Goal: Task Accomplishment & Management: Complete application form

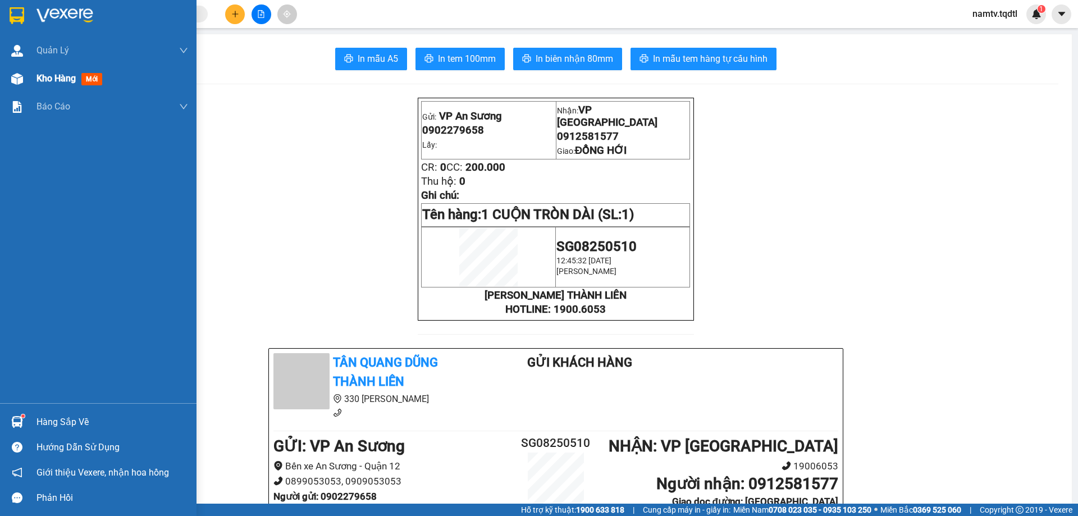
click at [54, 74] on span "Kho hàng" at bounding box center [55, 78] width 39 height 11
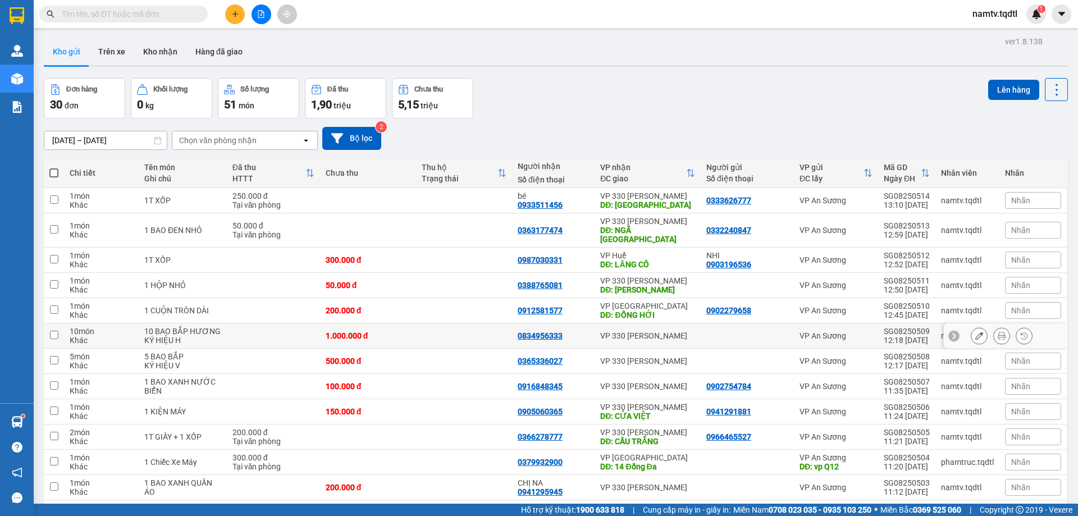
click at [54, 329] on input "checkbox" at bounding box center [54, 335] width 8 height 8
checkbox input "true"
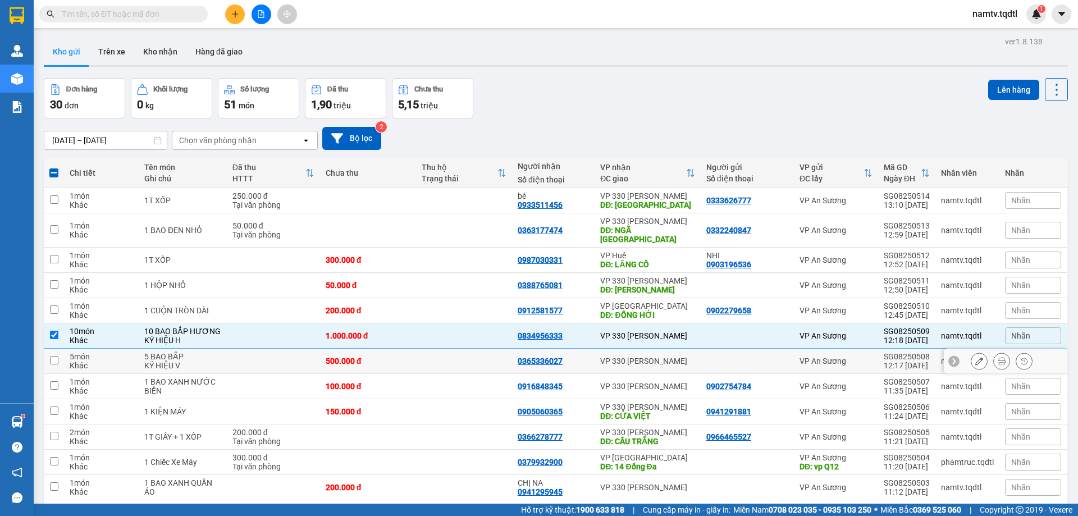
drag, startPoint x: 52, startPoint y: 353, endPoint x: 73, endPoint y: 342, distance: 23.6
click at [53, 329] on input "checkbox" at bounding box center [54, 360] width 8 height 8
checkbox input "true"
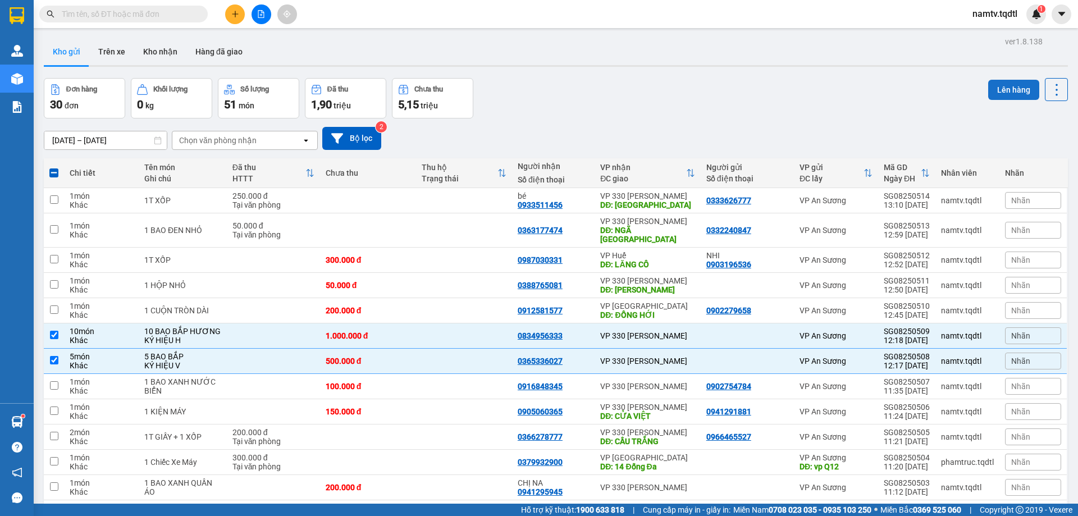
click at [565, 83] on button "Lên hàng" at bounding box center [1013, 90] width 51 height 20
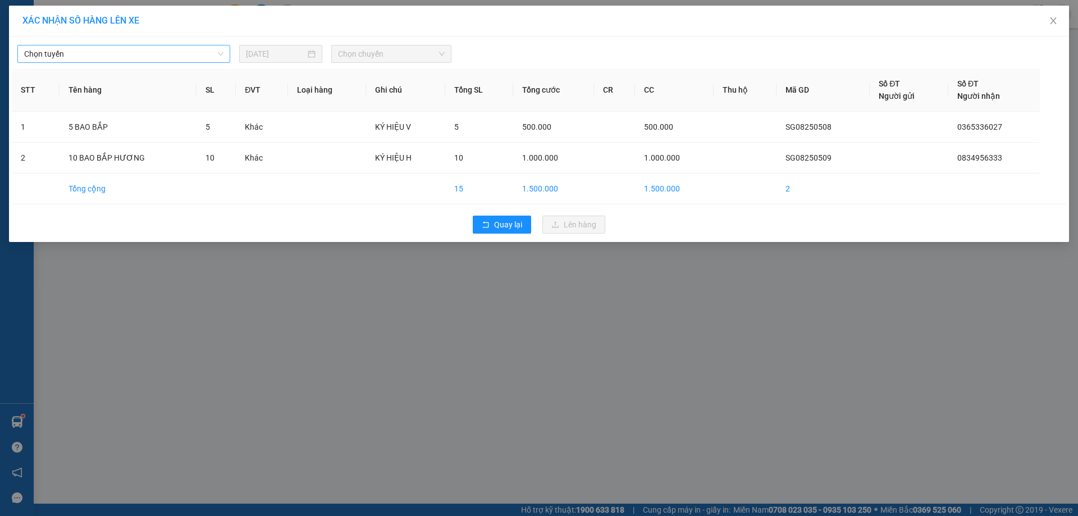
click at [138, 57] on span "Chọn tuyến" at bounding box center [123, 53] width 199 height 17
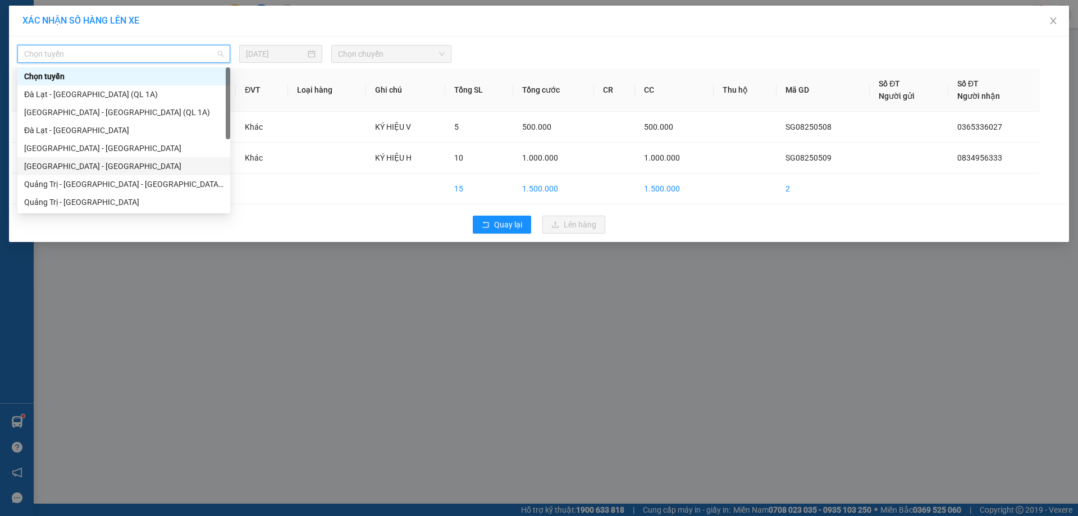
click at [68, 163] on div "Sài Gòn - Quảng Trị" at bounding box center [123, 166] width 199 height 12
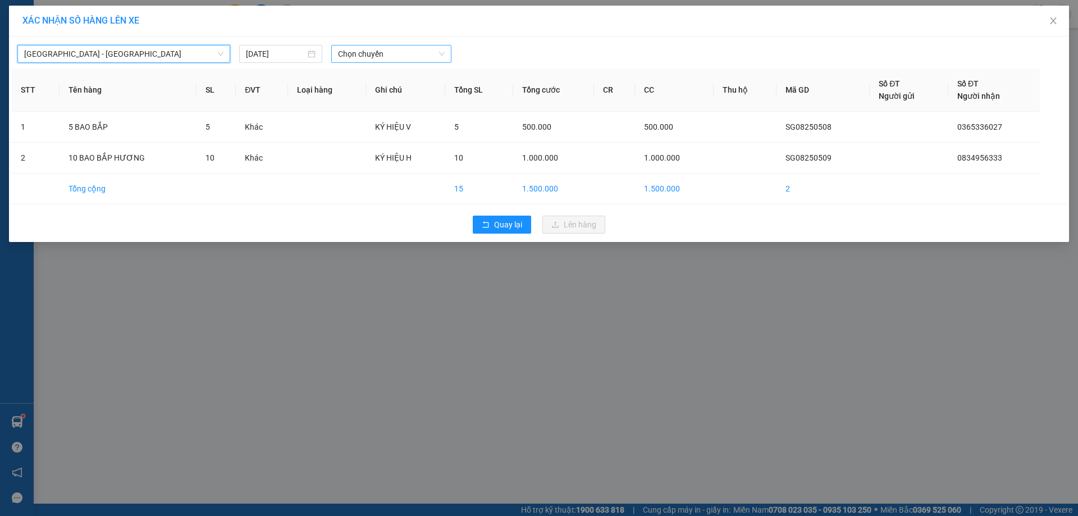
click at [401, 51] on span "Chọn chuyến" at bounding box center [391, 53] width 107 height 17
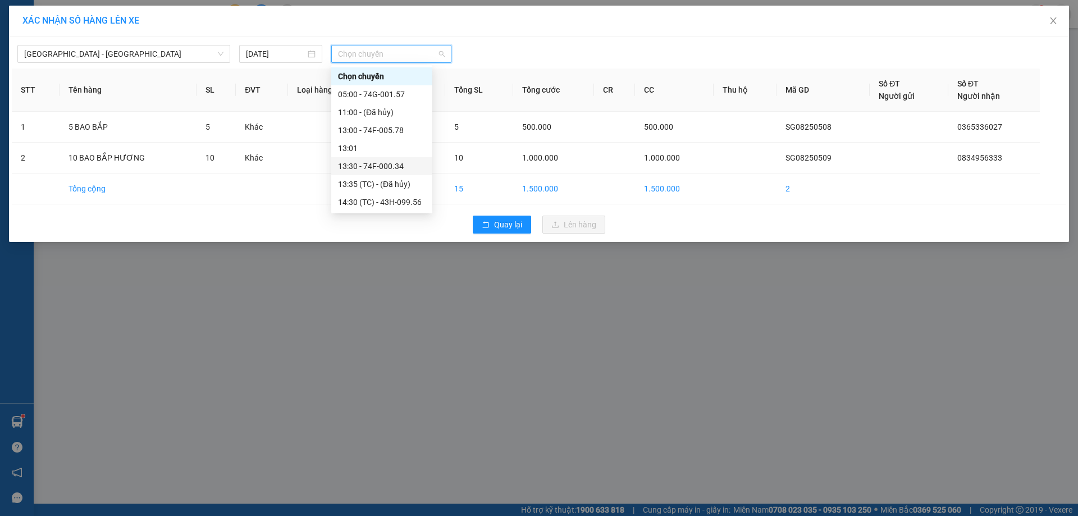
click at [365, 164] on div "13:30 - 74F-000.34" at bounding box center [382, 166] width 88 height 12
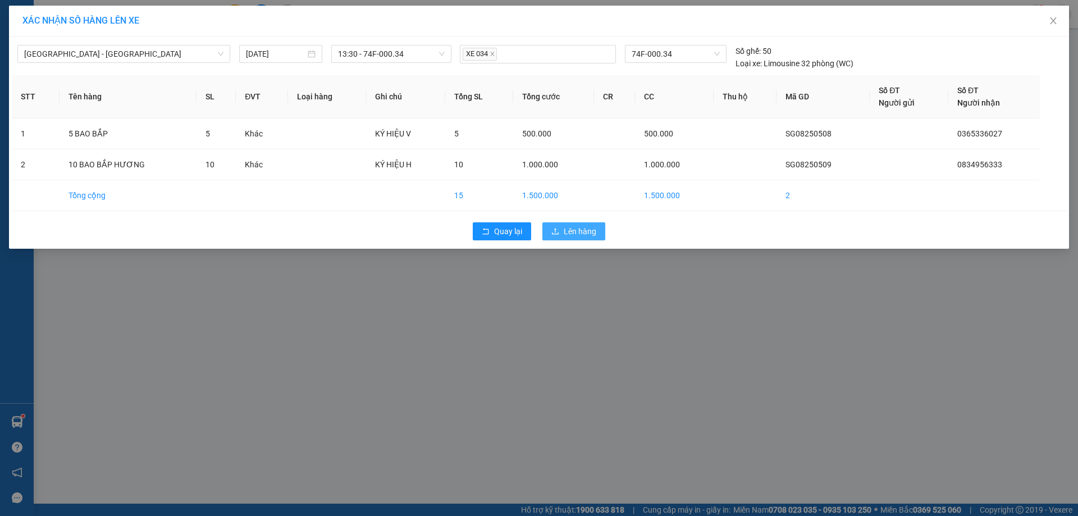
click at [565, 229] on span "Lên hàng" at bounding box center [579, 231] width 33 height 12
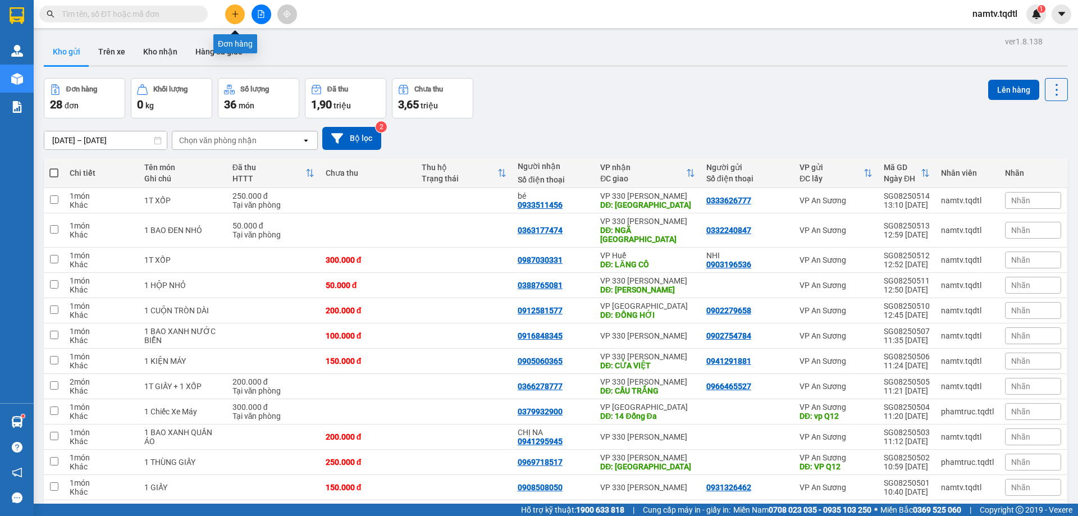
click at [237, 13] on icon "plus" at bounding box center [235, 14] width 8 height 8
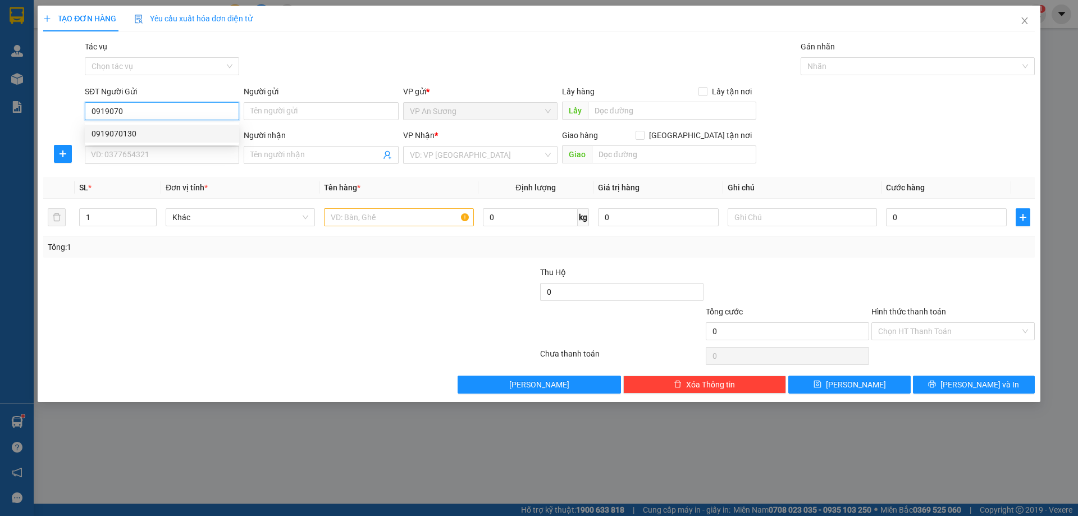
click at [111, 130] on div "0919070130" at bounding box center [161, 133] width 141 height 12
type input "0919070130"
type input "0914907784"
type input "BẾN XE PHÍA NAM HUẾ"
type input "100.000"
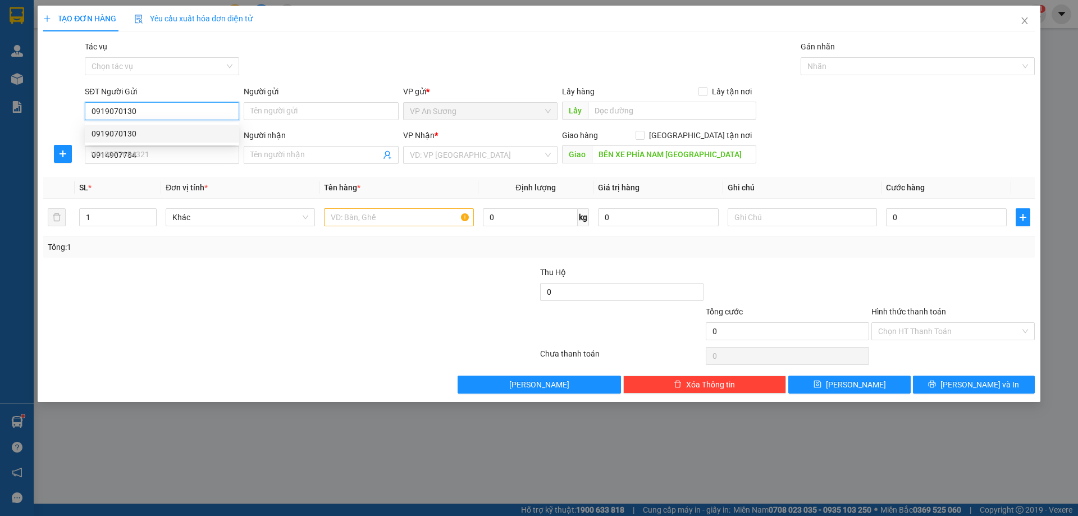
type input "100.000"
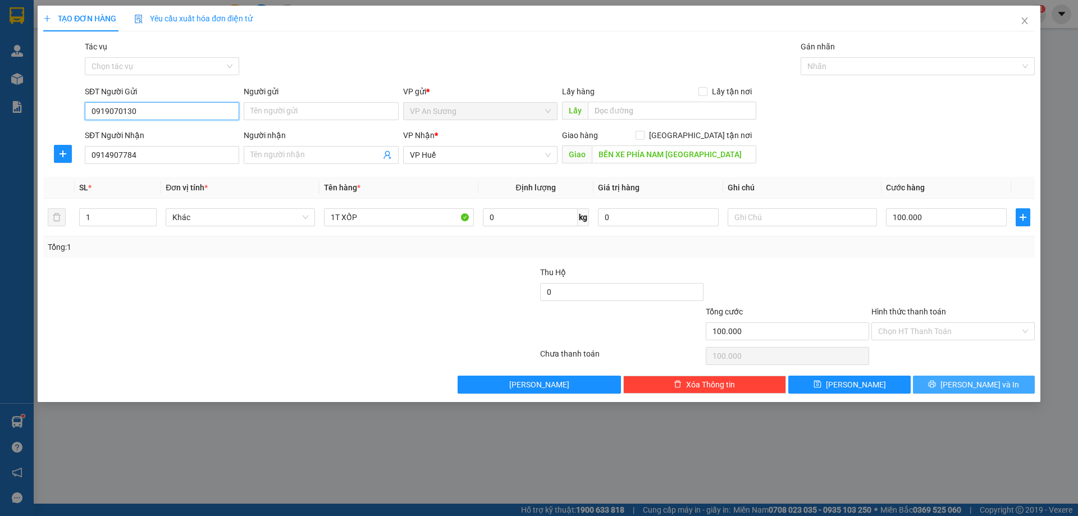
type input "0919070130"
click at [565, 329] on span "[PERSON_NAME] và In" at bounding box center [979, 384] width 79 height 12
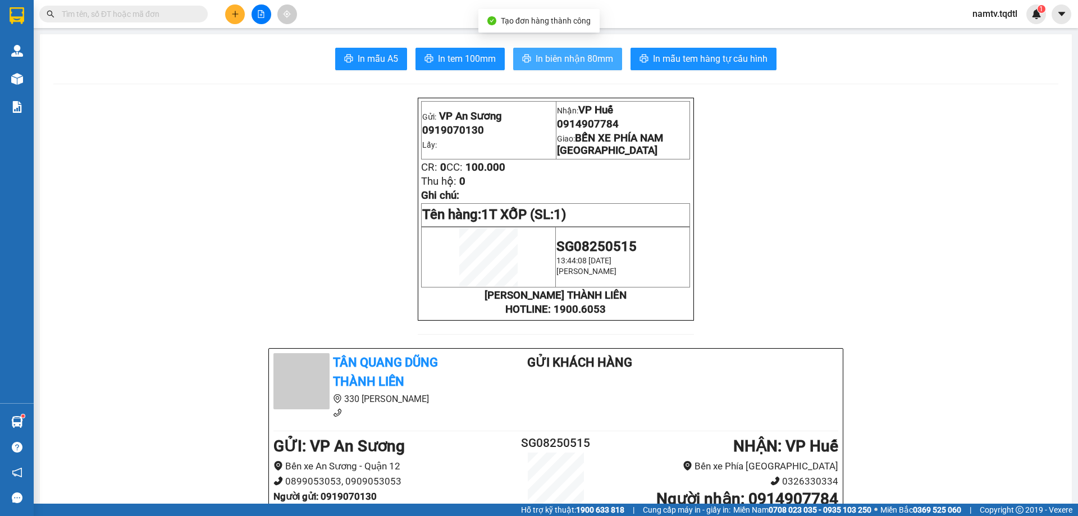
click at [565, 57] on span "In biên nhận 80mm" at bounding box center [573, 59] width 77 height 14
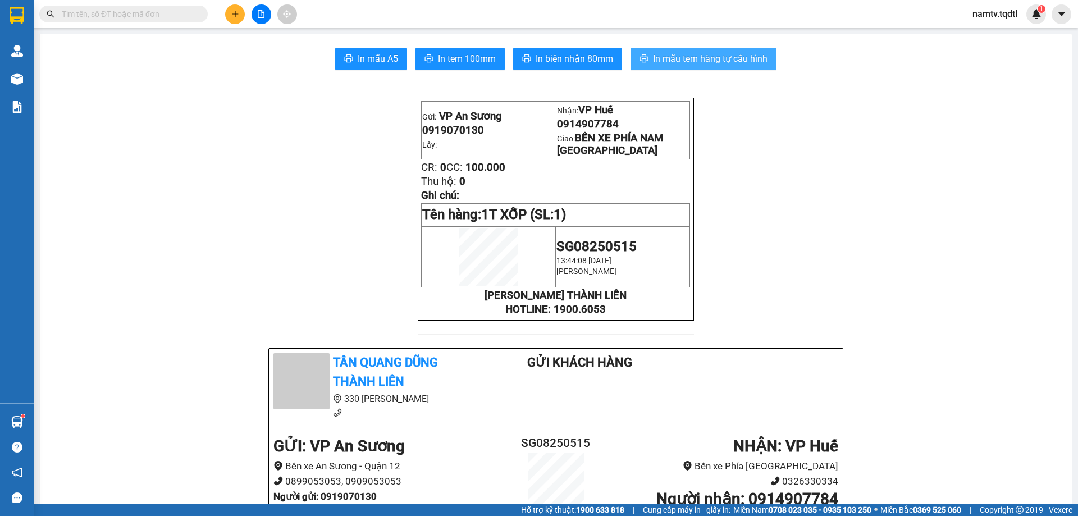
click at [565, 53] on span "In mẫu tem hàng tự cấu hình" at bounding box center [710, 59] width 114 height 14
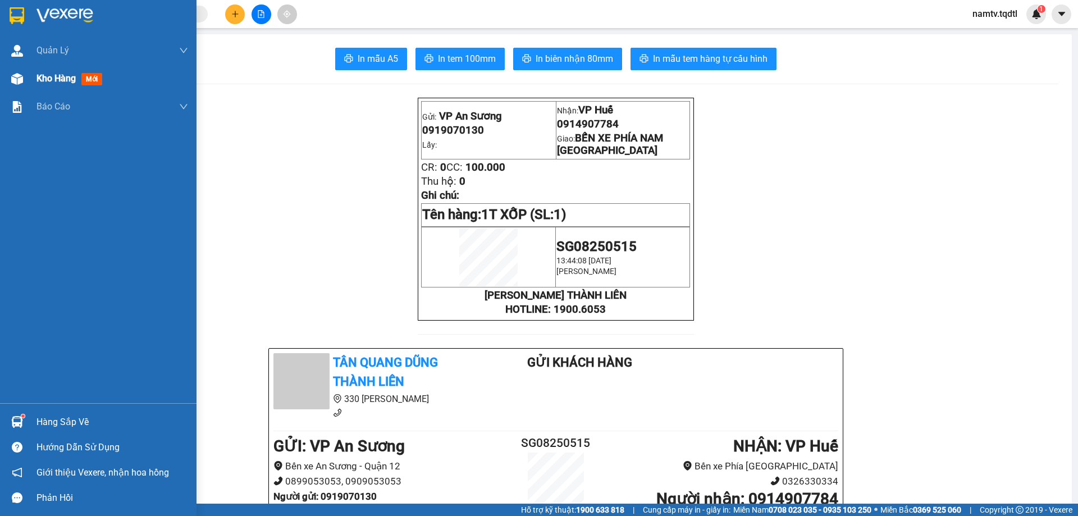
click at [52, 74] on span "Kho hàng" at bounding box center [55, 78] width 39 height 11
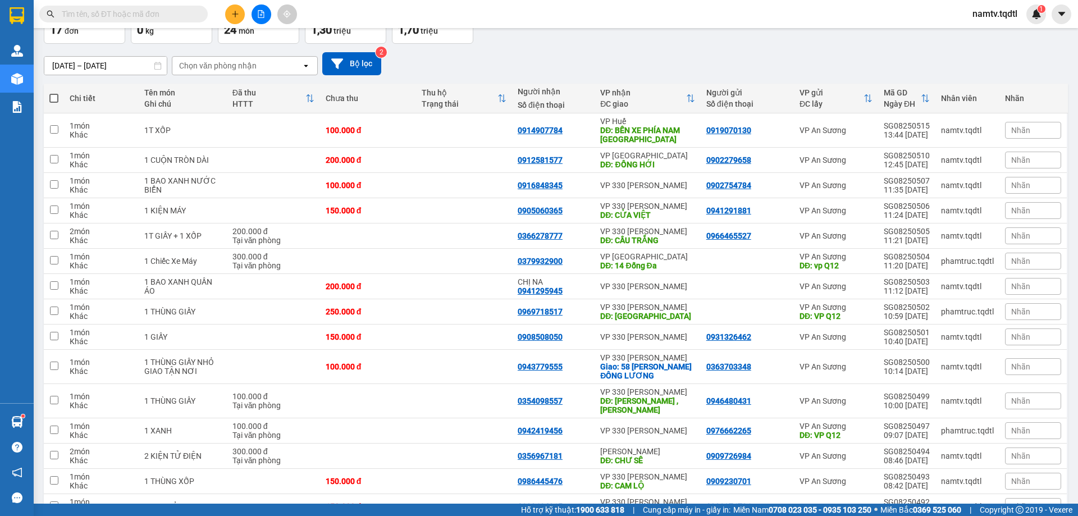
scroll to position [19, 0]
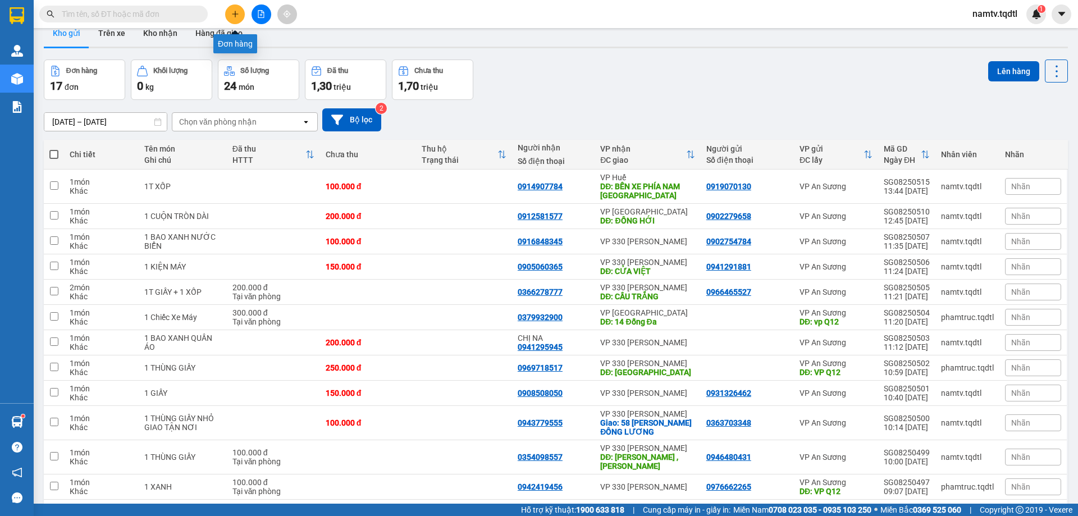
click at [237, 8] on button at bounding box center [235, 14] width 20 height 20
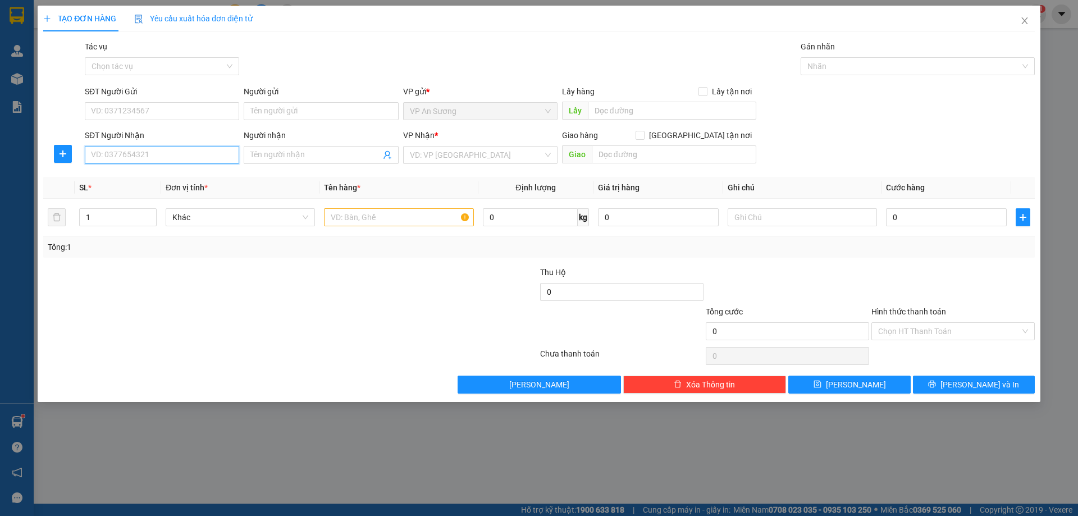
click at [159, 161] on input "SĐT Người Nhận" at bounding box center [162, 155] width 154 height 18
click at [188, 178] on div "0905435586" at bounding box center [161, 177] width 141 height 12
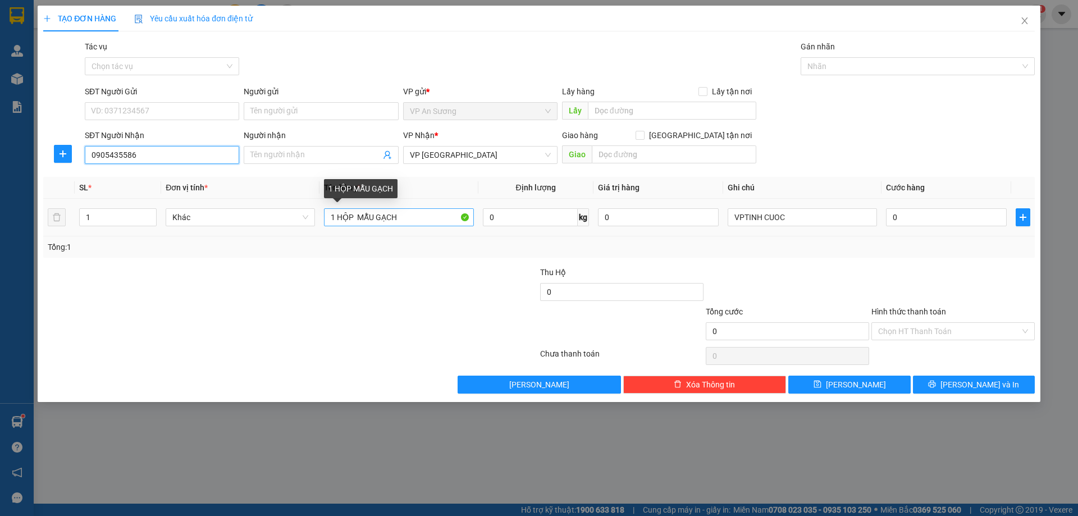
type input "0905435586"
drag, startPoint x: 337, startPoint y: 214, endPoint x: 309, endPoint y: 217, distance: 28.2
click at [309, 217] on tr "1 Khác 1 HỘP MẪU GẠCH 0 kg 0 VPTINH CUOC 0" at bounding box center [538, 218] width 991 height 38
drag, startPoint x: 390, startPoint y: 218, endPoint x: 407, endPoint y: 217, distance: 18.0
click at [407, 217] on input "6 HỘP MẪU GẠCH" at bounding box center [398, 217] width 149 height 18
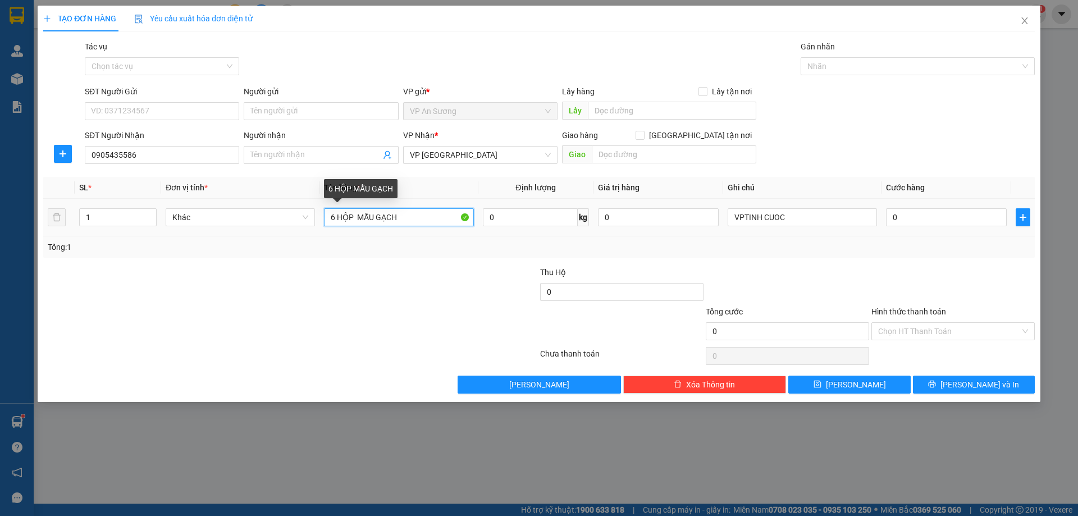
drag, startPoint x: 377, startPoint y: 213, endPoint x: 338, endPoint y: 221, distance: 39.4
click at [338, 221] on input "6 HỘP MẪU GẠCH" at bounding box center [398, 217] width 149 height 18
type input "6 T GẠCH"
click at [101, 216] on input "1" at bounding box center [118, 217] width 76 height 17
type input "6"
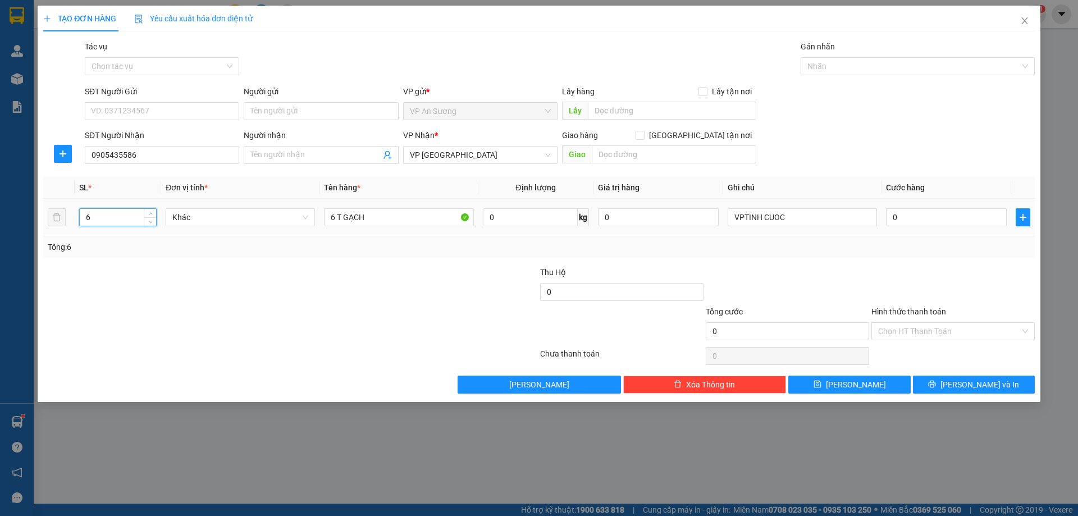
click at [565, 226] on div "VPTINH CUOC" at bounding box center [801, 217] width 149 height 22
click at [565, 199] on td "VPTINH CUOC" at bounding box center [802, 218] width 158 height 38
drag, startPoint x: 805, startPoint y: 214, endPoint x: 665, endPoint y: 230, distance: 141.2
click at [565, 230] on tr "6 Khác 6 T GẠCH 0 kg 0 VPTINH CUOC 0" at bounding box center [538, 218] width 991 height 38
click at [565, 217] on input "0" at bounding box center [946, 217] width 121 height 18
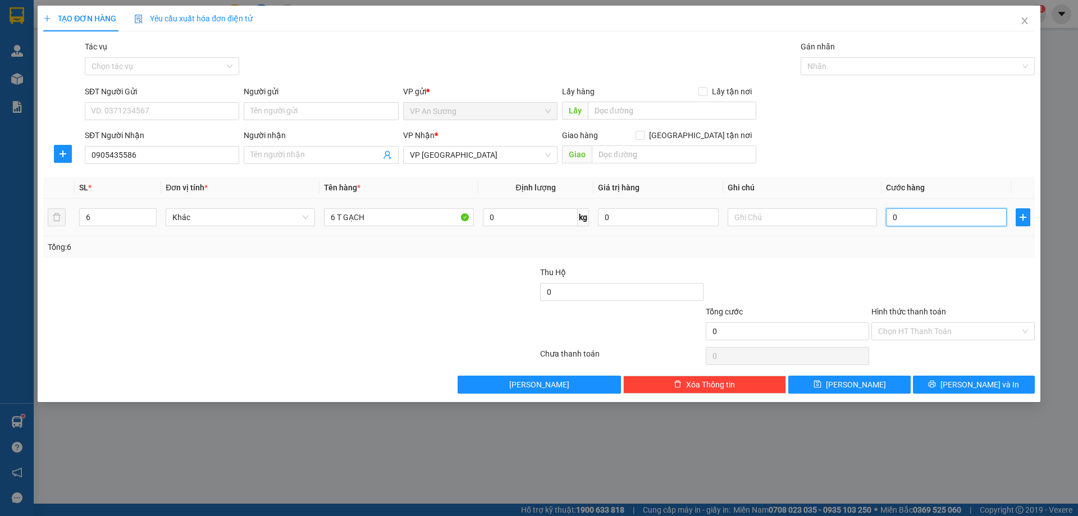
type input "5"
type input "50"
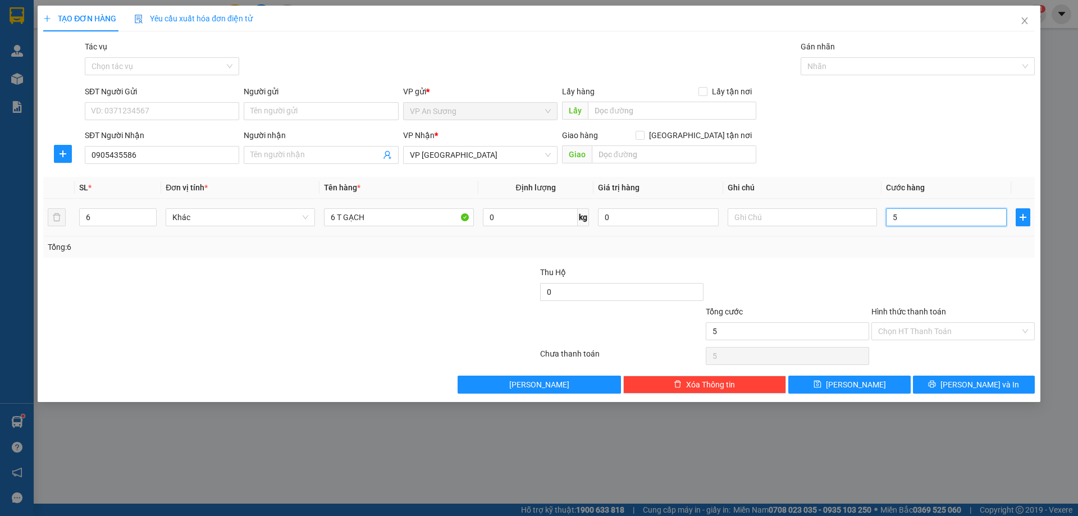
type input "50"
type input "500"
type input "5.000"
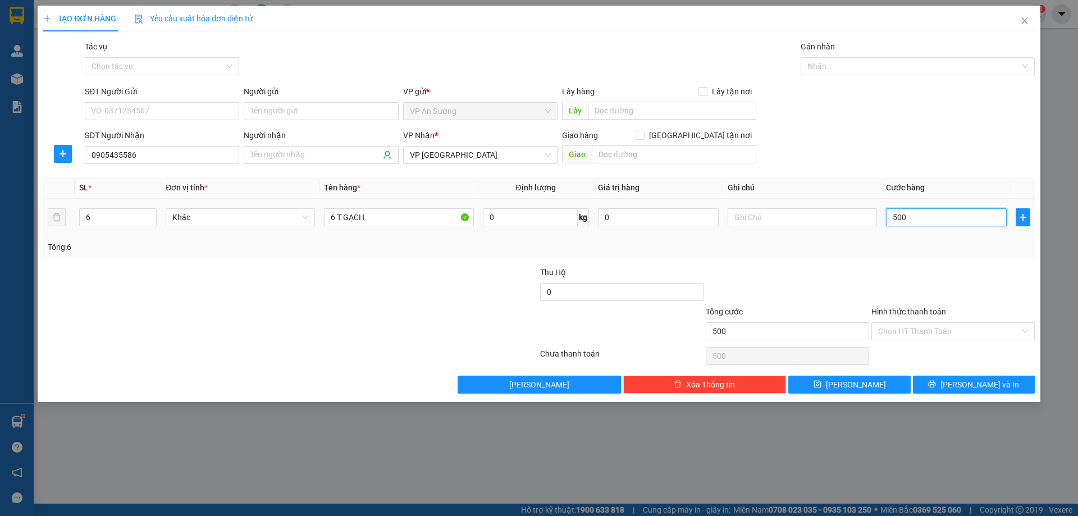
type input "5.000"
type input "500"
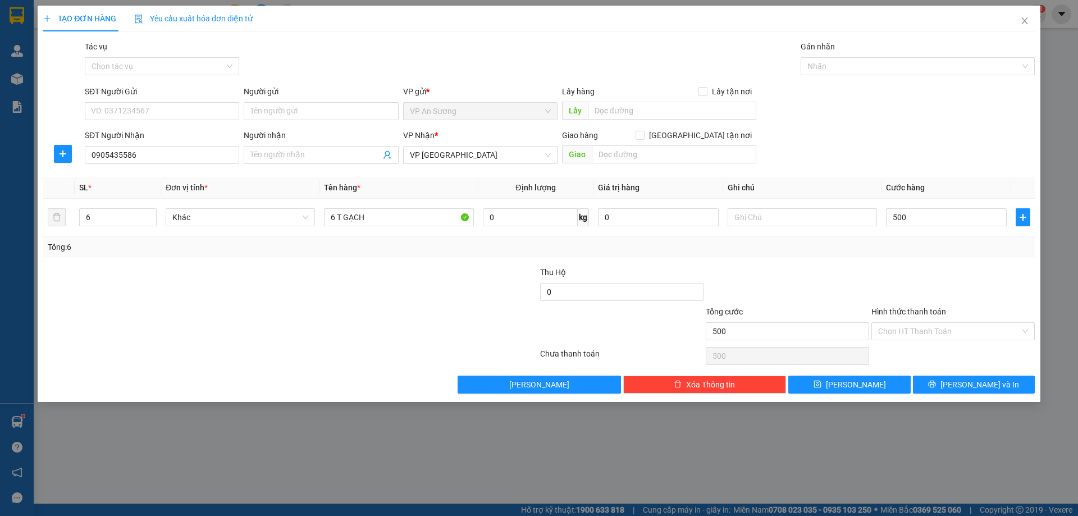
type input "500.000"
click at [565, 274] on div at bounding box center [787, 285] width 166 height 39
click at [565, 329] on span "[PERSON_NAME] và In" at bounding box center [979, 384] width 79 height 12
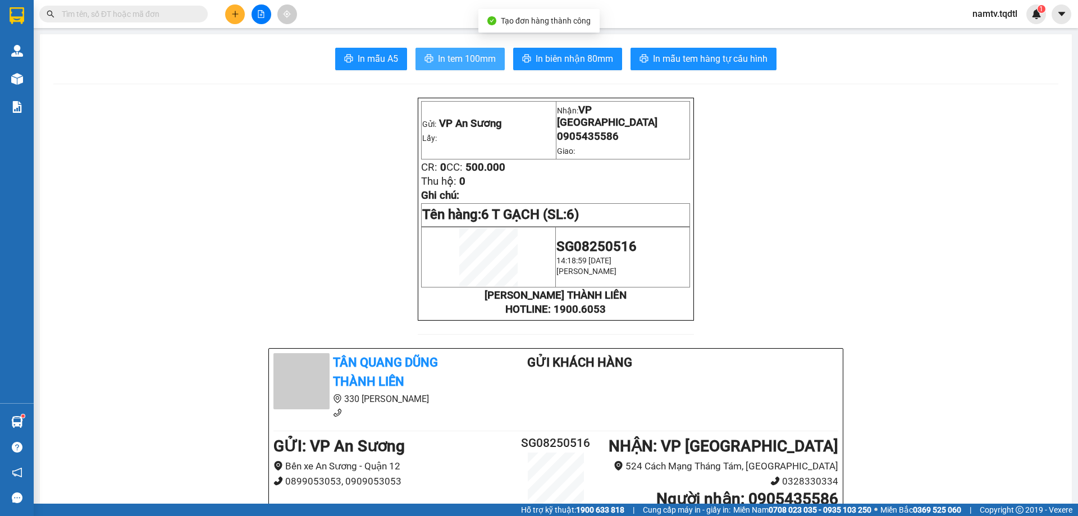
drag, startPoint x: 482, startPoint y: 58, endPoint x: 489, endPoint y: 53, distance: 9.0
click at [484, 58] on span "In tem 100mm" at bounding box center [467, 59] width 58 height 14
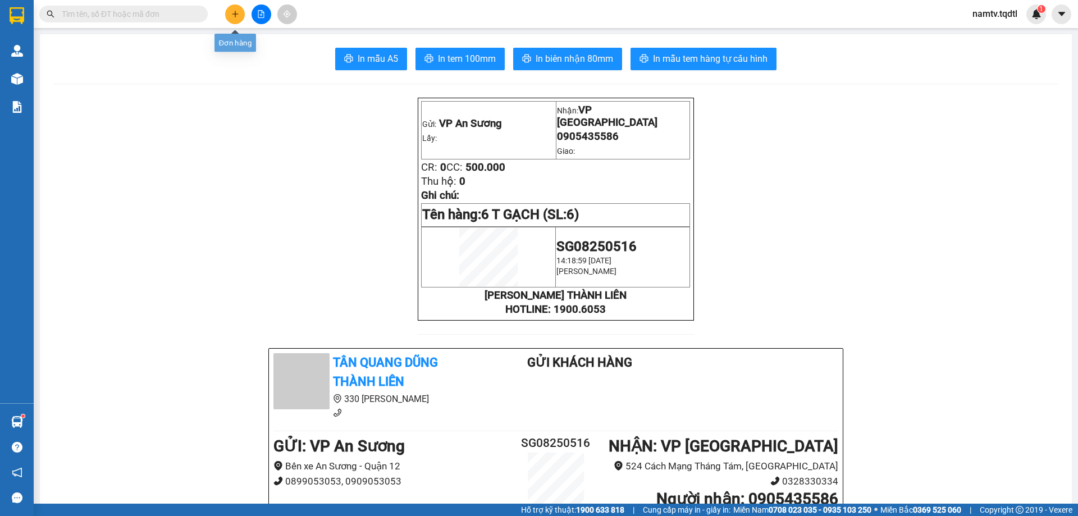
click at [231, 11] on icon "plus" at bounding box center [235, 14] width 8 height 8
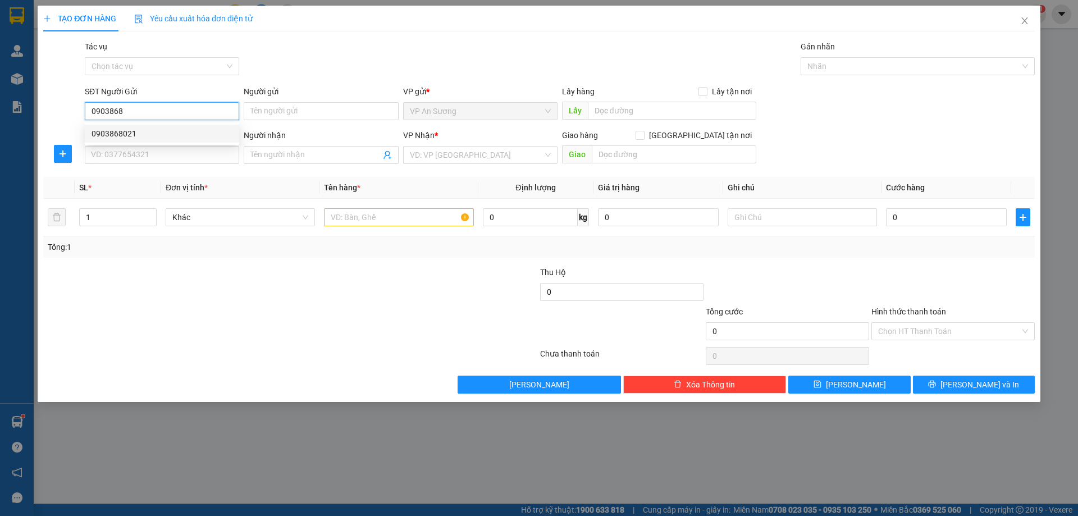
click at [128, 140] on div "0903868021" at bounding box center [162, 134] width 154 height 18
type input "0903868021"
type input "0981836611"
type input "ĐƯỜNG TRÁNH HUẾ"
type input "600.000"
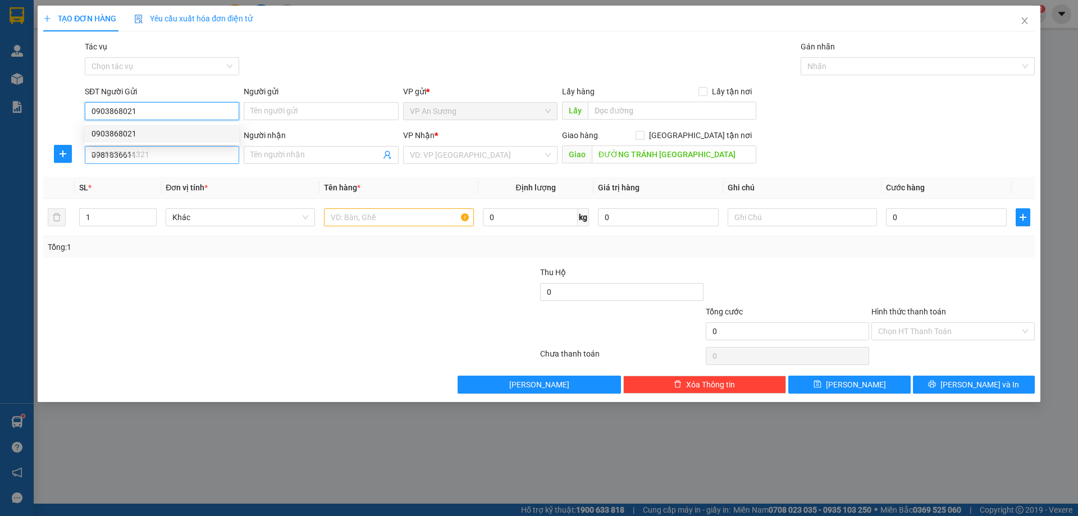
type input "600.000"
type input "0903868021"
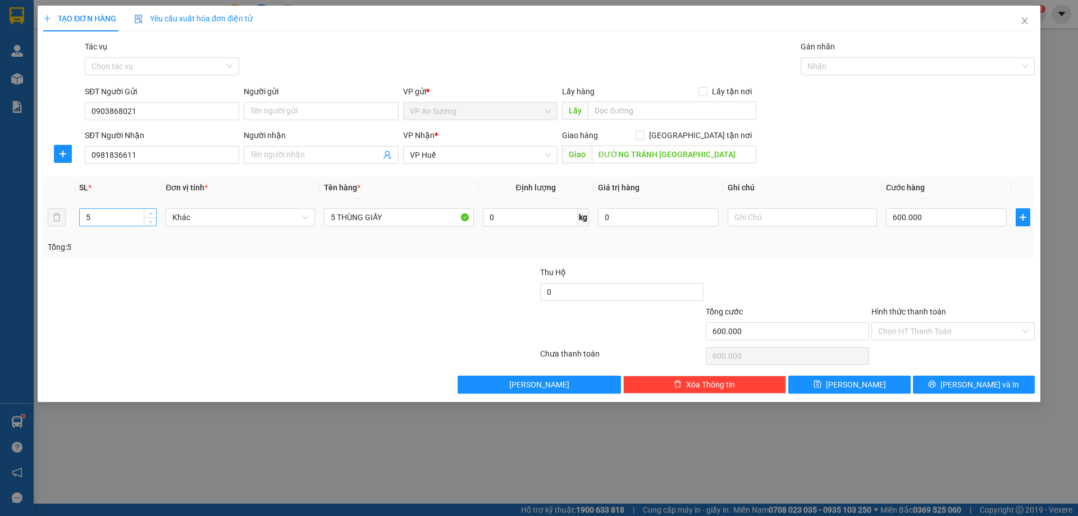
click at [113, 209] on input "5" at bounding box center [118, 217] width 76 height 17
type input "6"
drag, startPoint x: 333, startPoint y: 215, endPoint x: 306, endPoint y: 221, distance: 27.1
click at [312, 223] on tr "6 Khác 5 THÙNG GIẤY 0 kg 0 600.000" at bounding box center [538, 218] width 991 height 38
drag, startPoint x: 335, startPoint y: 216, endPoint x: 324, endPoint y: 218, distance: 10.2
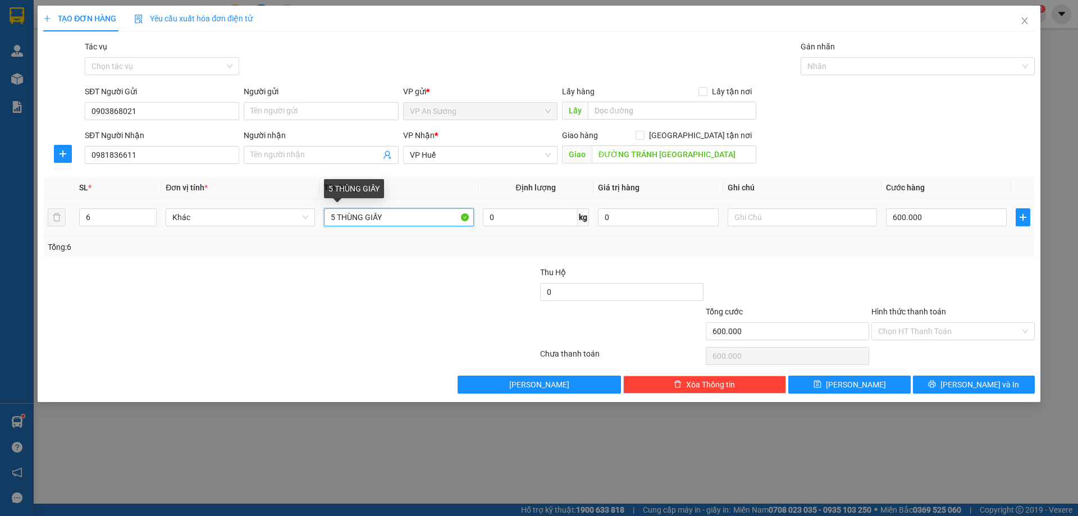
click at [326, 218] on input "5 THÙNG GIẤY" at bounding box center [398, 217] width 149 height 18
type input "6 THÙNG GIẤY"
click at [383, 286] on div at bounding box center [456, 285] width 166 height 39
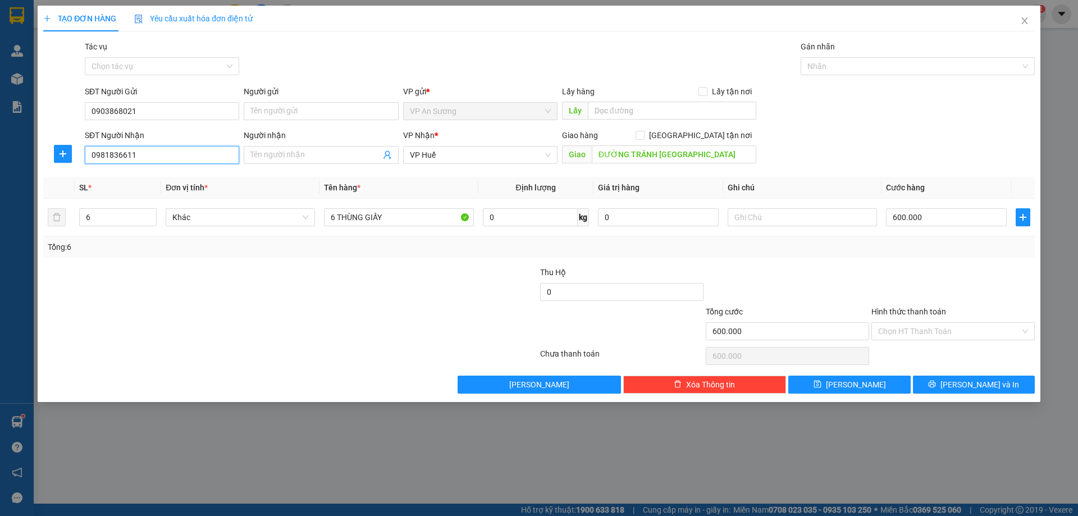
drag, startPoint x: 155, startPoint y: 160, endPoint x: 16, endPoint y: 158, distance: 139.8
click at [19, 160] on div "TẠO ĐƠN HÀNG Yêu cầu xuất hóa đơn điện tử Transit Pickup Surcharge Ids Transit …" at bounding box center [539, 258] width 1078 height 516
drag, startPoint x: 492, startPoint y: 341, endPoint x: 727, endPoint y: 316, distance: 236.0
click at [496, 329] on div at bounding box center [456, 324] width 166 height 39
click at [565, 329] on icon "printer" at bounding box center [932, 384] width 8 height 8
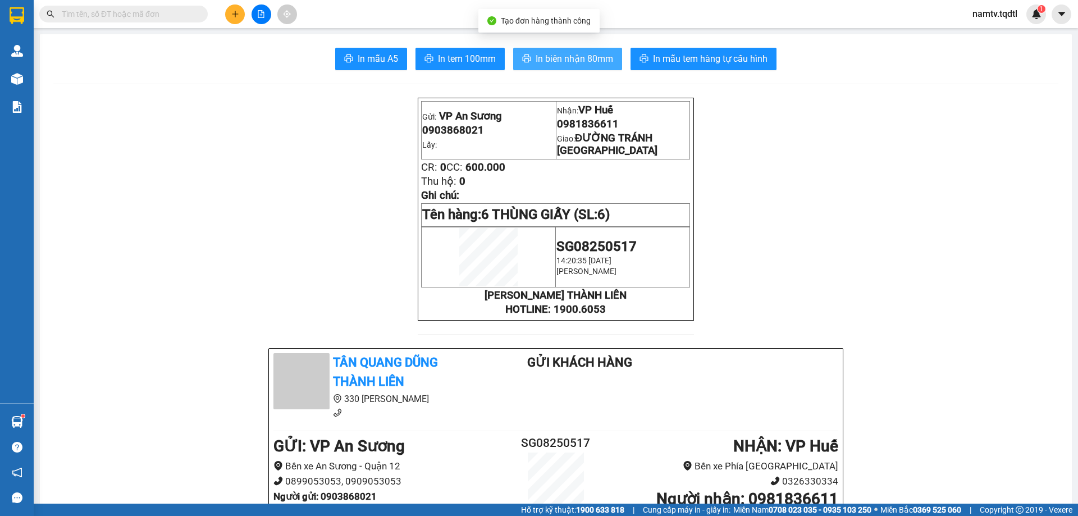
click at [565, 54] on span "In biên nhận 80mm" at bounding box center [573, 59] width 77 height 14
drag, startPoint x: 480, startPoint y: 51, endPoint x: 478, endPoint y: 63, distance: 12.0
click at [479, 54] on button "In tem 100mm" at bounding box center [459, 59] width 89 height 22
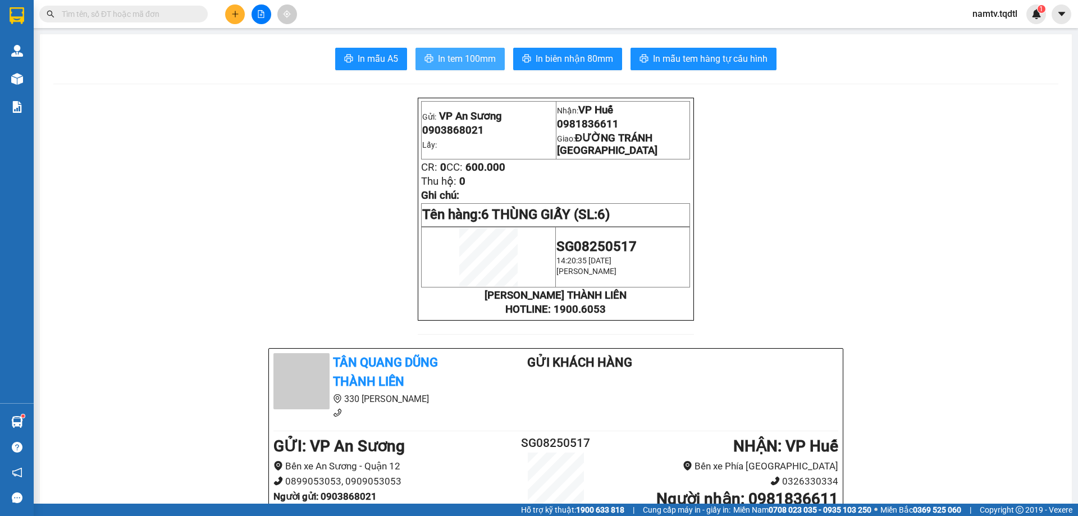
click at [475, 52] on span "In tem 100mm" at bounding box center [467, 59] width 58 height 14
click at [565, 66] on button "In biên nhận 80mm" at bounding box center [567, 59] width 109 height 22
click at [232, 14] on icon "plus" at bounding box center [235, 13] width 6 height 1
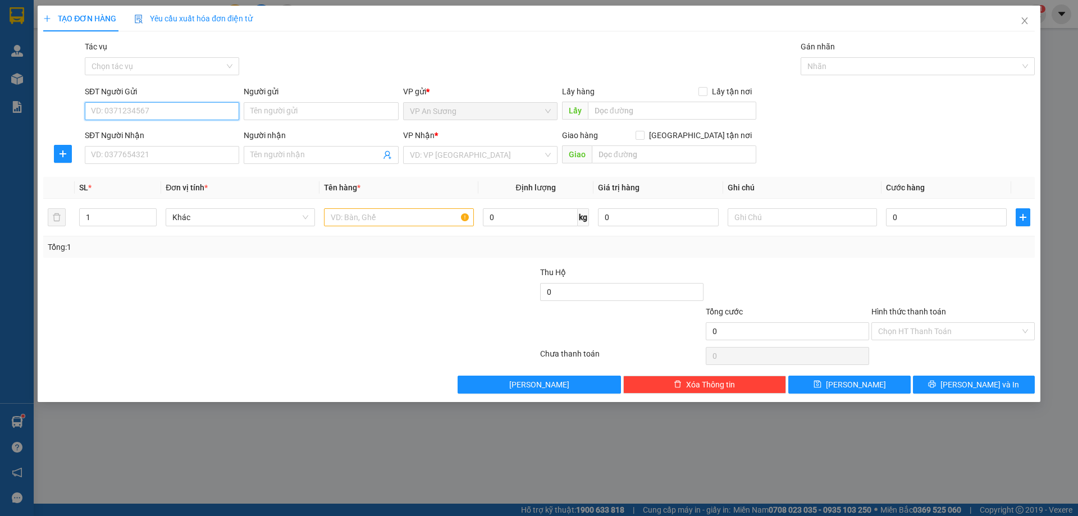
click at [111, 118] on input "SĐT Người Gửi" at bounding box center [162, 111] width 154 height 18
type input "0903174039"
click at [139, 155] on input "SĐT Người Nhận" at bounding box center [162, 155] width 154 height 18
type input "0914118592"
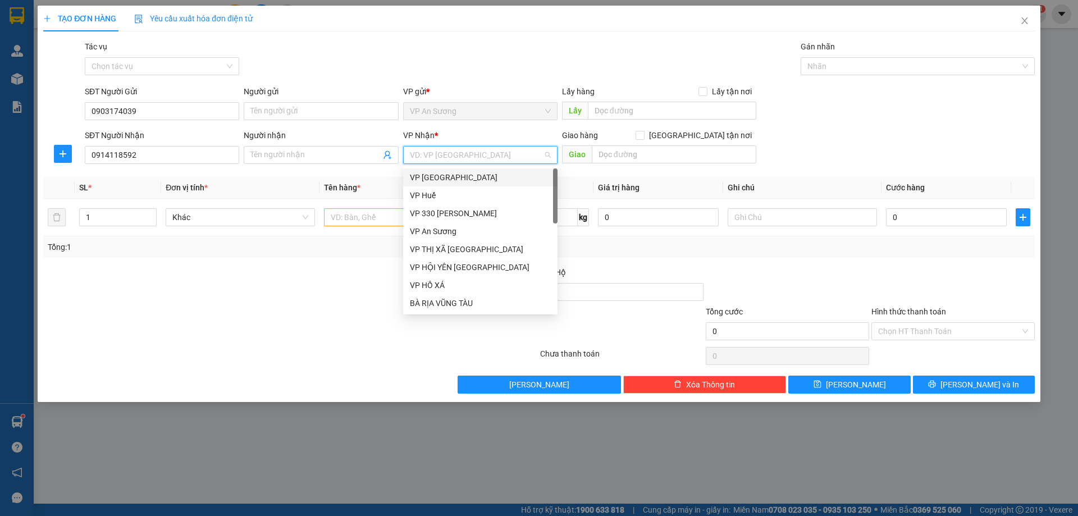
click at [441, 150] on input "search" at bounding box center [476, 154] width 133 height 17
click at [475, 216] on div "VP 330 [PERSON_NAME]" at bounding box center [480, 213] width 141 height 12
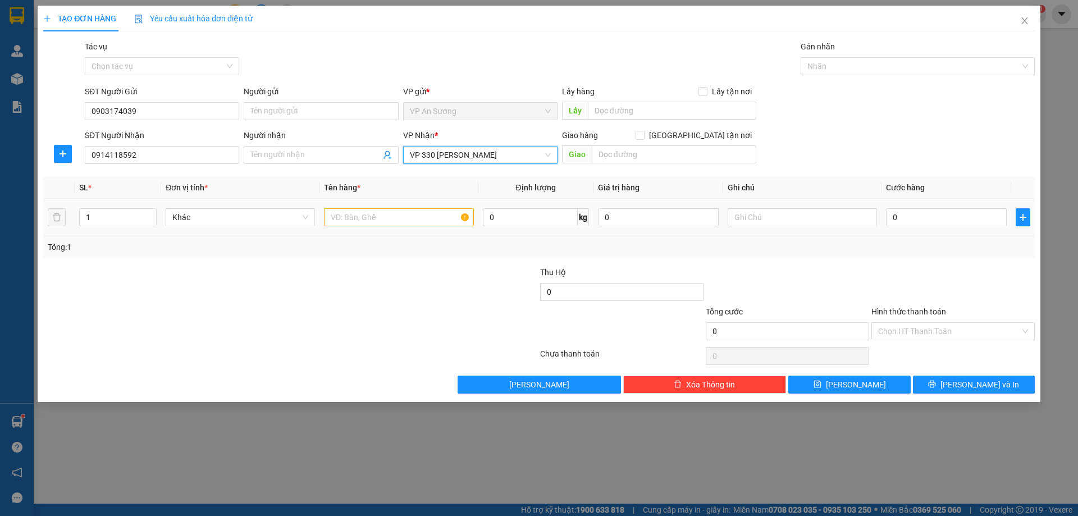
click at [368, 227] on div at bounding box center [398, 217] width 149 height 22
click at [383, 218] on input "text" at bounding box center [398, 217] width 149 height 18
drag, startPoint x: 104, startPoint y: 225, endPoint x: 106, endPoint y: 218, distance: 7.1
click at [103, 226] on div "1" at bounding box center [117, 217] width 77 height 18
type input "2"
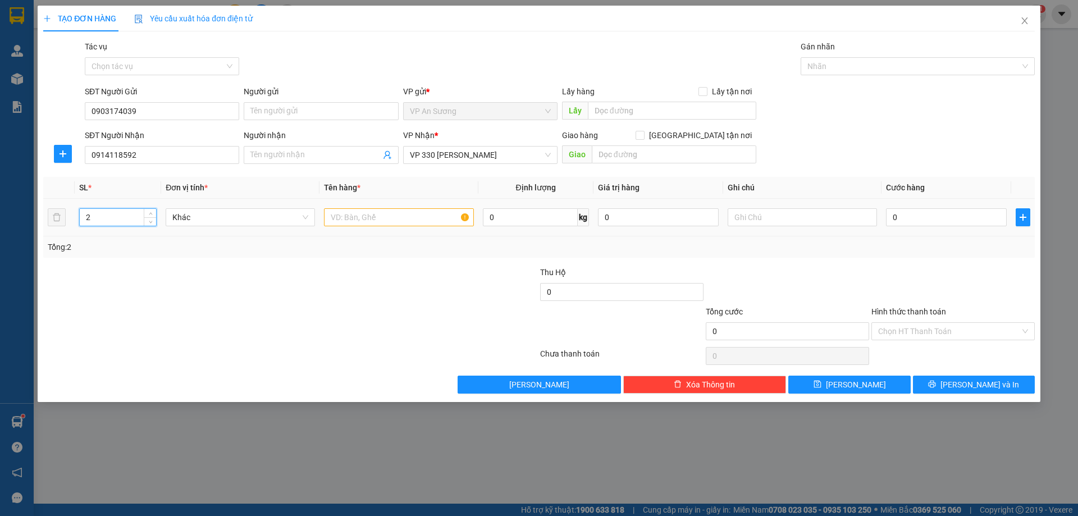
drag, startPoint x: 392, startPoint y: 227, endPoint x: 378, endPoint y: 214, distance: 19.0
click at [387, 220] on div at bounding box center [398, 217] width 149 height 22
click at [378, 214] on input "text" at bounding box center [398, 217] width 149 height 18
type input "2 TẤM LƯỚI"
click at [565, 213] on input "0" at bounding box center [946, 217] width 121 height 18
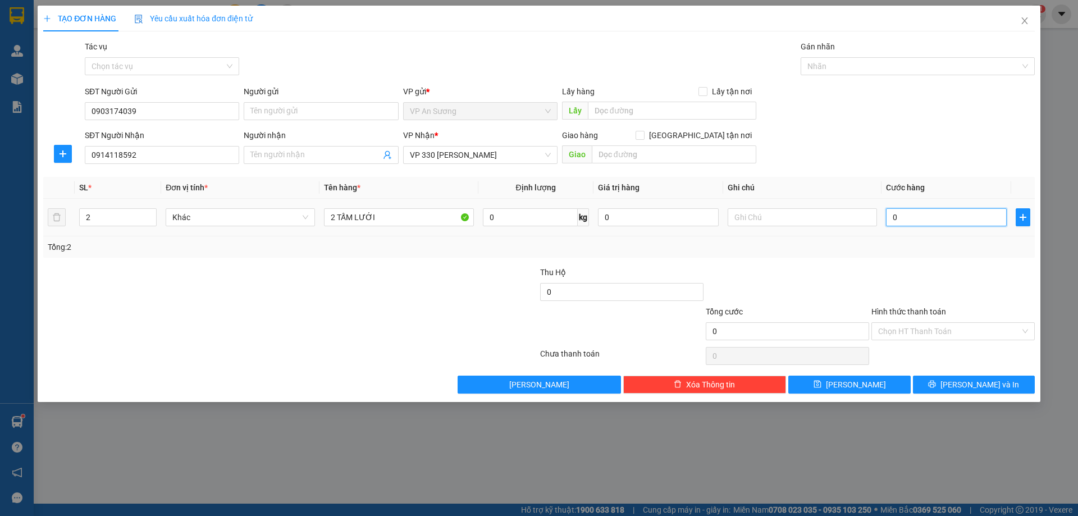
type input "2"
type input "25"
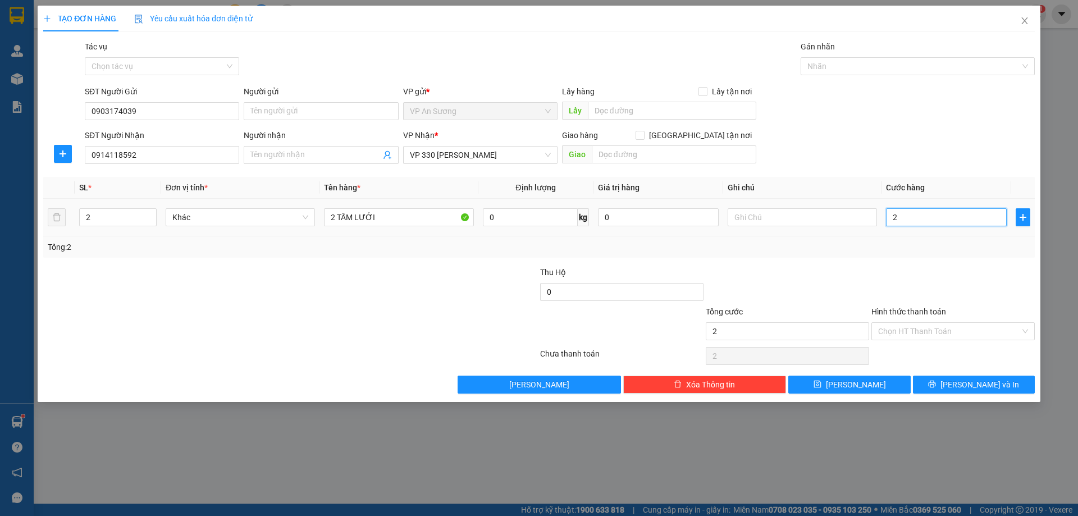
type input "25"
type input "250"
type input "250.000"
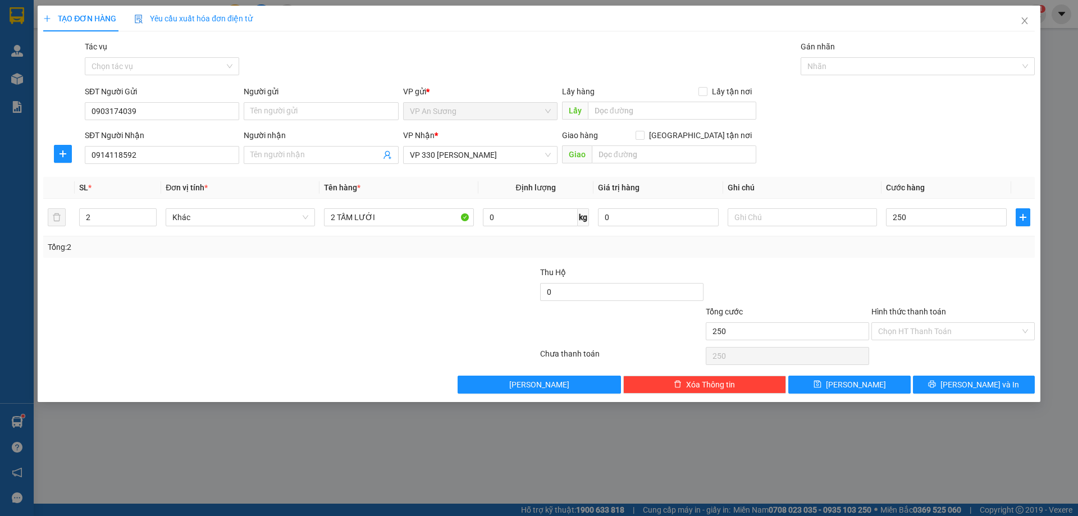
type input "250.000"
drag, startPoint x: 855, startPoint y: 254, endPoint x: 841, endPoint y: 253, distance: 14.7
click at [565, 256] on div "Tổng: 2" at bounding box center [538, 246] width 991 height 21
click at [565, 329] on input "Hình thức thanh toán" at bounding box center [949, 331] width 142 height 17
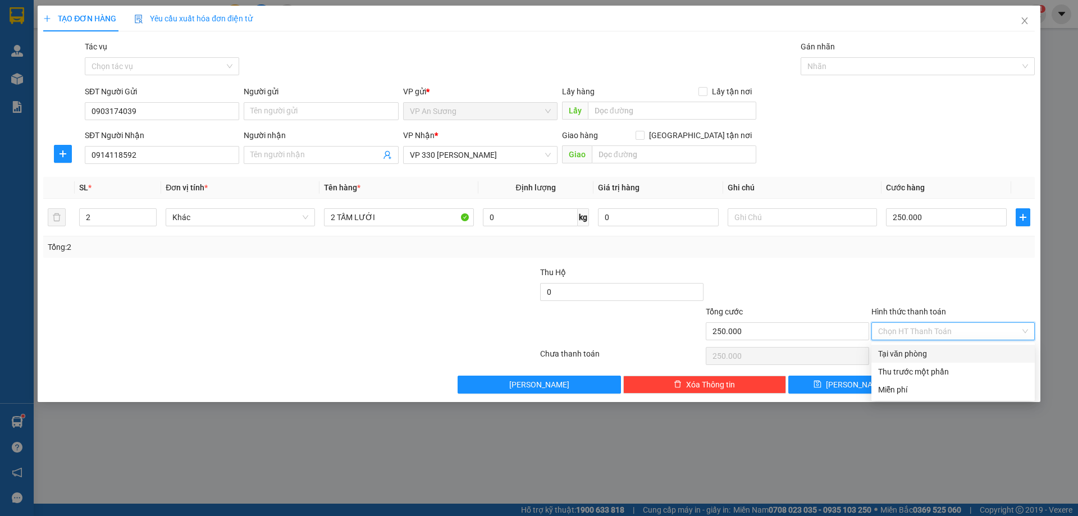
click at [565, 329] on div "Tại văn phòng" at bounding box center [953, 353] width 150 height 12
type input "0"
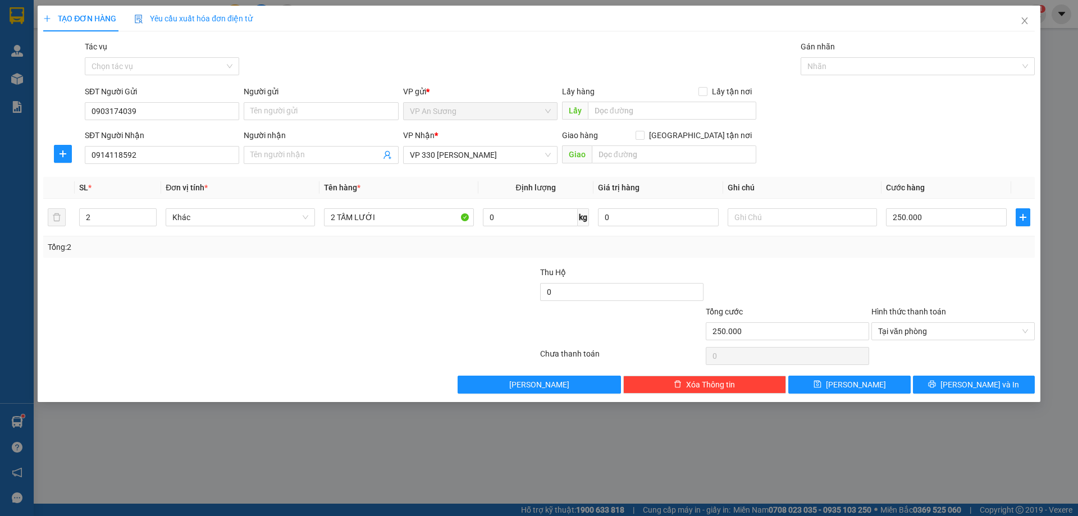
click at [565, 282] on div at bounding box center [953, 285] width 166 height 39
click at [565, 329] on span "[PERSON_NAME] và In" at bounding box center [979, 384] width 79 height 12
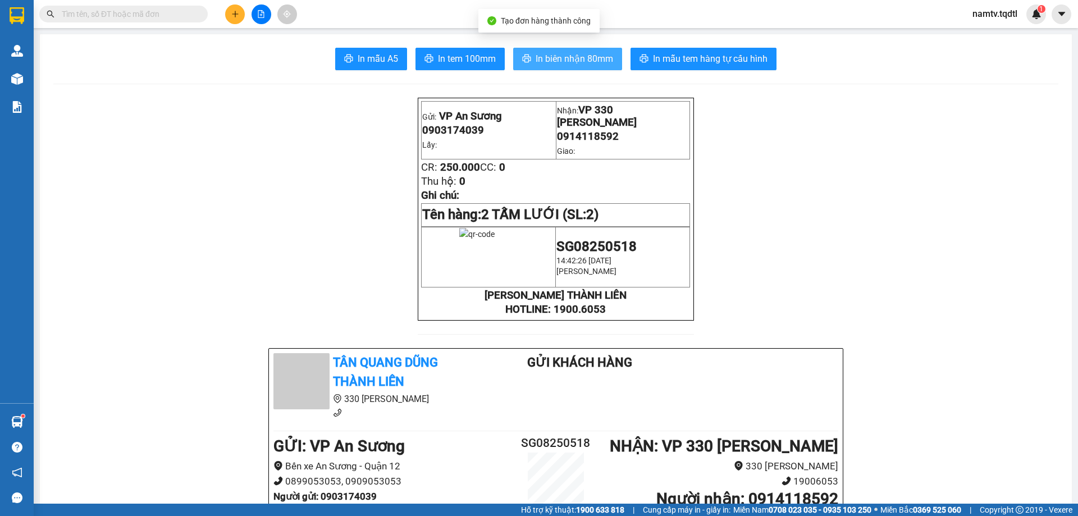
click at [544, 53] on span "In biên nhận 80mm" at bounding box center [573, 59] width 77 height 14
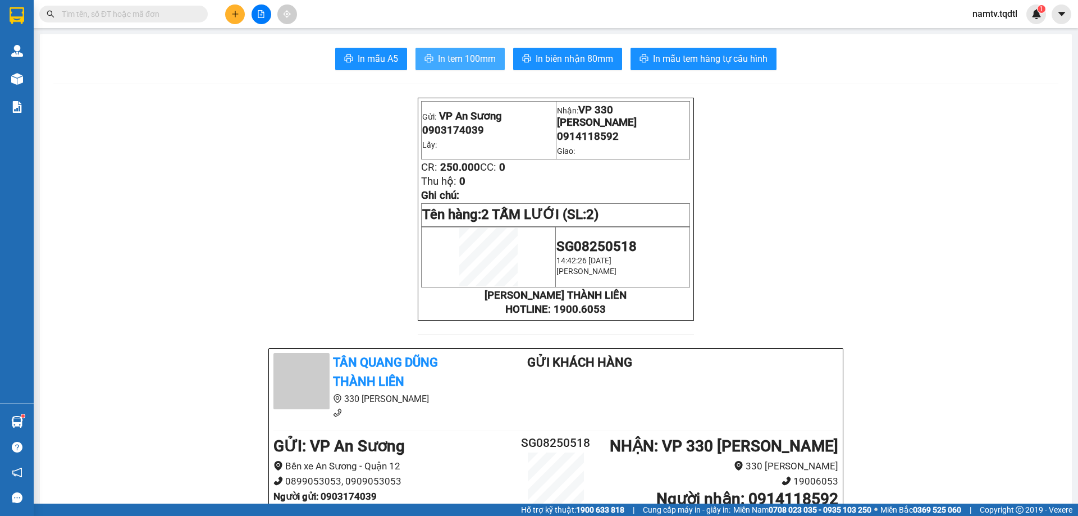
click at [432, 57] on button "In tem 100mm" at bounding box center [459, 59] width 89 height 22
click at [230, 12] on button at bounding box center [235, 14] width 20 height 20
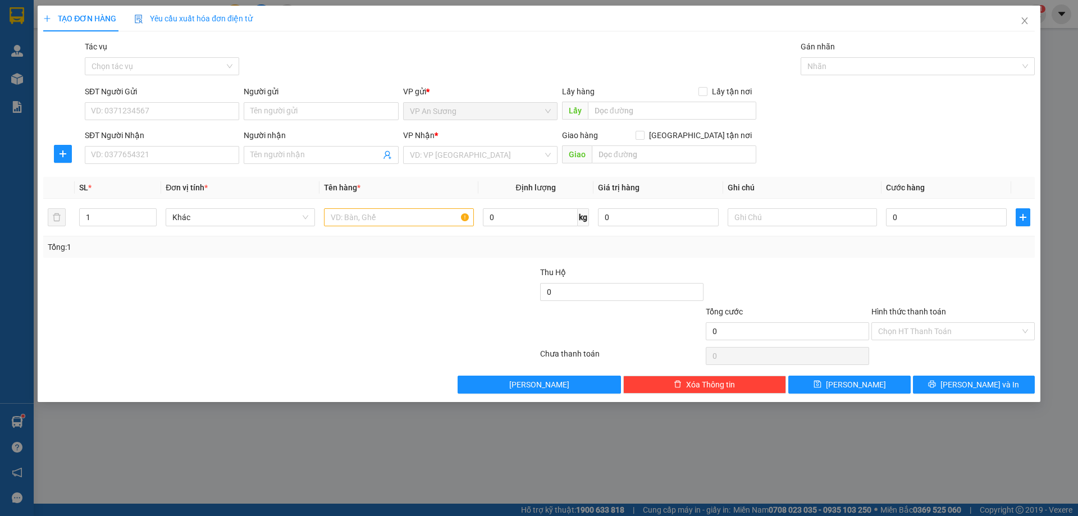
drag, startPoint x: 145, startPoint y: 145, endPoint x: 146, endPoint y: 152, distance: 6.8
click at [145, 145] on div "SĐT Người Nhận" at bounding box center [162, 137] width 154 height 17
click at [147, 153] on input "SĐT Người Nhận" at bounding box center [162, 155] width 154 height 18
type input "0941263374"
click at [200, 169] on div "0941263374" at bounding box center [162, 177] width 154 height 18
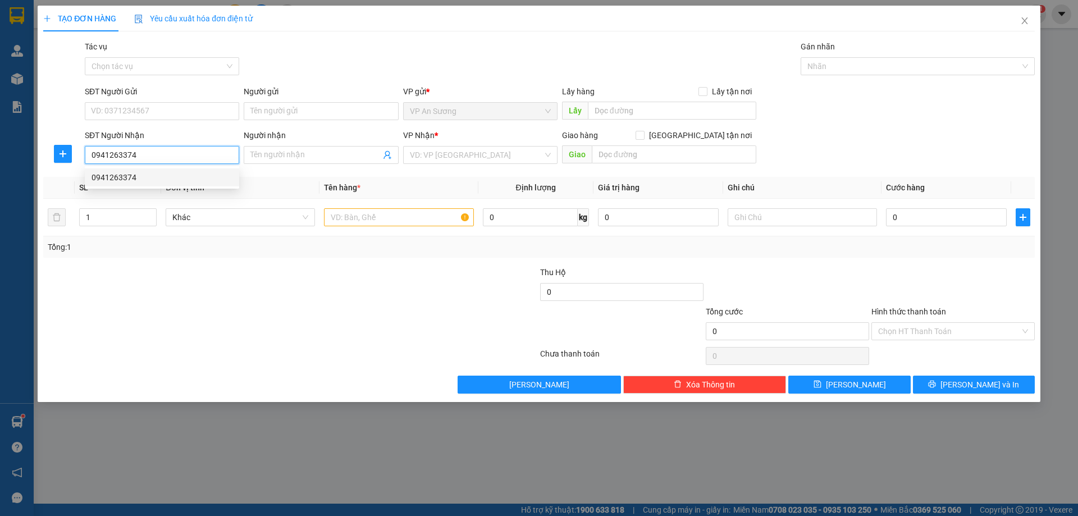
type input "TRIỆU PHONG"
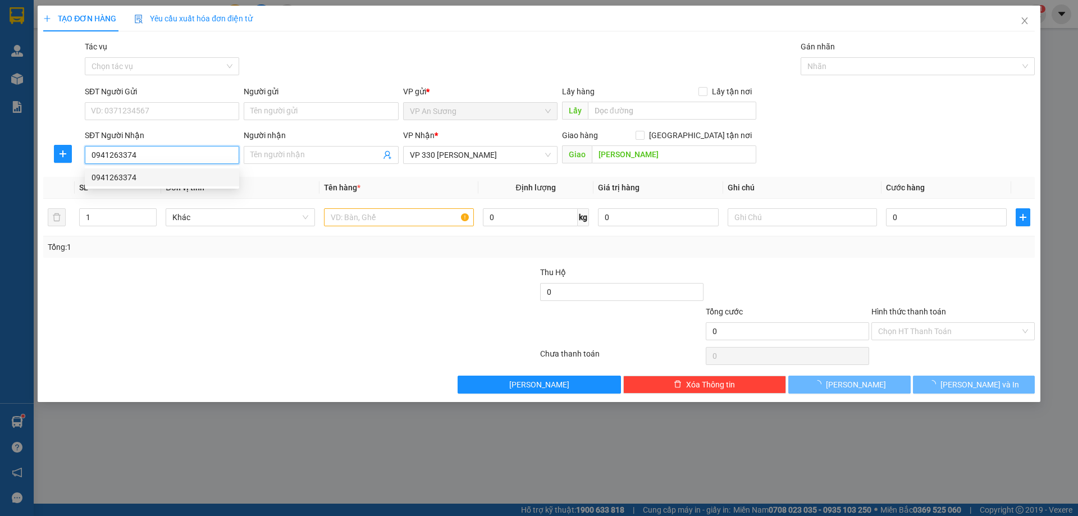
type input "800.000"
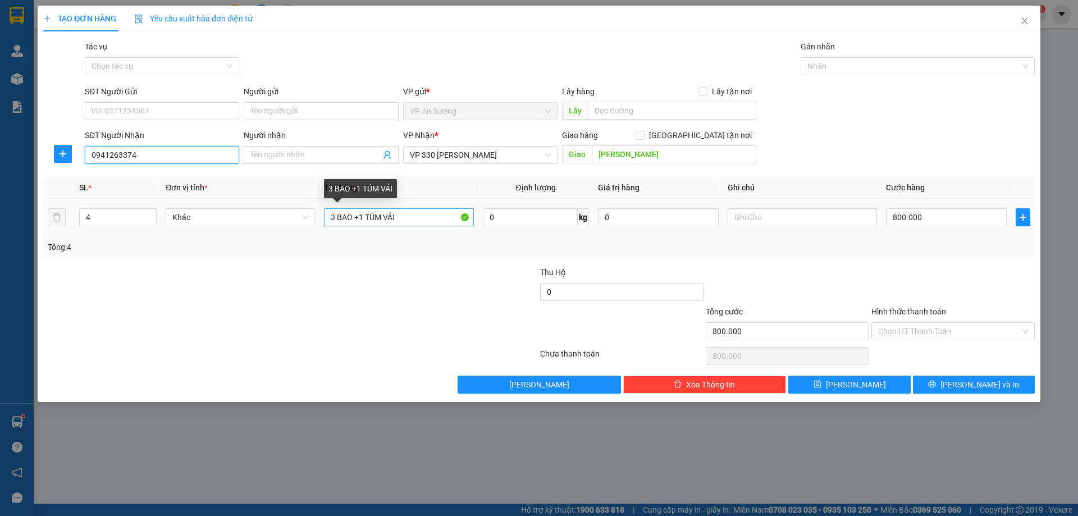
type input "0941263374"
drag, startPoint x: 359, startPoint y: 216, endPoint x: 309, endPoint y: 222, distance: 49.8
click at [310, 222] on tr "4 Khác 3 BAO +1 TÚM VẢI 0 kg 0 800.000" at bounding box center [538, 218] width 991 height 38
type input "1 TÚM VẢI"
click at [120, 209] on input "4" at bounding box center [118, 217] width 76 height 17
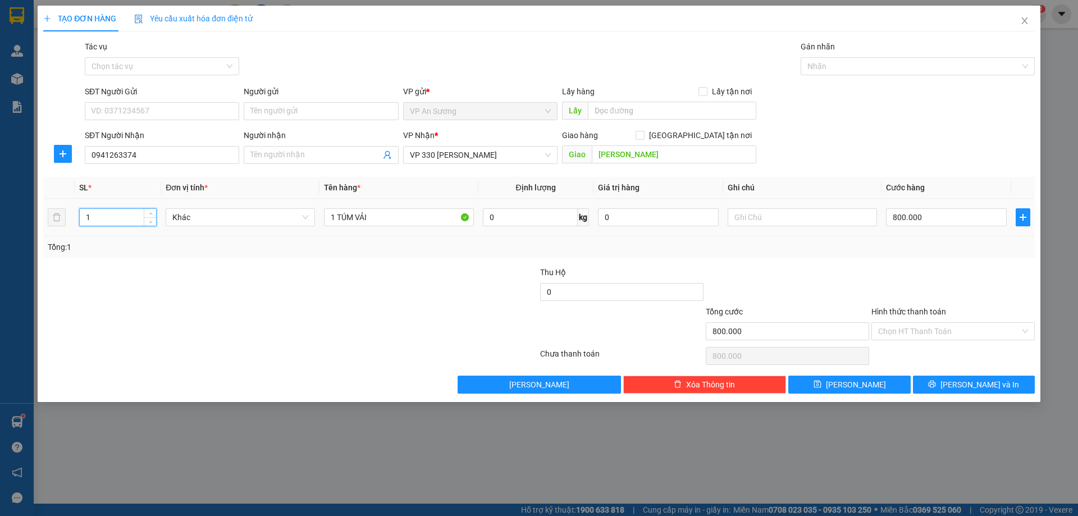
type input "1"
click at [565, 207] on div "800.000" at bounding box center [946, 217] width 121 height 22
click at [565, 221] on input "800.000" at bounding box center [946, 217] width 121 height 18
type input "1"
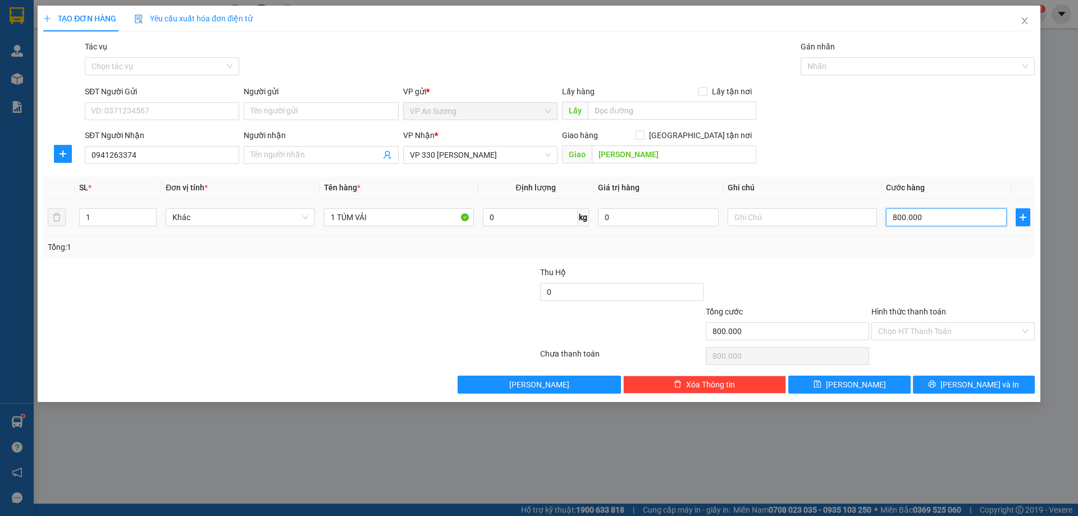
type input "1"
type input "10"
type input "100"
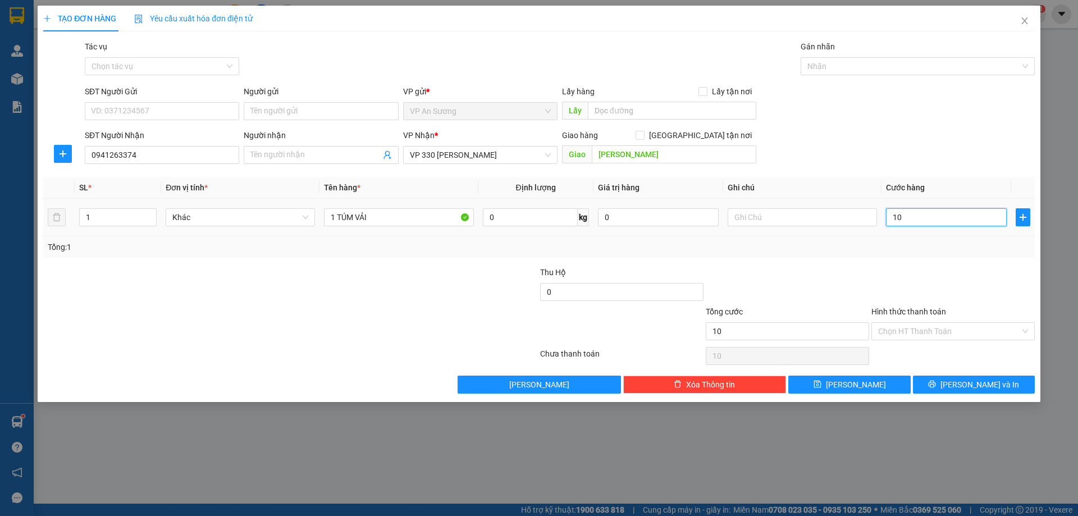
type input "100"
type input "100.000"
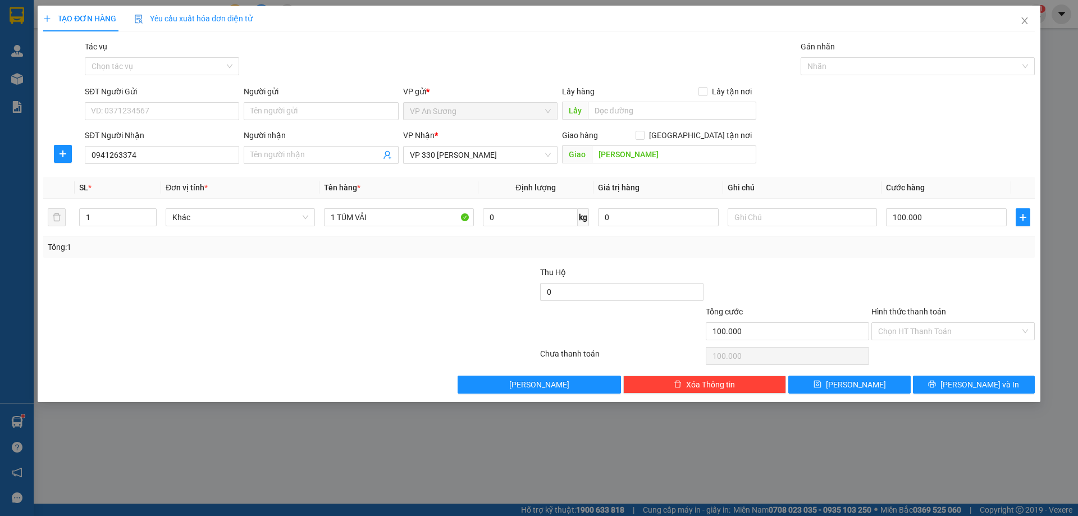
drag, startPoint x: 856, startPoint y: 269, endPoint x: 859, endPoint y: 278, distance: 8.7
click at [565, 269] on div at bounding box center [787, 285] width 166 height 39
click at [565, 329] on span "[PERSON_NAME] và In" at bounding box center [979, 384] width 79 height 12
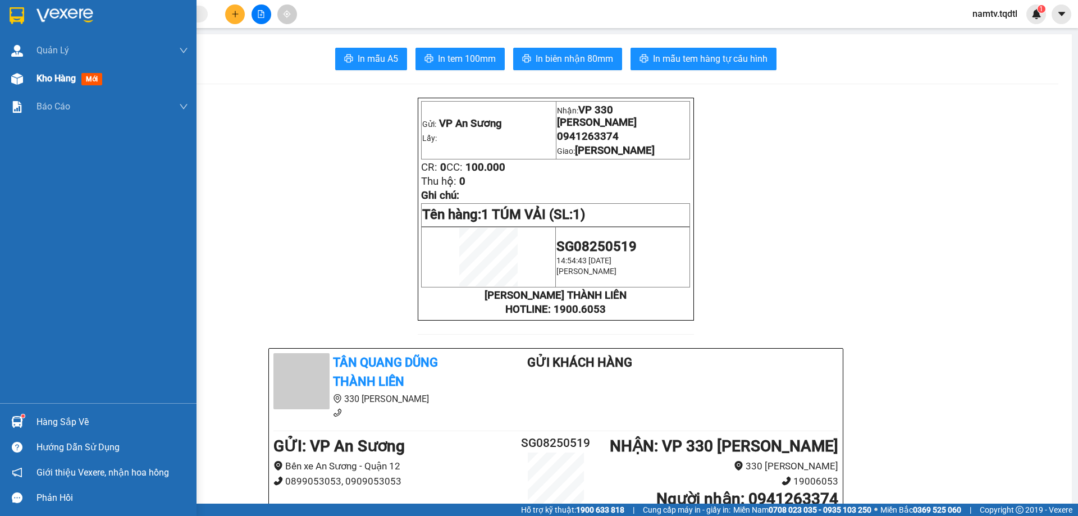
click at [25, 86] on div at bounding box center [17, 79] width 20 height 20
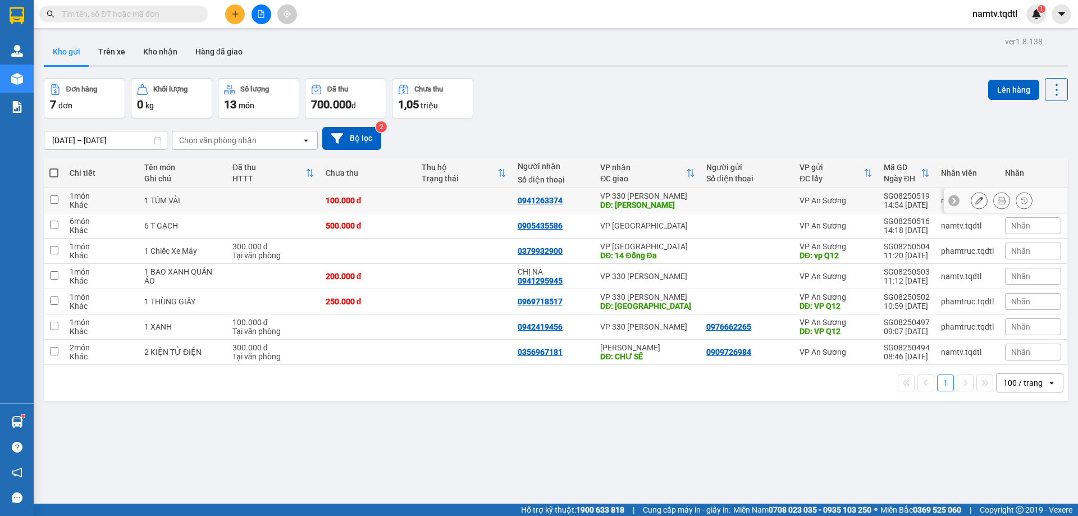
click at [565, 200] on td at bounding box center [746, 200] width 93 height 25
checkbox input "true"
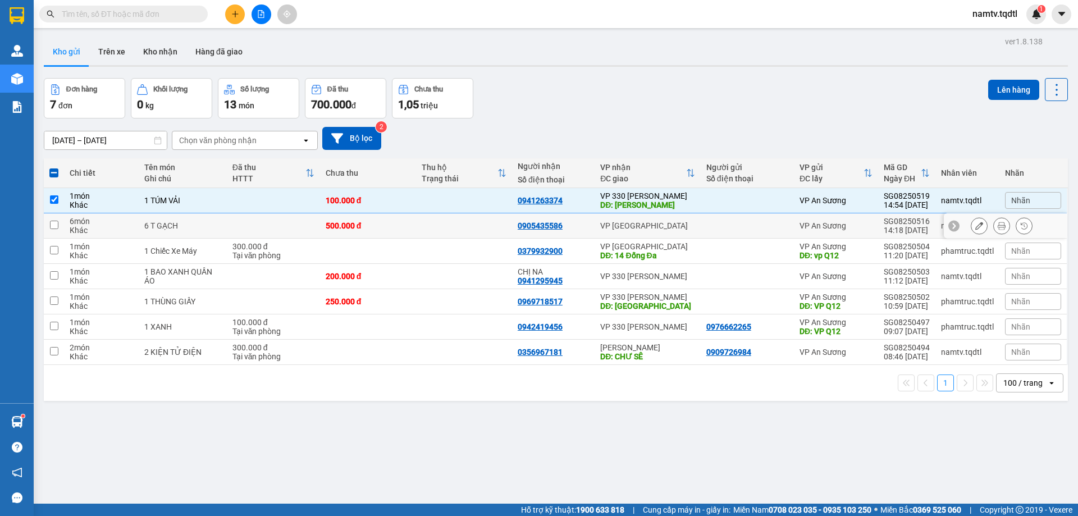
click at [565, 231] on td "VP [GEOGRAPHIC_DATA]" at bounding box center [647, 225] width 106 height 25
checkbox input "true"
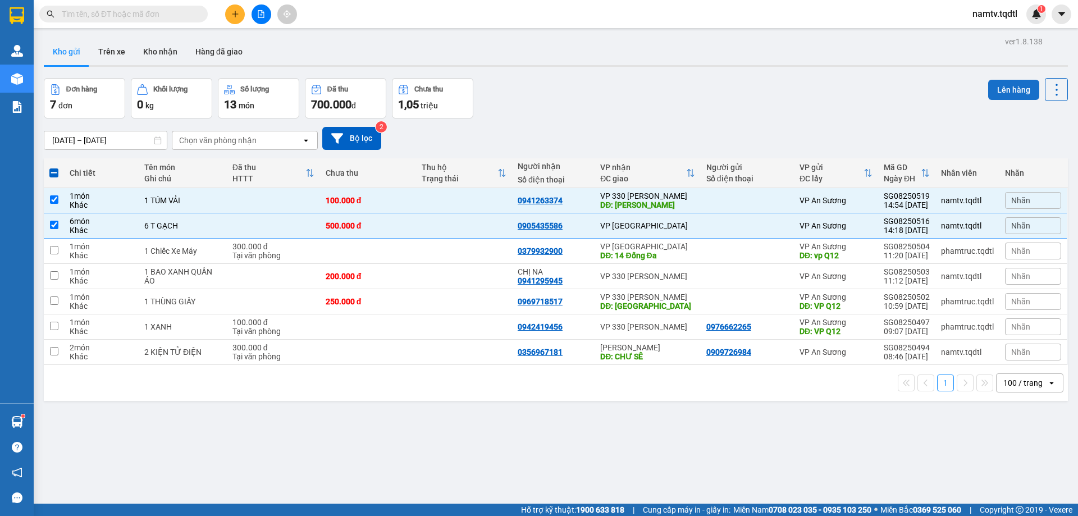
click at [565, 88] on button "Lên hàng" at bounding box center [1013, 90] width 51 height 20
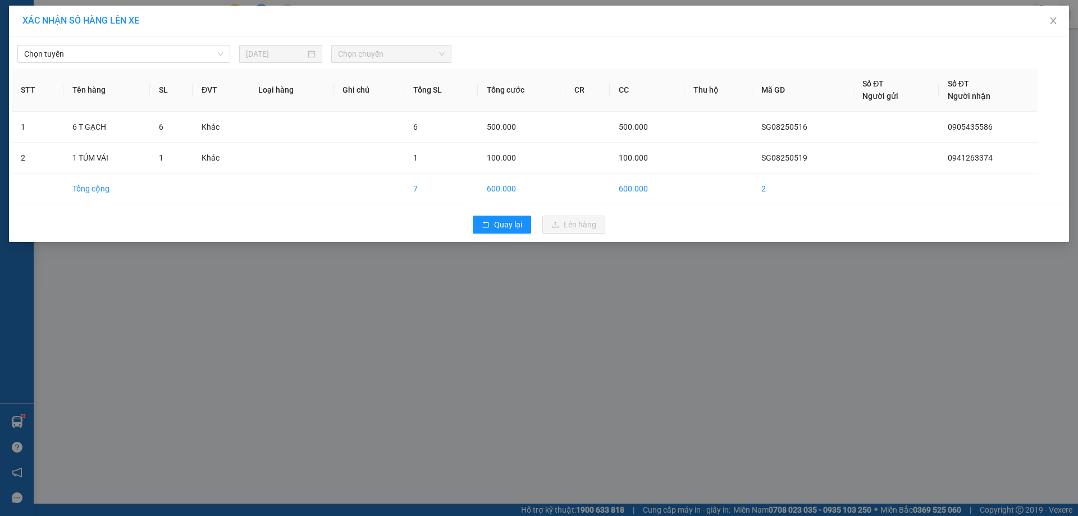
click at [153, 65] on div "Chọn tuyến 13/08/2025 Chọn chuyến STT Tên hàng SL ĐVT Loại hàng Ghi chú Tổng SL…" at bounding box center [539, 138] width 1060 height 205
click at [161, 53] on span "Chọn tuyến" at bounding box center [123, 53] width 199 height 17
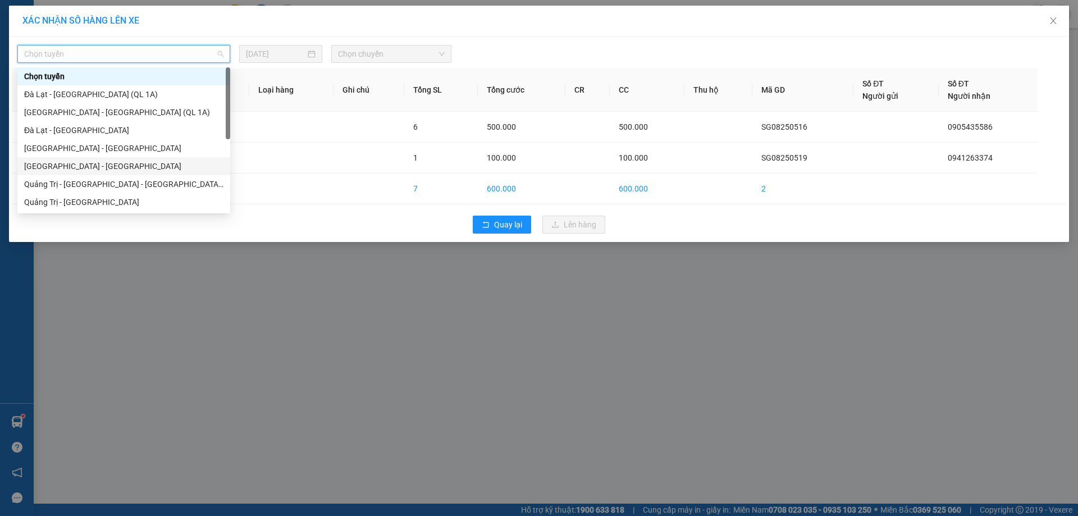
click at [120, 165] on div "Sài Gòn - Quảng Trị" at bounding box center [123, 166] width 199 height 12
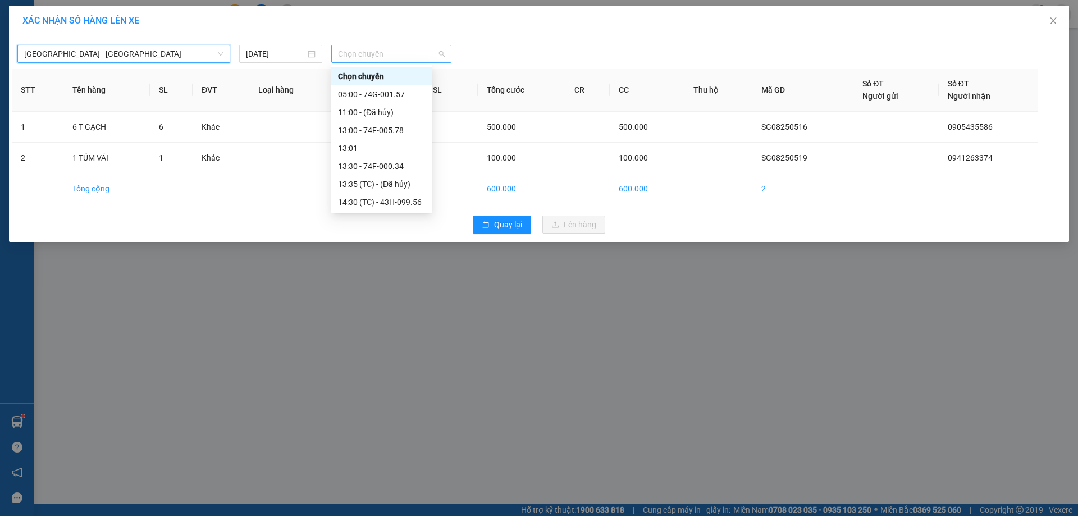
drag, startPoint x: 385, startPoint y: 48, endPoint x: 396, endPoint y: 62, distance: 17.6
click at [387, 49] on span "Chọn chuyến" at bounding box center [391, 53] width 107 height 17
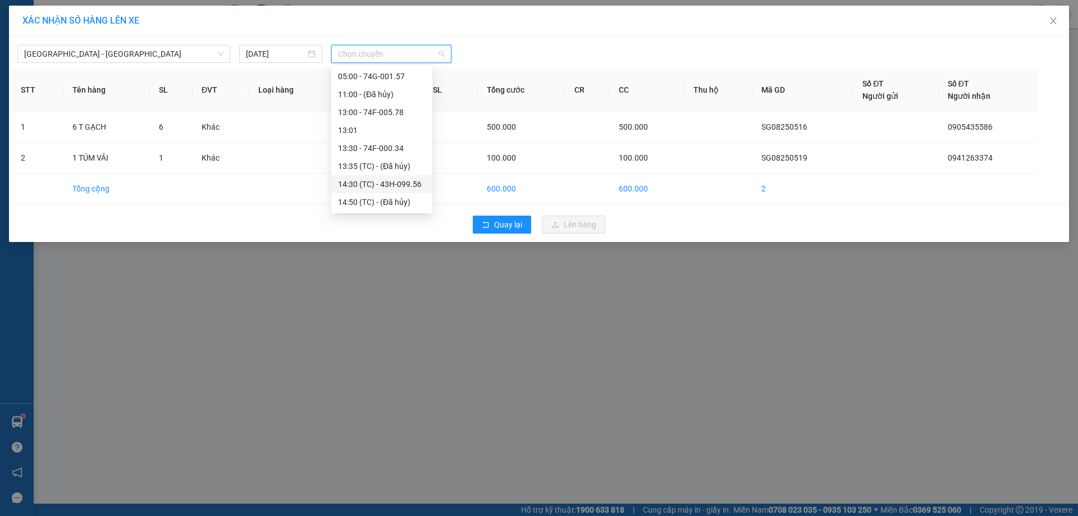
click at [391, 184] on div "14:30 (TC) - 43H-099.56" at bounding box center [382, 184] width 88 height 12
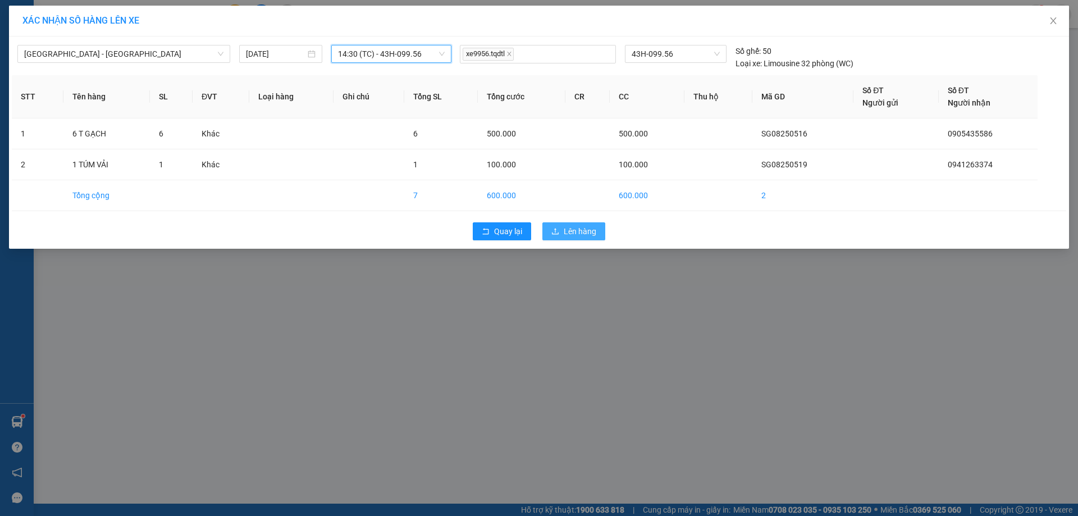
click at [565, 231] on span "Lên hàng" at bounding box center [579, 231] width 33 height 12
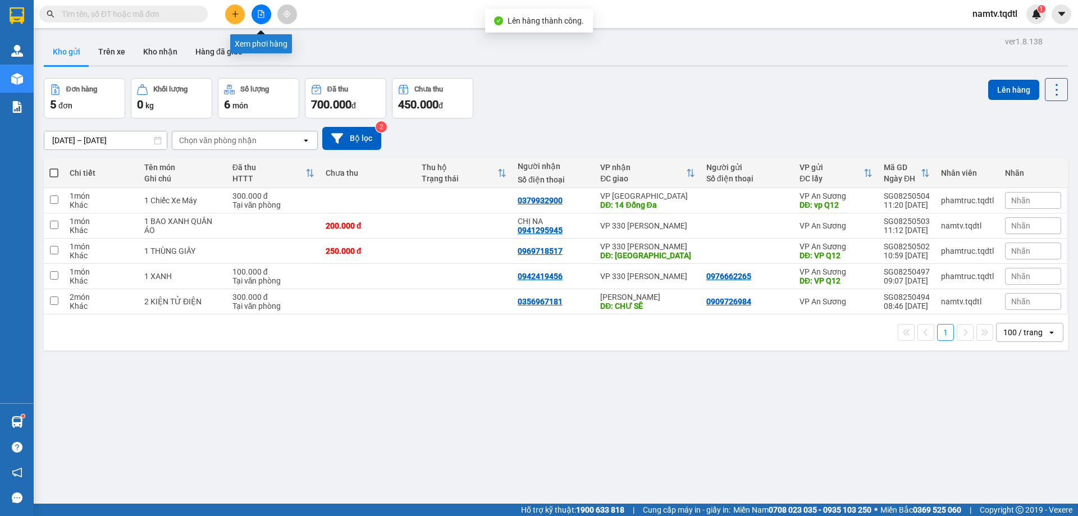
click at [265, 19] on button at bounding box center [261, 14] width 20 height 20
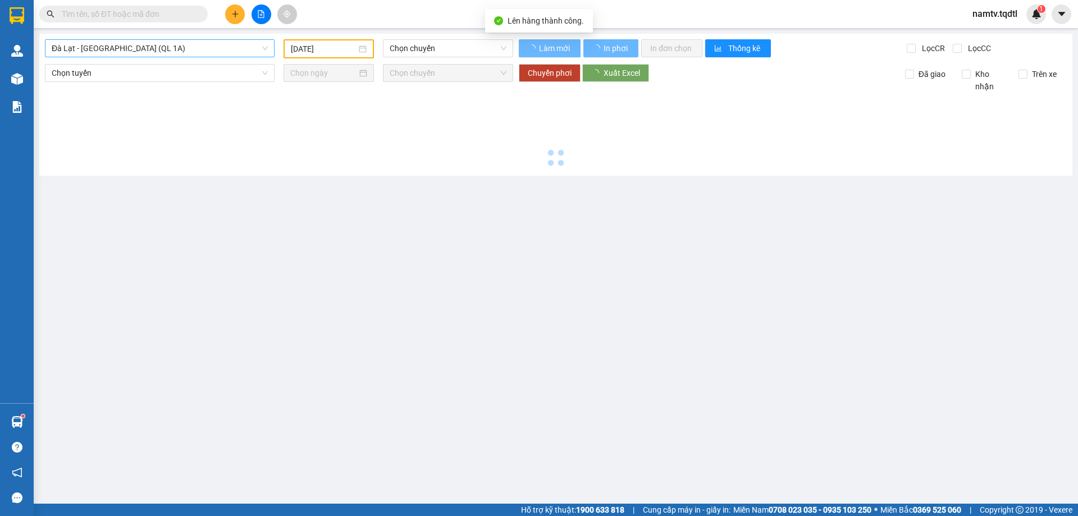
type input "[DATE]"
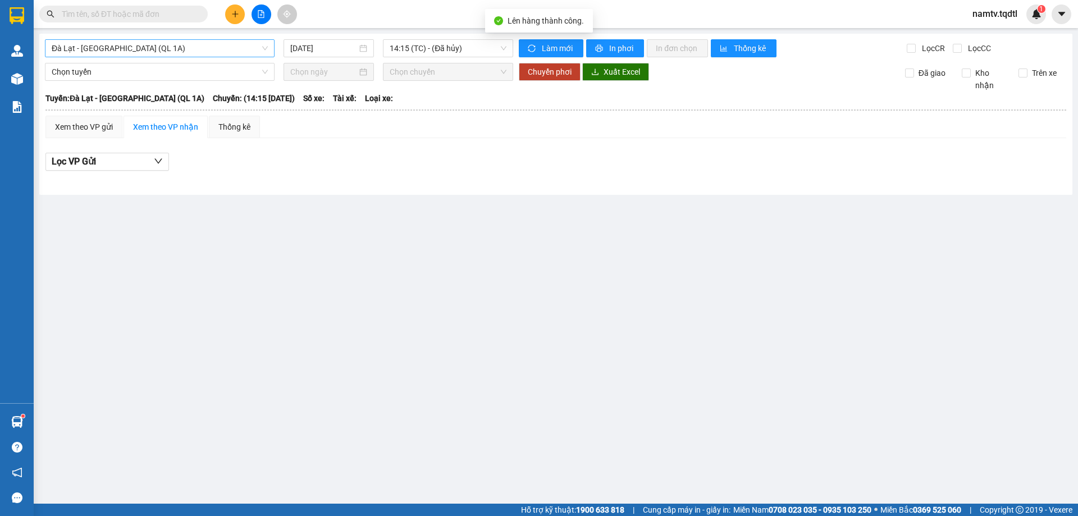
click at [153, 46] on span "Đà Lạt - Sài Gòn (QL 1A)" at bounding box center [160, 48] width 216 height 17
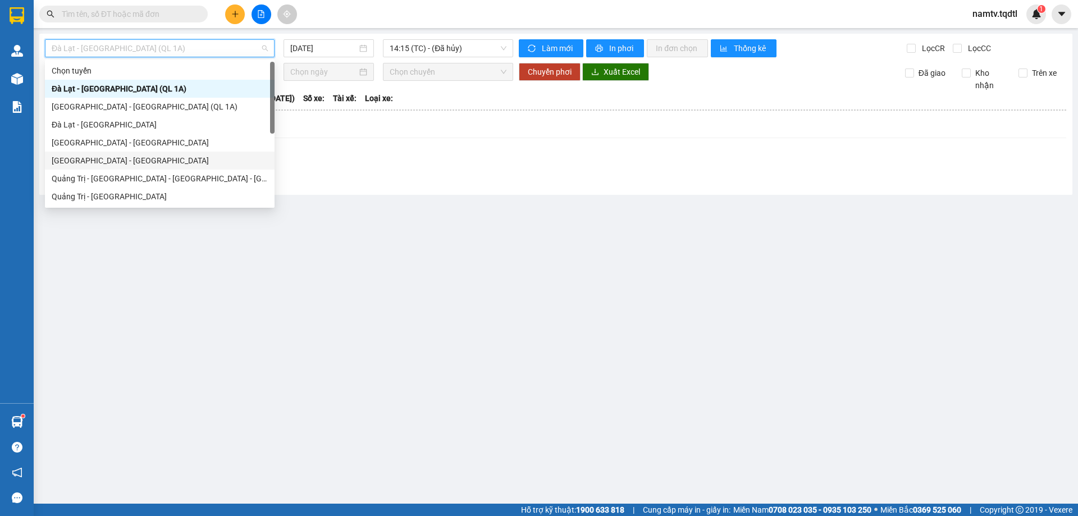
click at [120, 159] on div "Sài Gòn - Quảng Trị" at bounding box center [160, 160] width 216 height 12
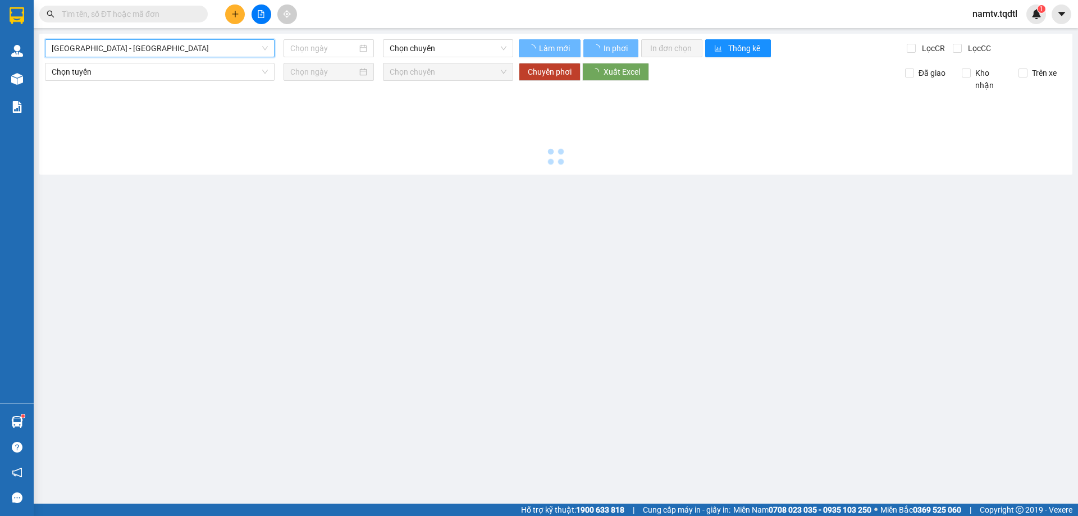
type input "[DATE]"
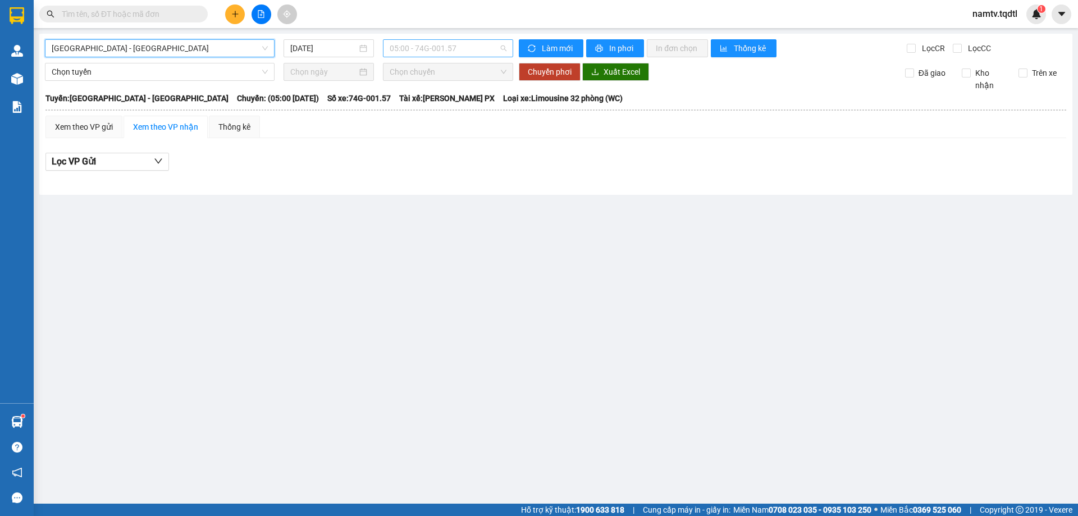
drag, startPoint x: 448, startPoint y: 50, endPoint x: 460, endPoint y: 44, distance: 12.6
click at [450, 50] on span "05:00 - 74G-001.57" at bounding box center [448, 48] width 117 height 17
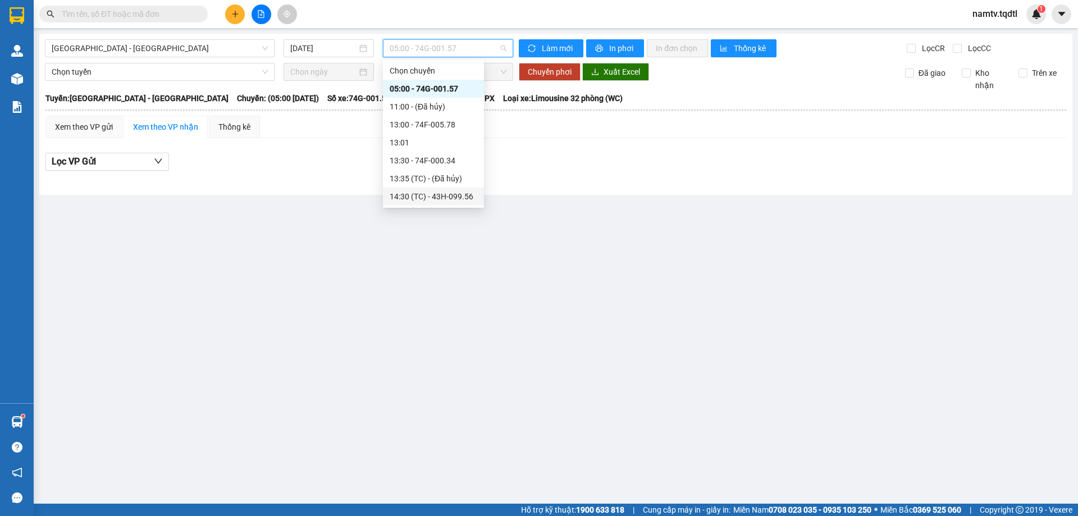
click at [432, 194] on div "14:30 (TC) - 43H-099.56" at bounding box center [434, 196] width 88 height 12
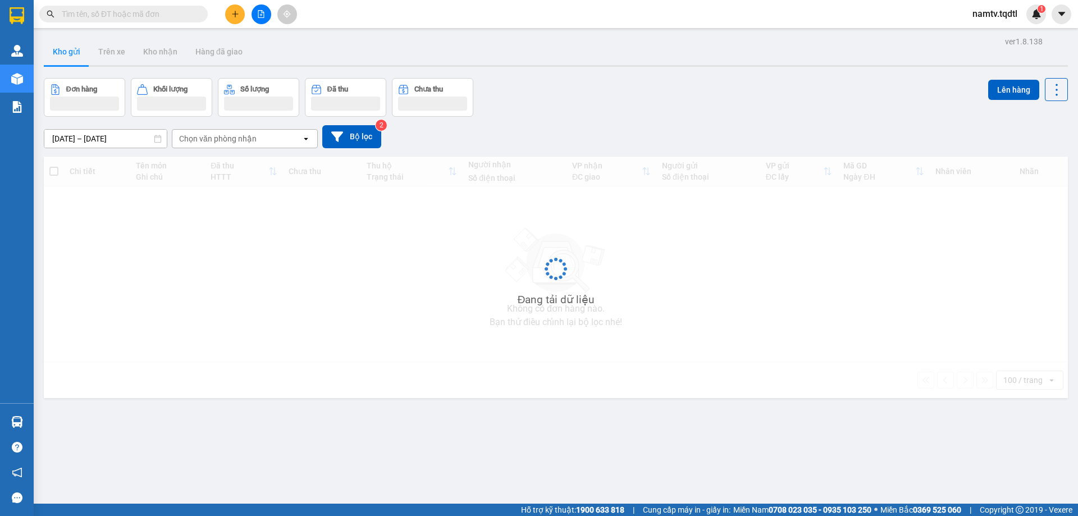
drag, startPoint x: 134, startPoint y: 13, endPoint x: 132, endPoint y: 24, distance: 10.2
click at [133, 13] on input "text" at bounding box center [128, 14] width 132 height 12
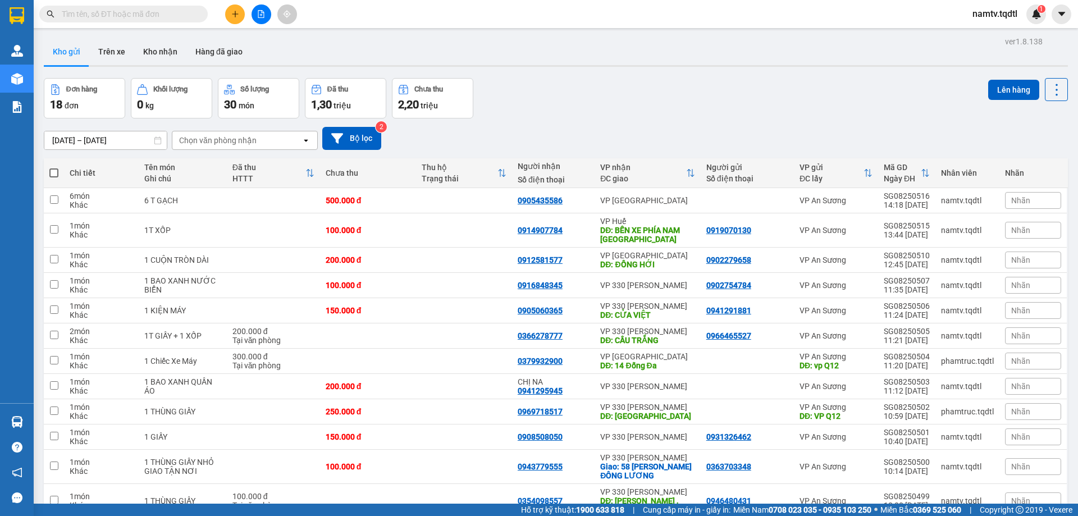
paste input "0981836611"
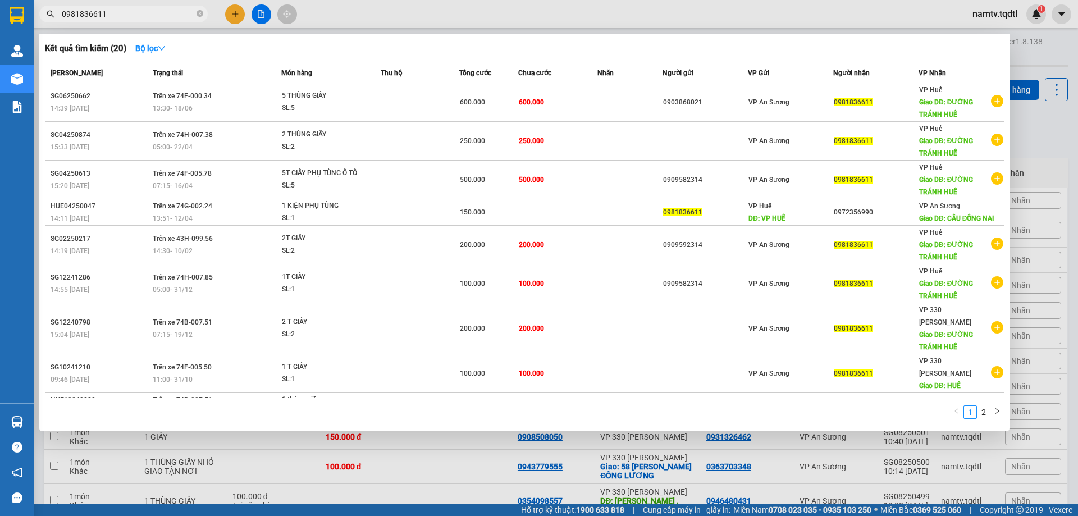
type input "0981836611"
click at [235, 11] on div at bounding box center [539, 258] width 1078 height 516
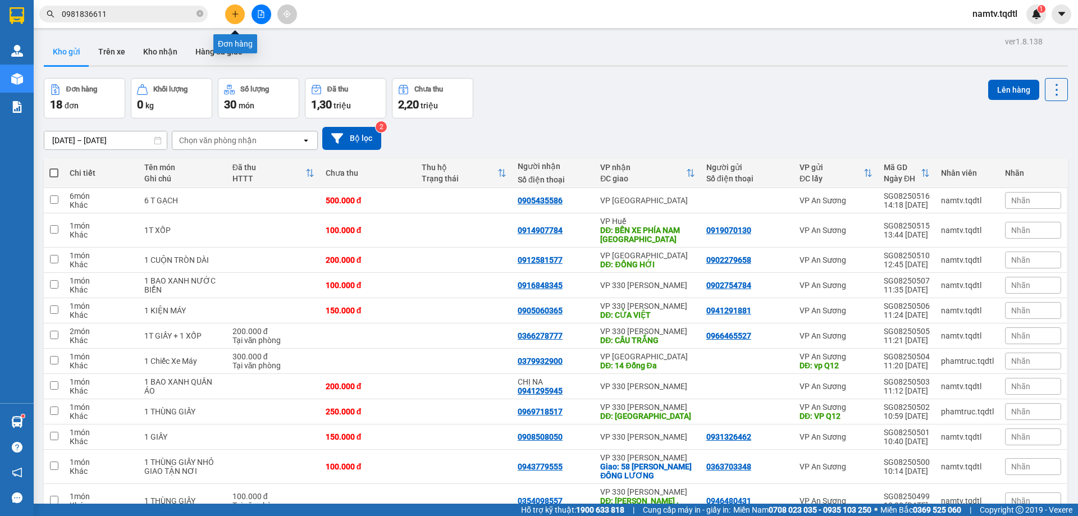
click at [235, 15] on icon "plus" at bounding box center [235, 14] width 8 height 8
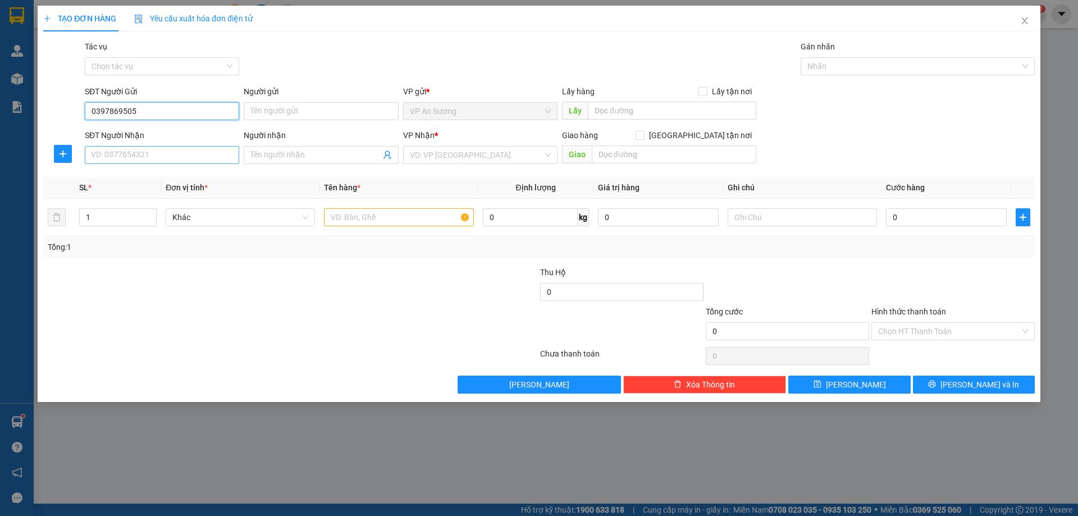
type input "0397869505"
click at [161, 155] on input "SĐT Người Nhận" at bounding box center [162, 155] width 154 height 18
type input "0357321426"
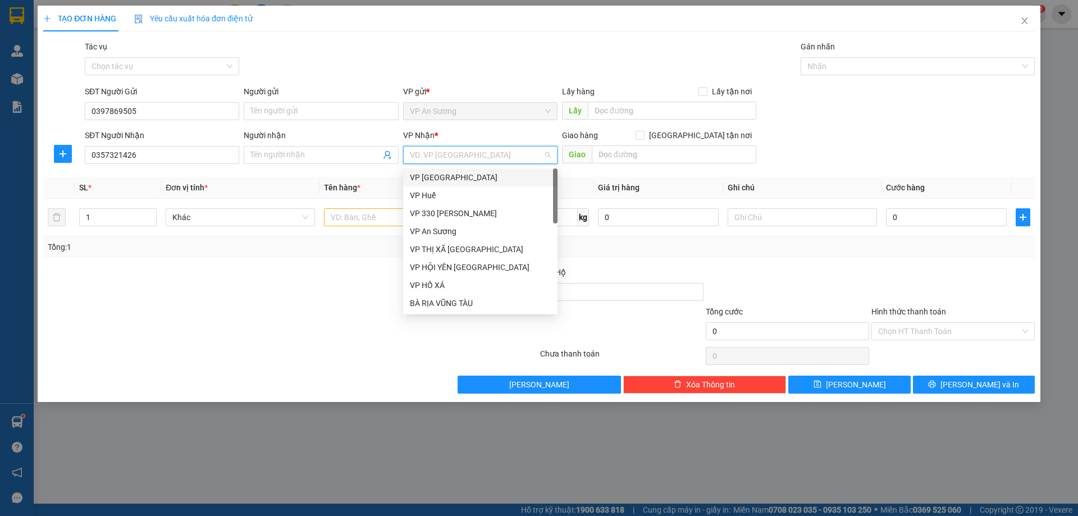
drag, startPoint x: 447, startPoint y: 156, endPoint x: 480, endPoint y: 180, distance: 41.0
click at [454, 161] on input "search" at bounding box center [476, 154] width 133 height 17
drag, startPoint x: 459, startPoint y: 212, endPoint x: 483, endPoint y: 204, distance: 25.4
click at [459, 211] on div "VP 330 [PERSON_NAME]" at bounding box center [480, 213] width 141 height 12
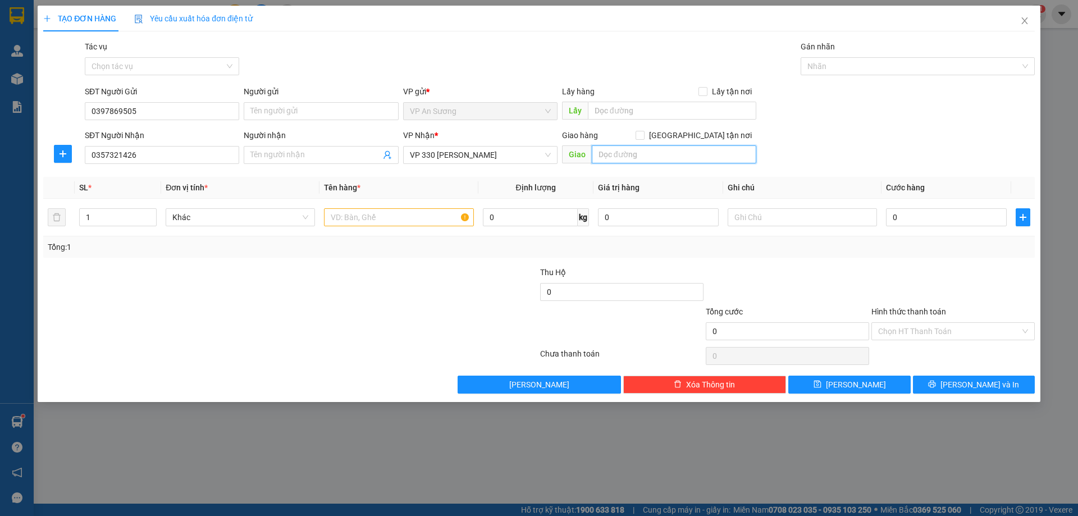
drag, startPoint x: 645, startPoint y: 147, endPoint x: 645, endPoint y: 153, distance: 6.2
click at [645, 153] on input "text" at bounding box center [674, 154] width 164 height 18
type input "KHE XANH"
click at [93, 217] on input "1" at bounding box center [118, 217] width 76 height 17
type input "4"
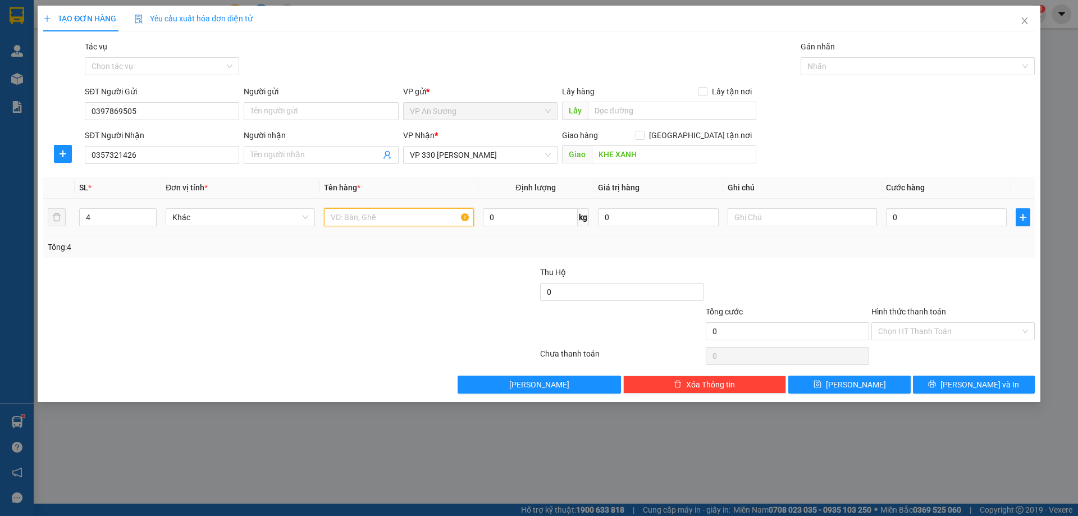
click at [355, 221] on input "text" at bounding box center [398, 217] width 149 height 18
type input "1 VA LY ĐEN+3T GIẤY"
click at [925, 212] on input "0" at bounding box center [946, 217] width 121 height 18
type input "01"
type input "1"
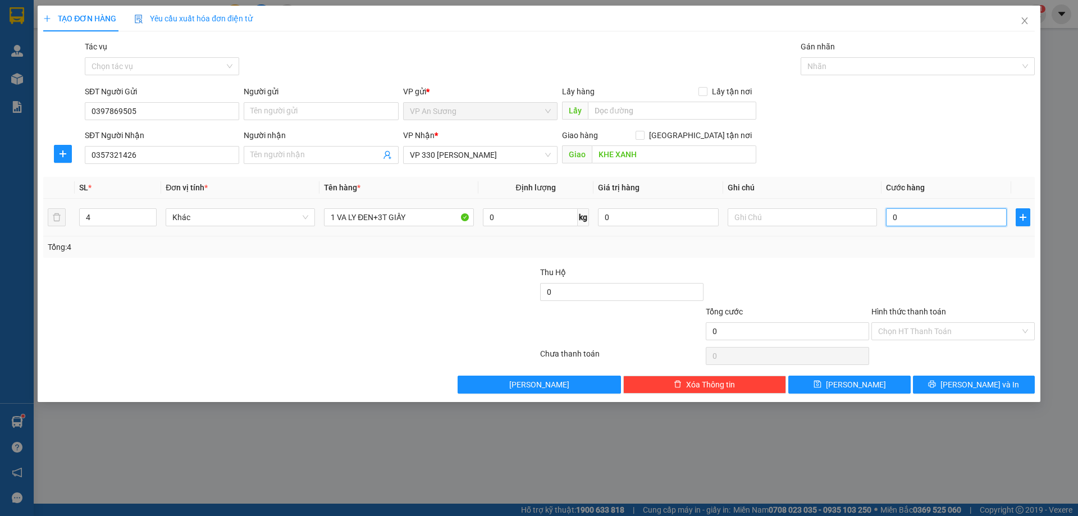
type input "1"
type input "010"
type input "10"
type input "0.100"
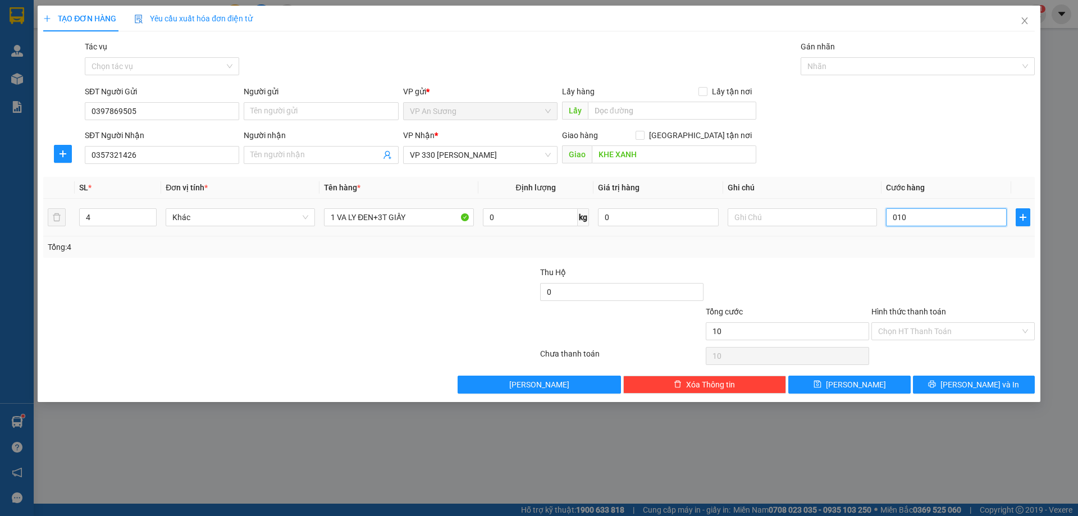
type input "100"
type input "01.000"
type input "1.000"
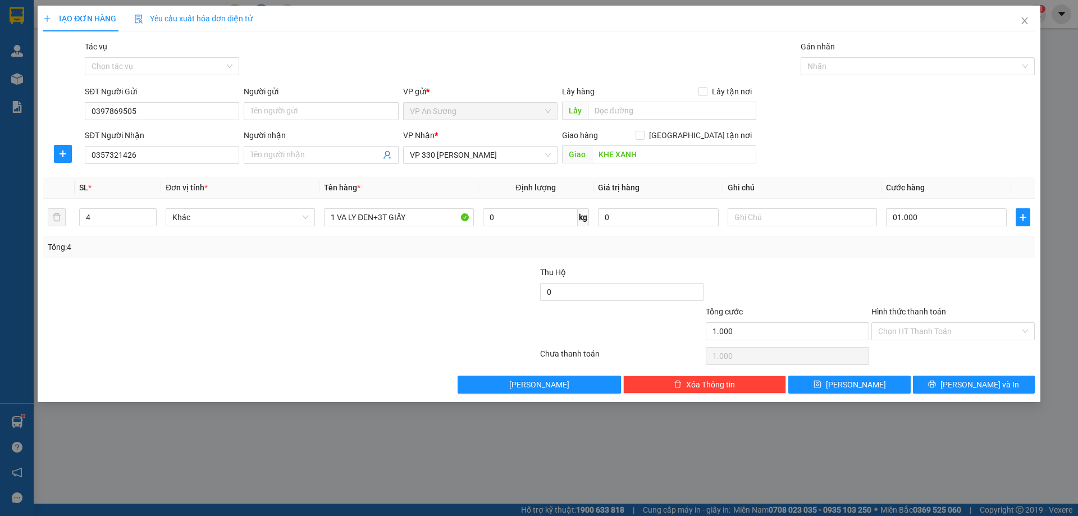
type input "1.000.000"
click at [901, 264] on div "Transit Pickup Surcharge Ids Transit Deliver Surcharge Ids Transit Deliver Surc…" at bounding box center [538, 216] width 991 height 353
drag, startPoint x: 923, startPoint y: 309, endPoint x: 916, endPoint y: 318, distance: 11.6
click at [922, 309] on label "Hình thức thanh toán" at bounding box center [908, 311] width 75 height 9
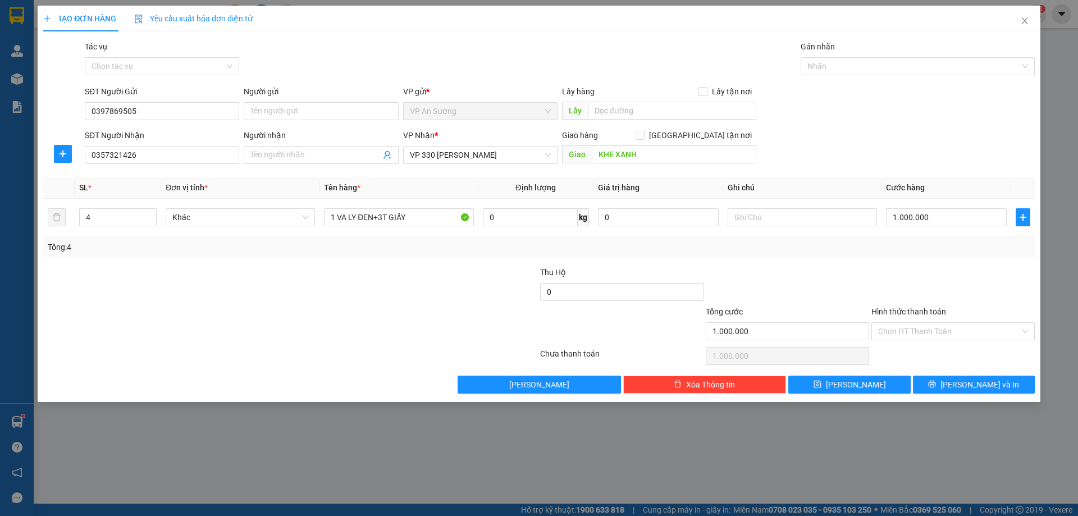
click at [922, 323] on input "Hình thức thanh toán" at bounding box center [949, 331] width 142 height 17
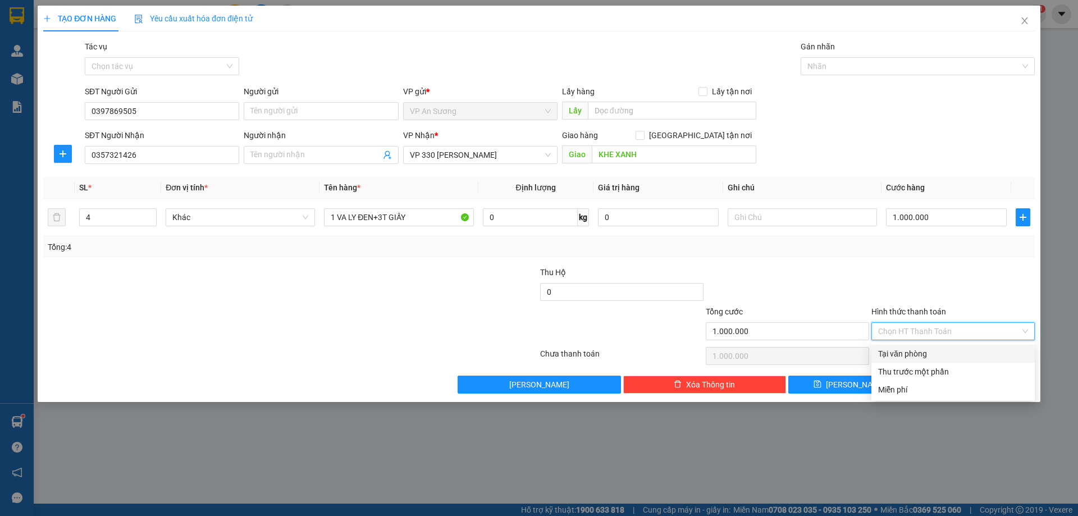
click at [910, 349] on div "Tại văn phòng" at bounding box center [953, 353] width 150 height 12
type input "0"
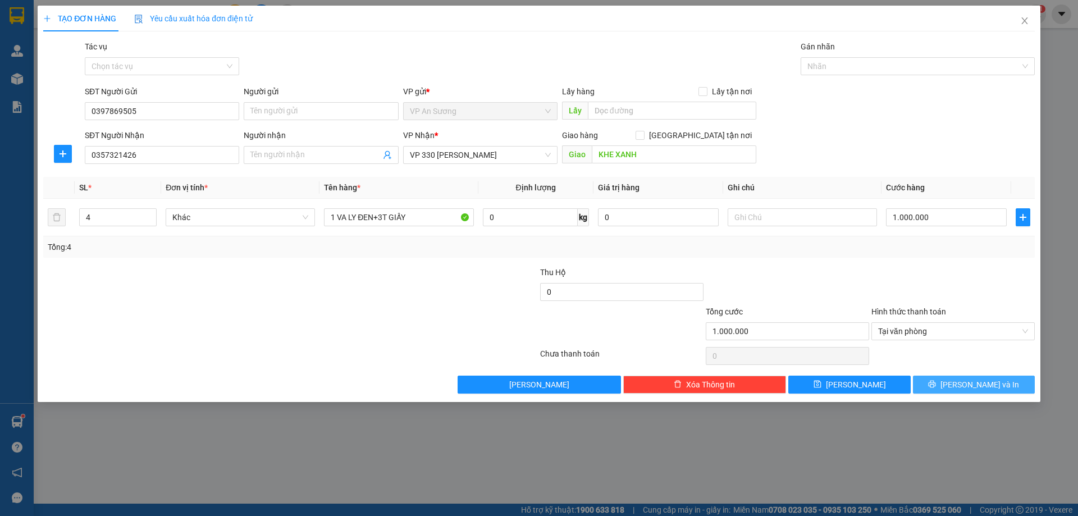
click at [941, 382] on button "[PERSON_NAME] và In" at bounding box center [974, 384] width 122 height 18
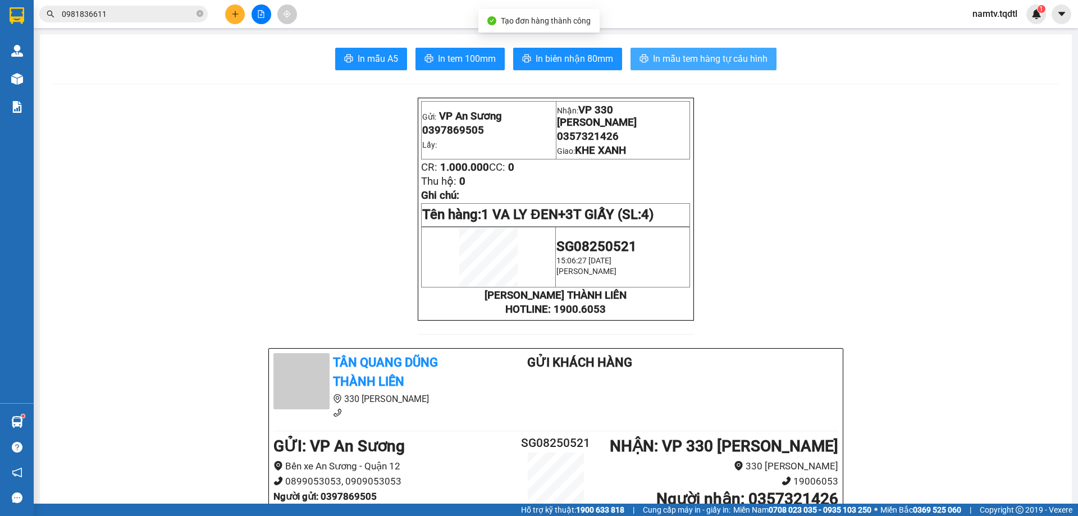
drag, startPoint x: 648, startPoint y: 56, endPoint x: 663, endPoint y: 72, distance: 21.9
click at [653, 58] on span "In mẫu tem hàng tự cấu hình" at bounding box center [710, 59] width 114 height 14
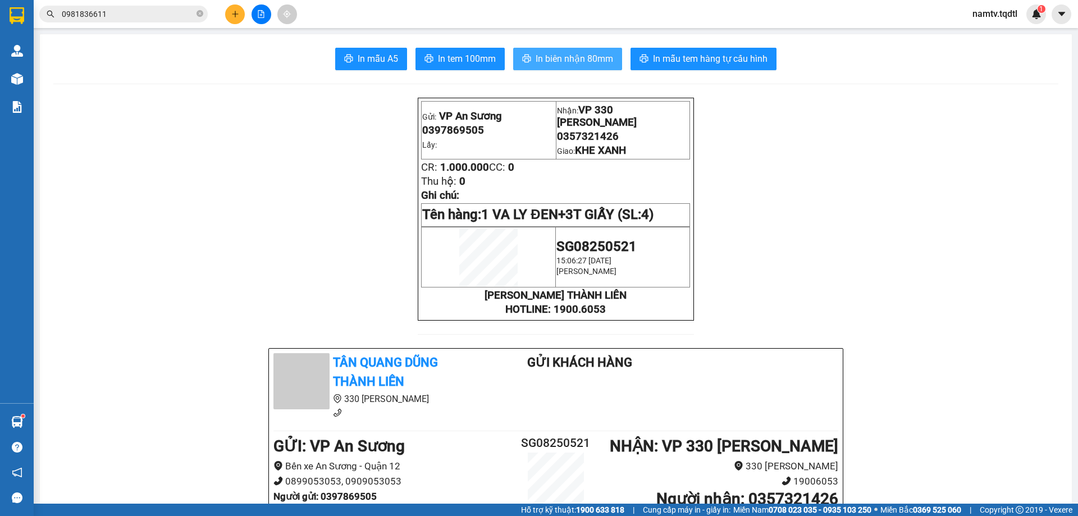
drag, startPoint x: 567, startPoint y: 52, endPoint x: 668, endPoint y: 76, distance: 103.3
drag, startPoint x: 574, startPoint y: 57, endPoint x: 613, endPoint y: 60, distance: 38.9
click at [585, 57] on span "In biên nhận 80mm" at bounding box center [573, 59] width 77 height 14
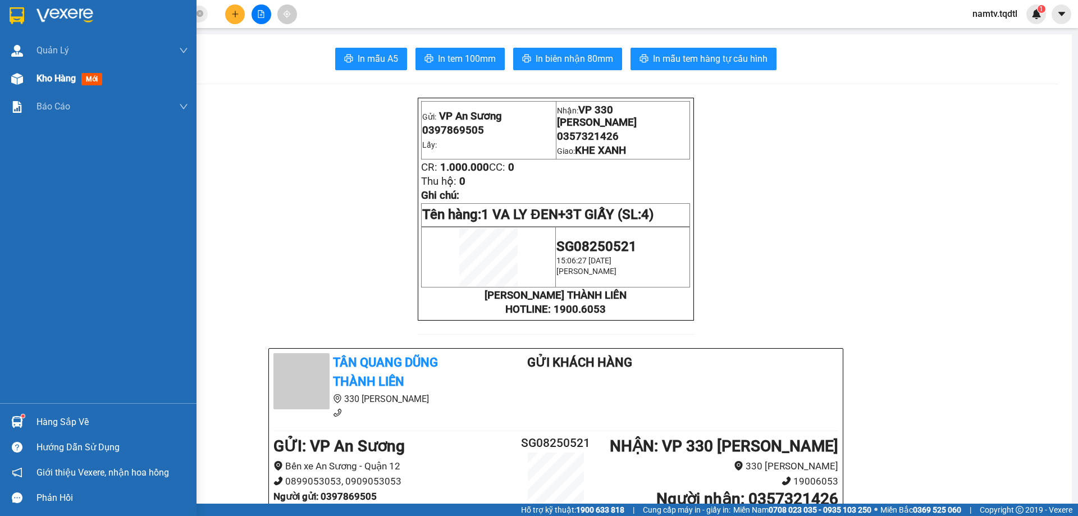
click at [67, 82] on span "Kho hàng" at bounding box center [55, 78] width 39 height 11
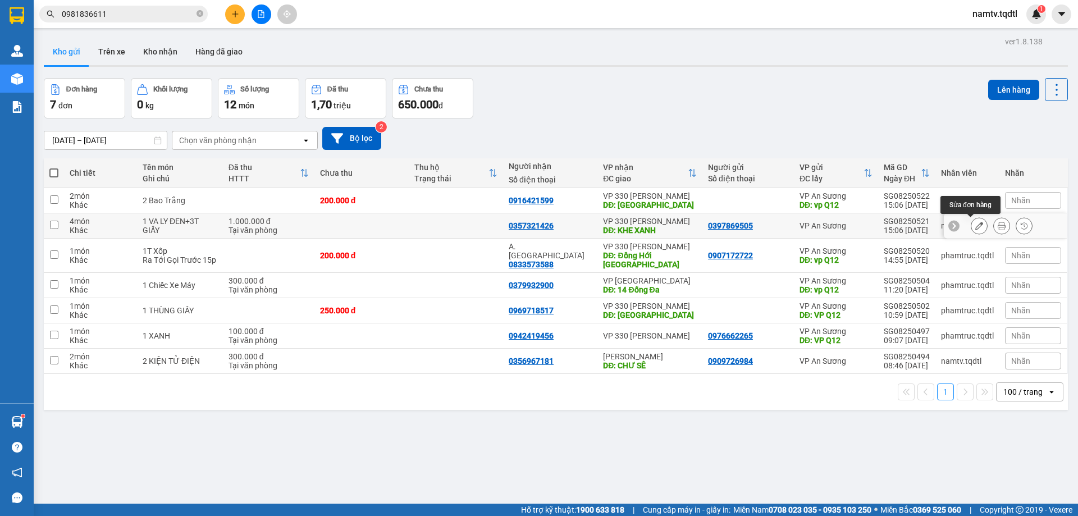
click at [975, 227] on icon at bounding box center [979, 226] width 8 height 8
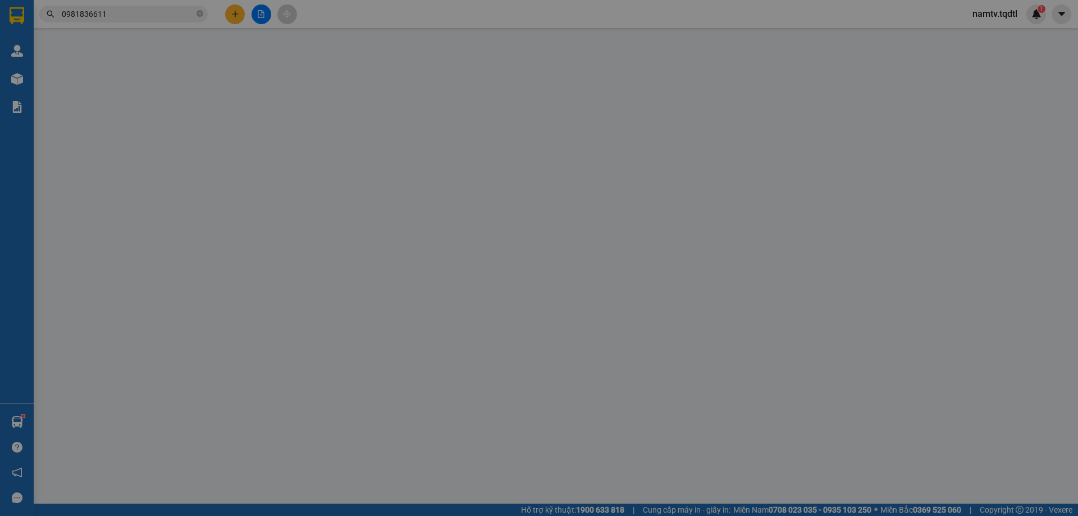
type input "0397869505"
type input "0357321426"
type input "KHE XANH"
type input "1.000.000"
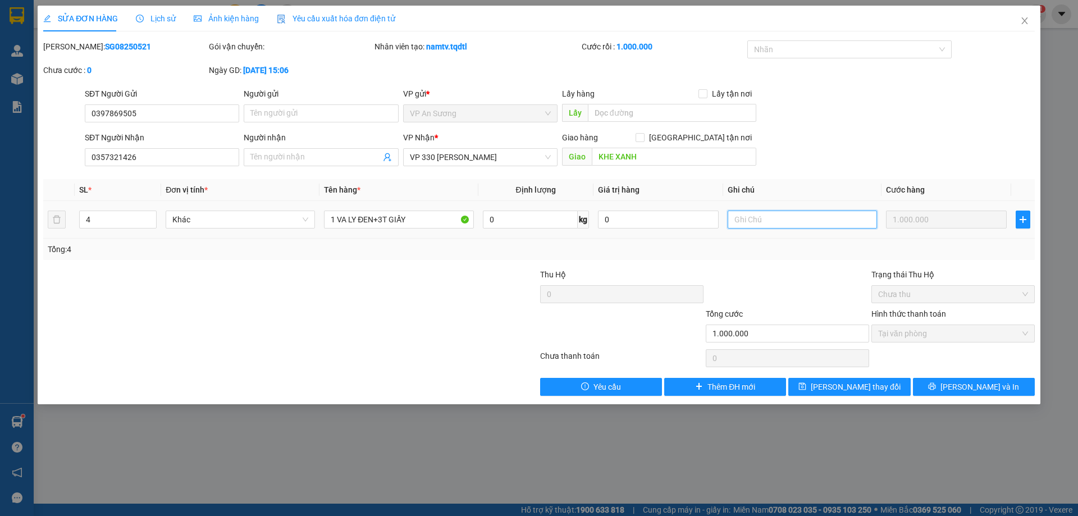
click at [758, 221] on input "text" at bounding box center [801, 219] width 149 height 18
type input "C"
type input "CHÚ ÚT LOA THU CƯỚC LUÔN"
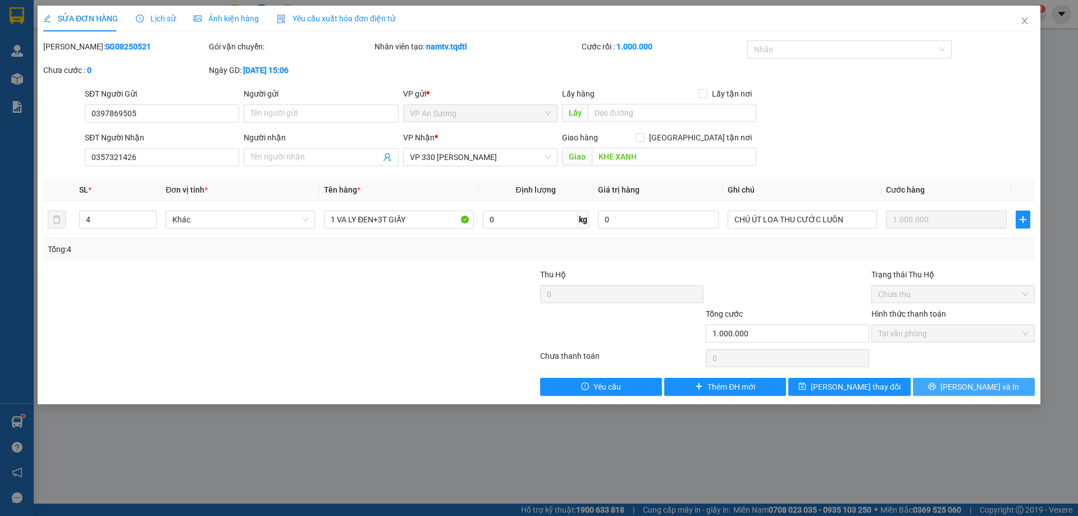
click at [947, 387] on button "[PERSON_NAME] và In" at bounding box center [974, 387] width 122 height 18
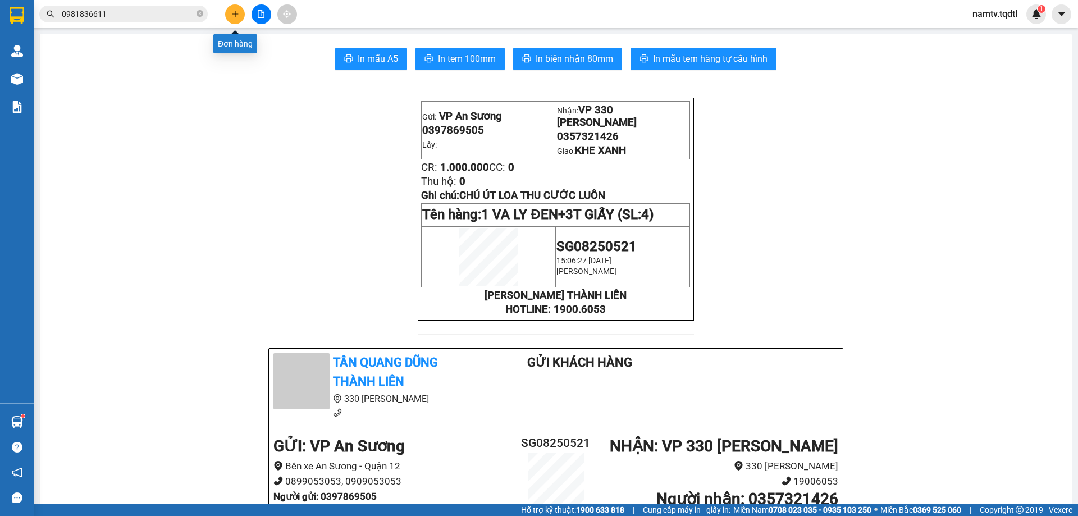
click at [230, 13] on button at bounding box center [235, 14] width 20 height 20
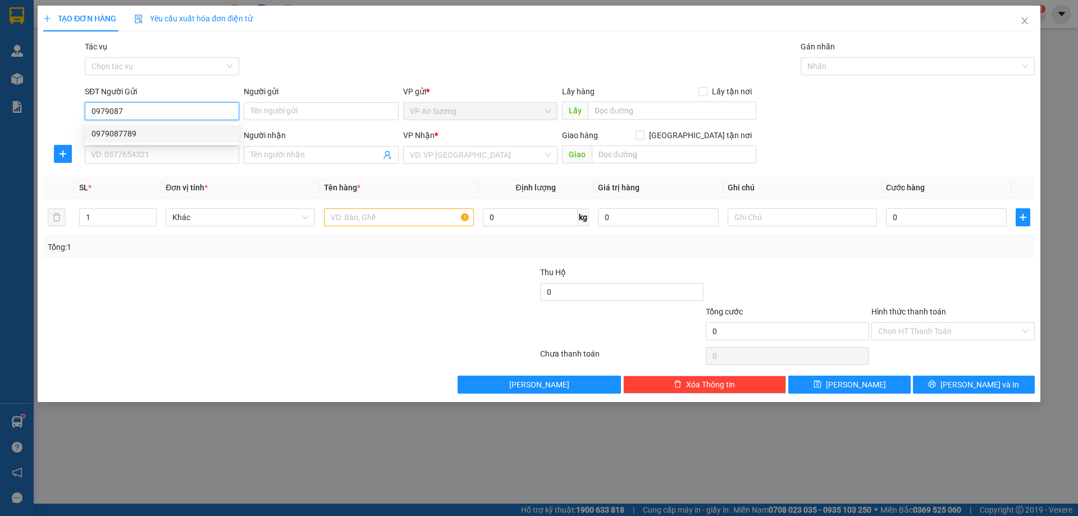
click at [112, 128] on div "0979087789" at bounding box center [161, 133] width 141 height 12
type input "0979087789"
type input "0911398018"
type input "CÂY XĂNG HIỀN LƯƠNG 2"
type input "640.000"
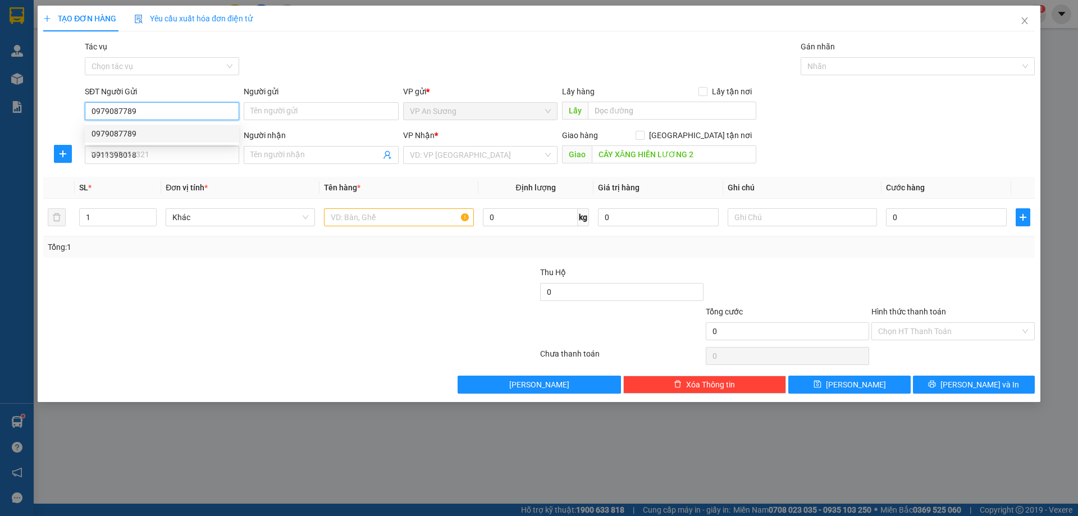
type input "640.000"
type input "0979087789"
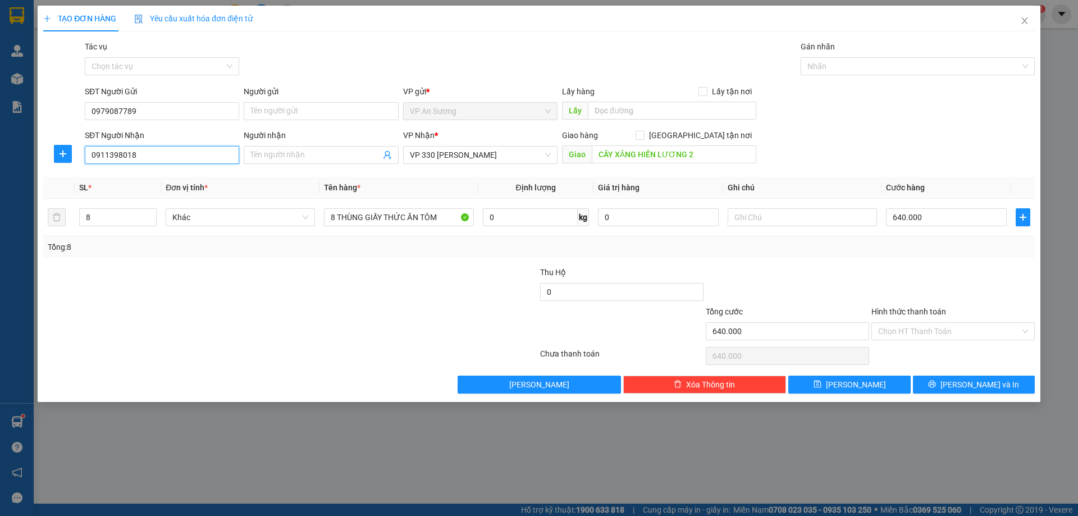
click at [187, 151] on input "0911398018" at bounding box center [162, 155] width 154 height 18
click at [154, 176] on div "0911398018" at bounding box center [161, 177] width 141 height 12
click at [103, 220] on input "8" at bounding box center [118, 217] width 76 height 17
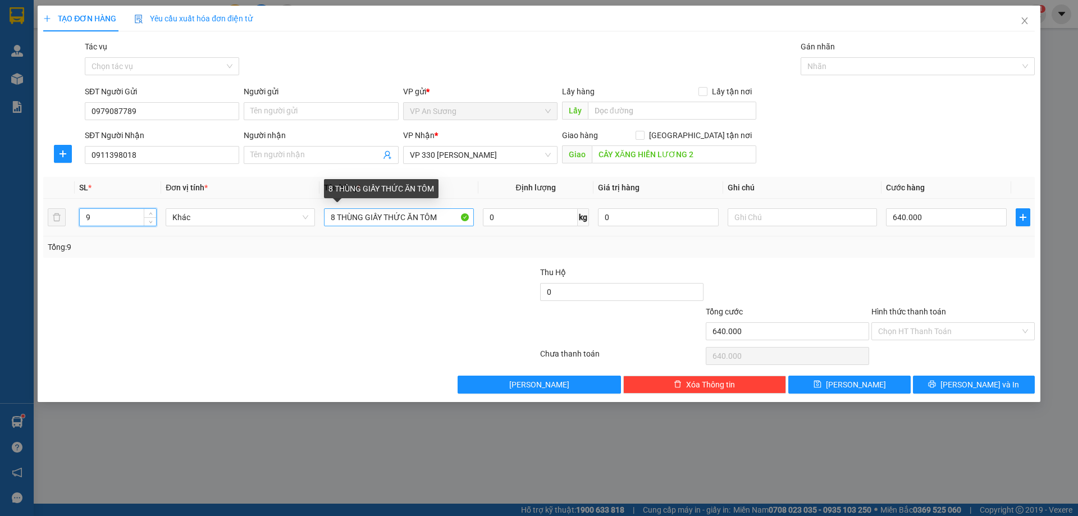
type input "9"
click at [336, 216] on input "8 THÙNG GIẤY THỨC ĂN TÔM" at bounding box center [398, 217] width 149 height 18
type input "8THÙNG GIẤY THỨC ĂN TÔM"
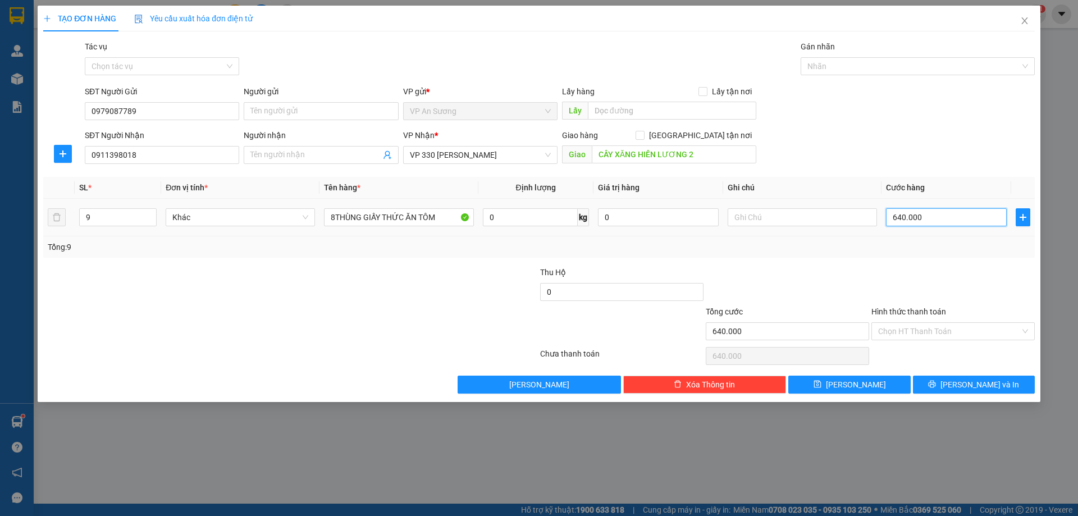
click at [929, 217] on input "640.000" at bounding box center [946, 217] width 121 height 18
type input "64.000"
type input "6.400"
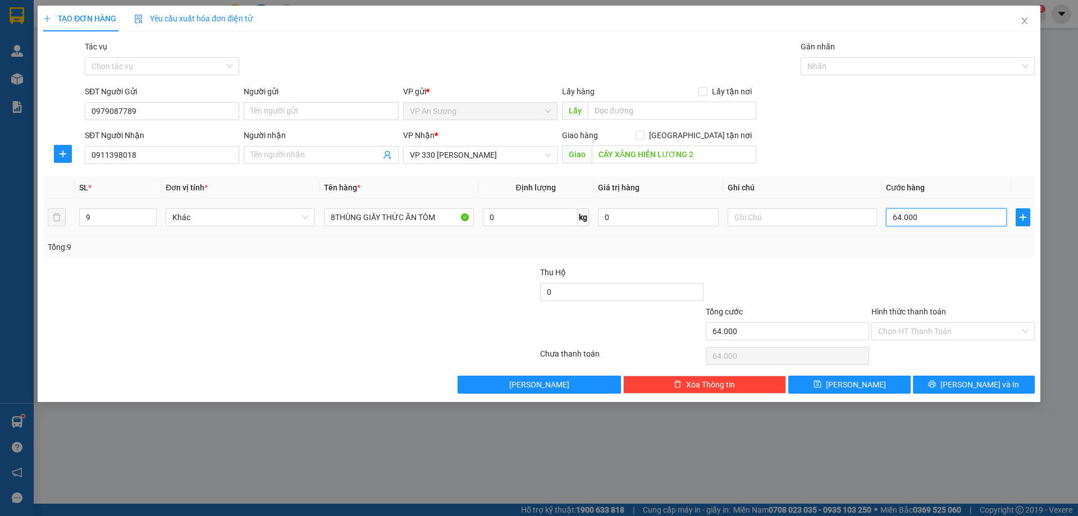
type input "6.400"
type input "640"
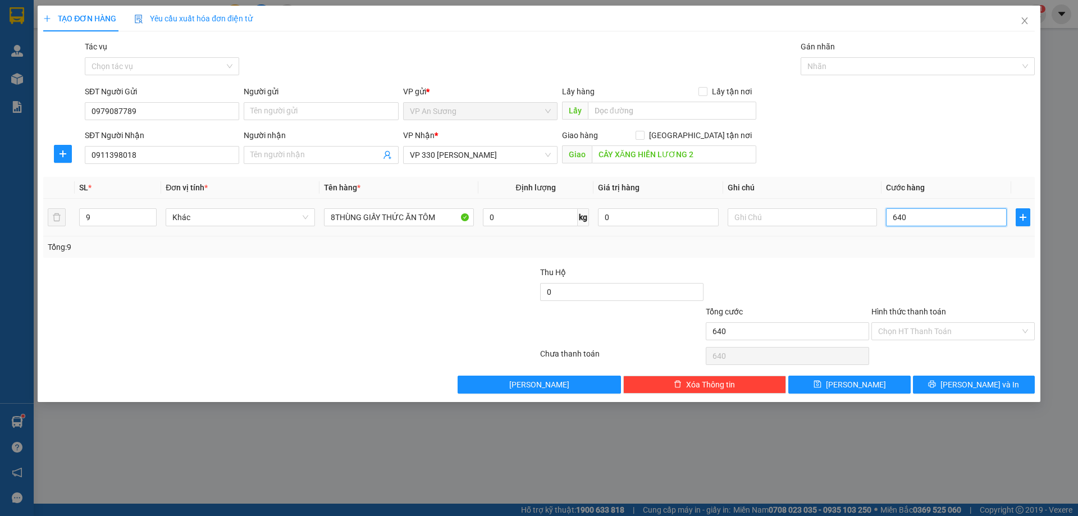
type input "64"
type input "6"
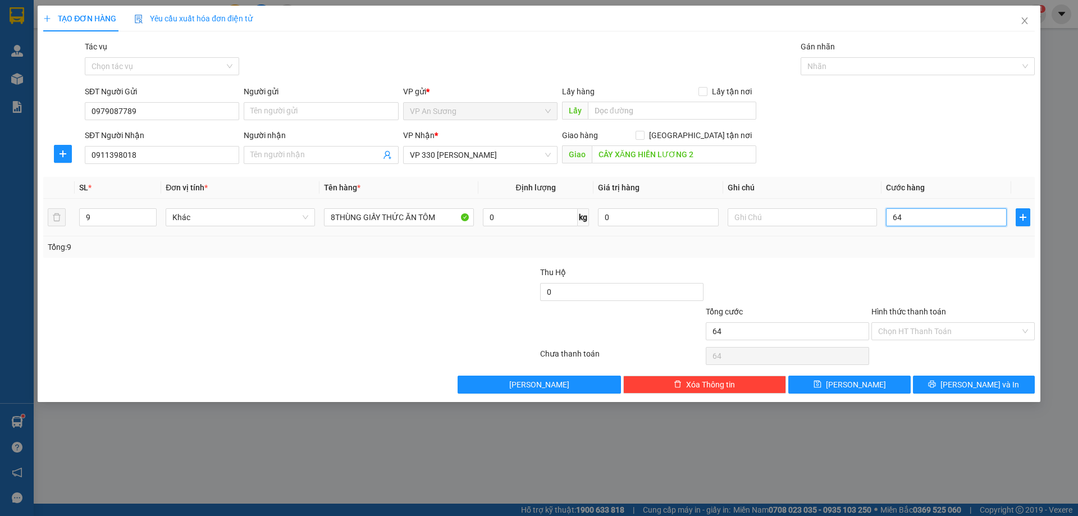
type input "6"
type input "0"
type input "7"
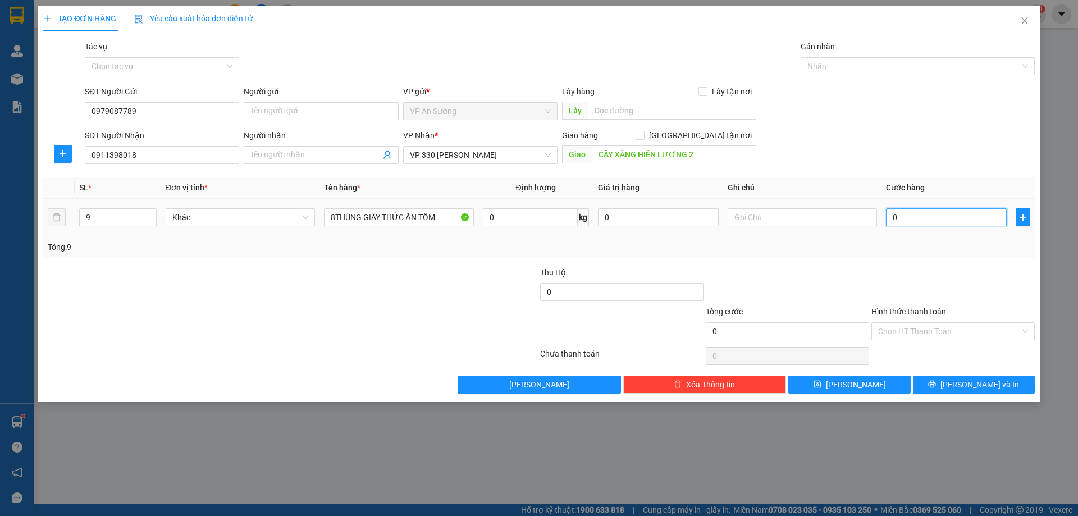
type input "7"
type input "07"
type input "72"
type input "072"
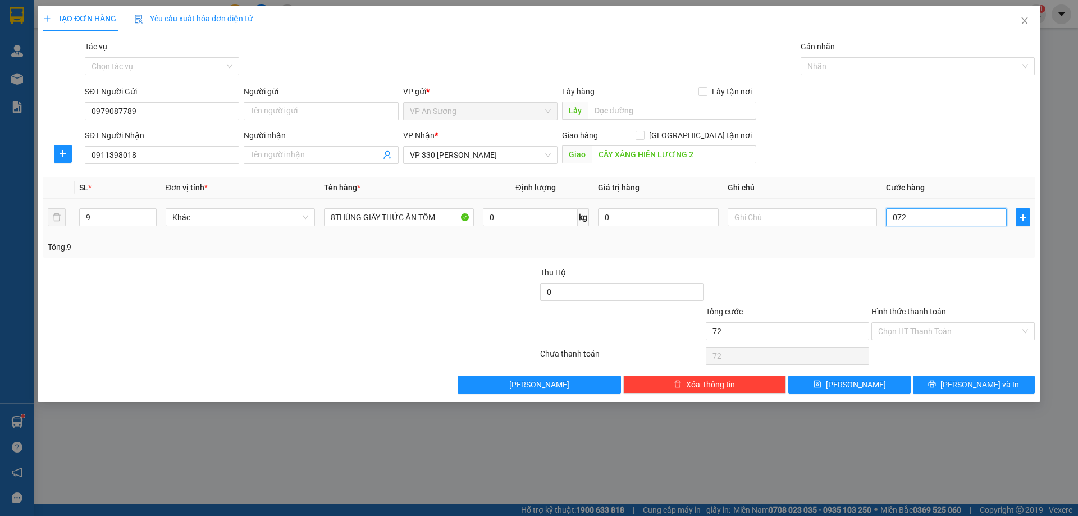
type input "720"
type input "0.720"
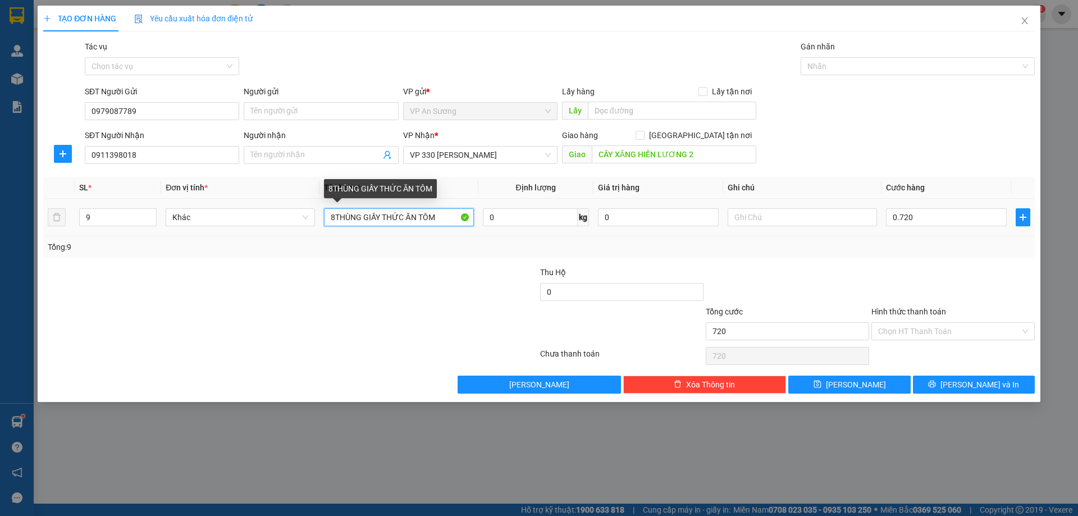
type input "720.000"
click at [334, 217] on input "8THÙNG GIẤY THỨC ĂN TÔM" at bounding box center [398, 217] width 149 height 18
type input "9THÙNG GIẤY THỨC ĂN TÔM"
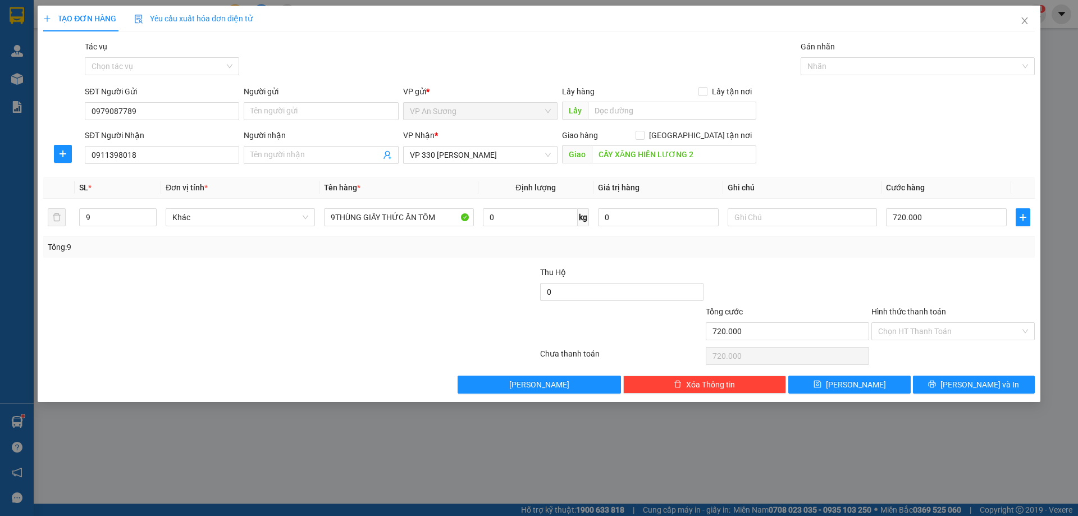
click at [926, 296] on div at bounding box center [953, 285] width 166 height 39
click at [910, 308] on label "Hình thức thanh toán" at bounding box center [908, 311] width 75 height 9
click at [910, 323] on input "Hình thức thanh toán" at bounding box center [949, 331] width 142 height 17
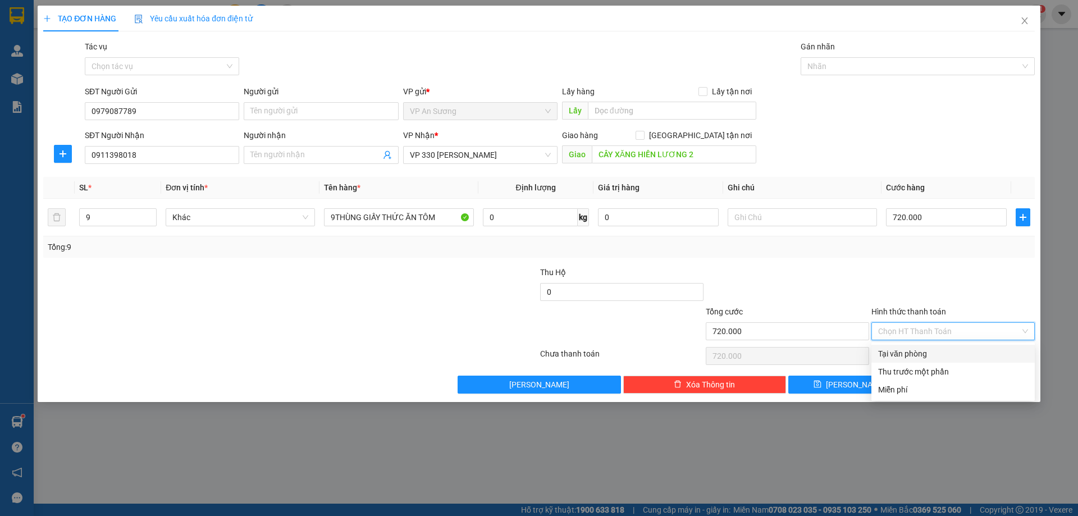
click at [902, 349] on div "Tại văn phòng" at bounding box center [953, 353] width 150 height 12
type input "0"
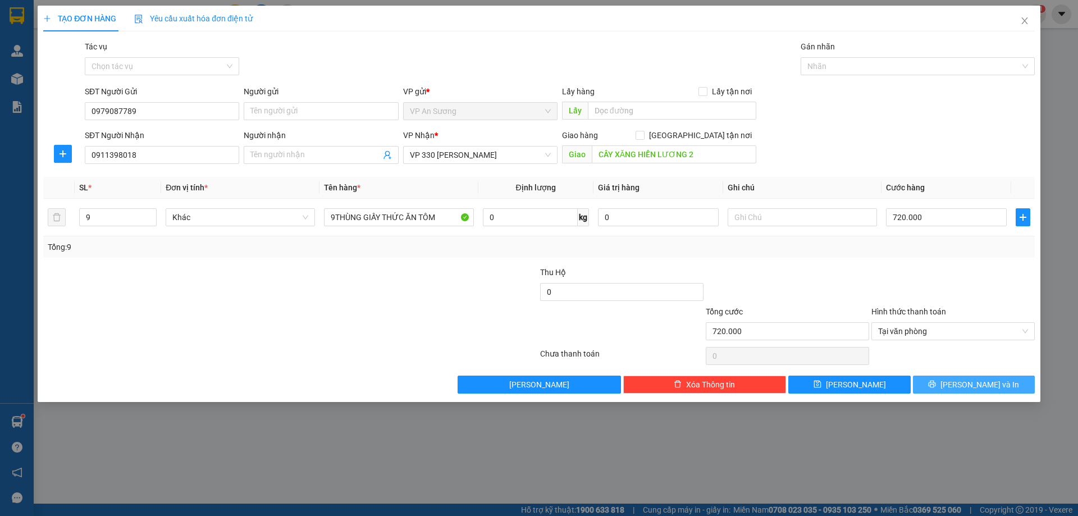
click at [936, 385] on icon "printer" at bounding box center [932, 384] width 8 height 8
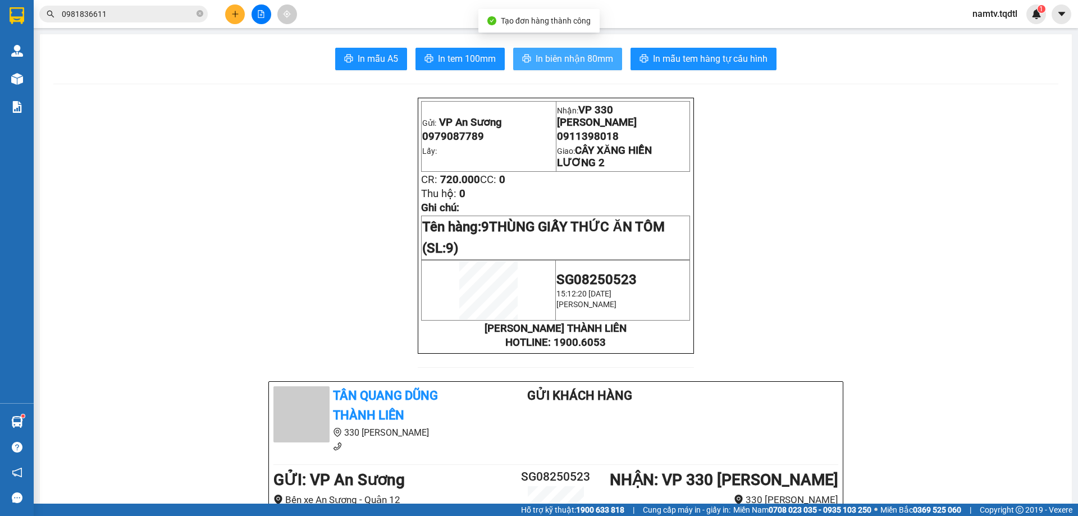
drag, startPoint x: 556, startPoint y: 55, endPoint x: 711, endPoint y: 138, distance: 175.5
click at [554, 58] on span "In biên nhận 80mm" at bounding box center [573, 59] width 77 height 14
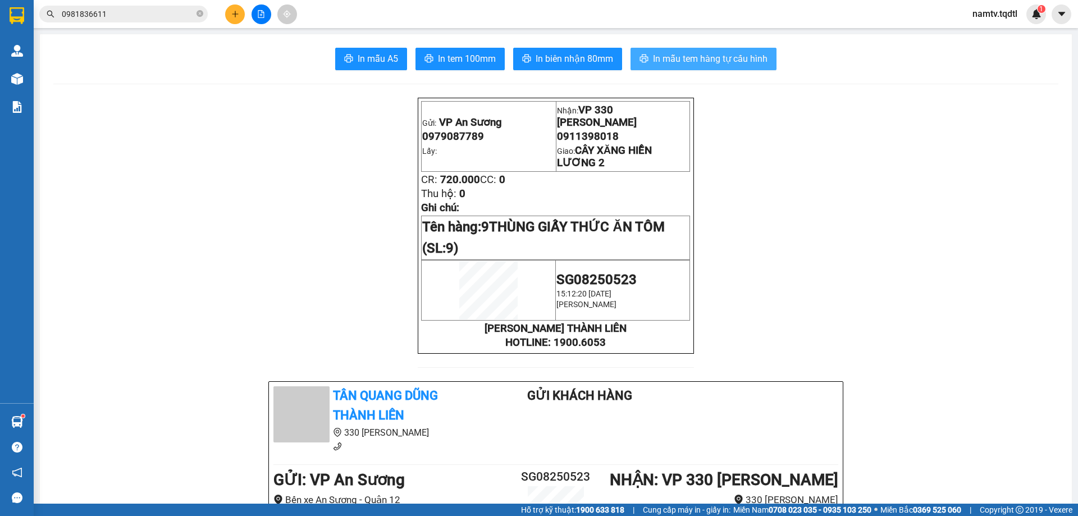
click at [709, 58] on span "In mẫu tem hàng tự cấu hình" at bounding box center [710, 59] width 114 height 14
click at [236, 10] on icon "plus" at bounding box center [235, 14] width 8 height 8
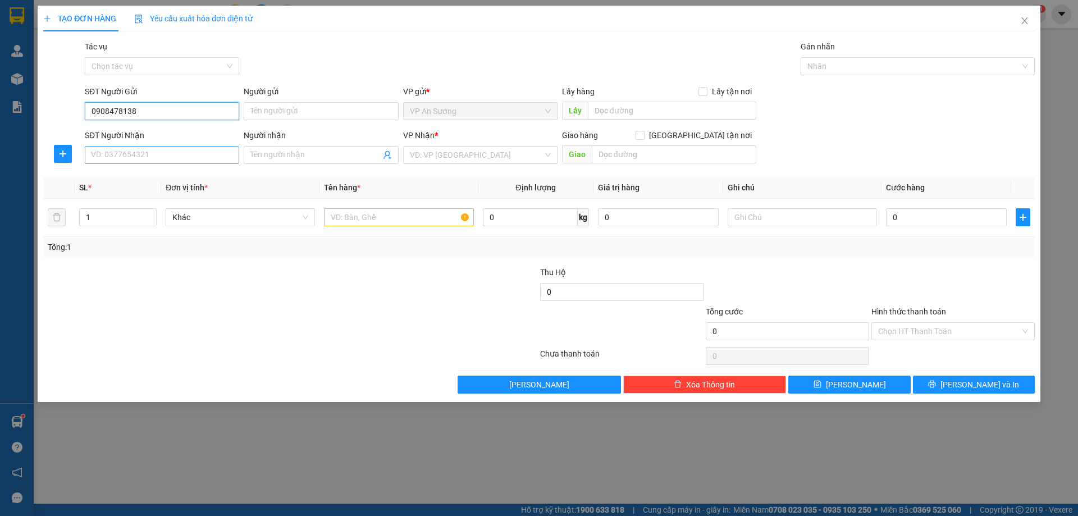
type input "0908478138"
click at [162, 155] on input "SĐT Người Nhận" at bounding box center [162, 155] width 154 height 18
click at [108, 174] on div "0834739357" at bounding box center [161, 177] width 141 height 12
type input "0834739357"
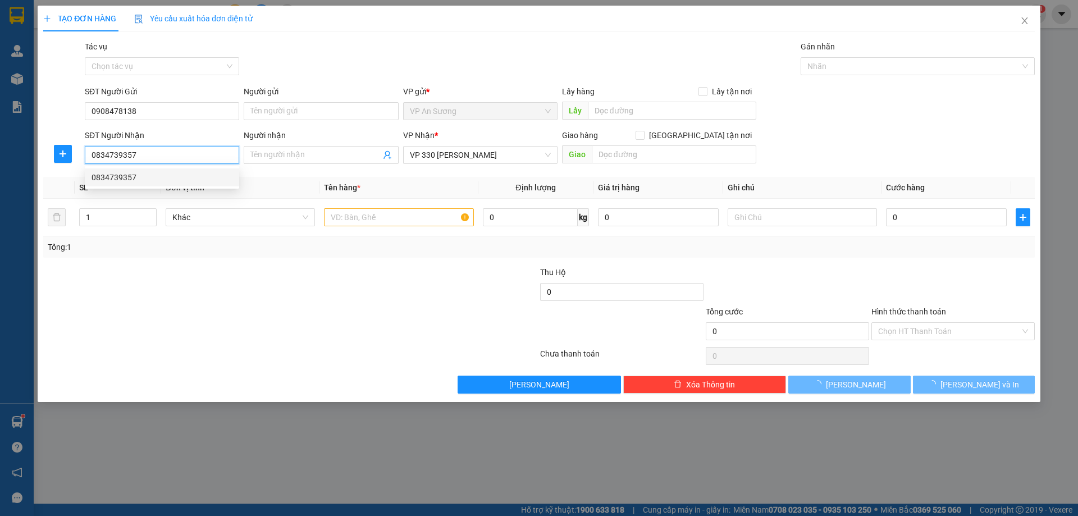
type input "400.000"
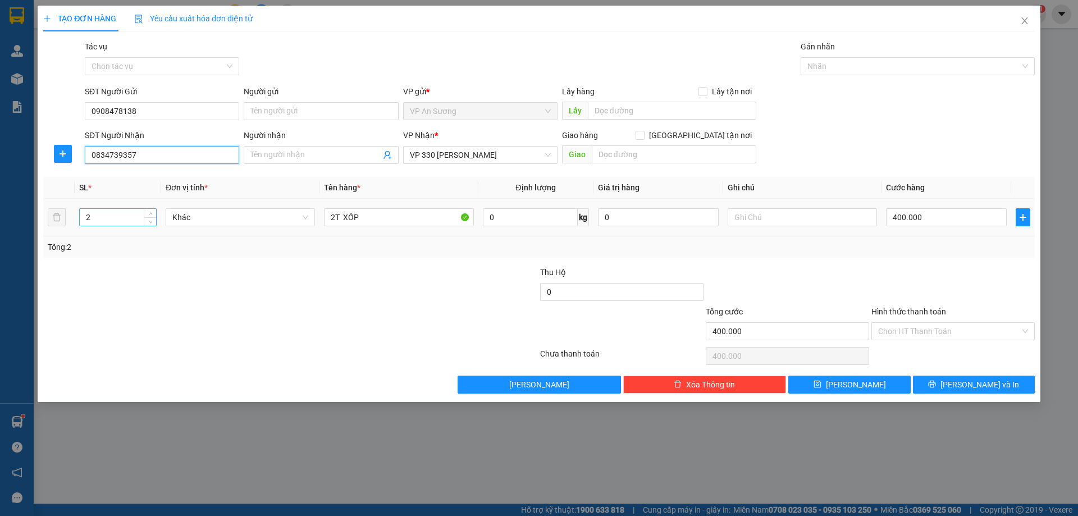
type input "0834739357"
click at [100, 221] on input "2" at bounding box center [118, 217] width 76 height 17
type input "1"
click at [335, 217] on input "2T XỐP" at bounding box center [398, 217] width 149 height 18
click at [365, 221] on input "1T XỐP" at bounding box center [398, 217] width 149 height 18
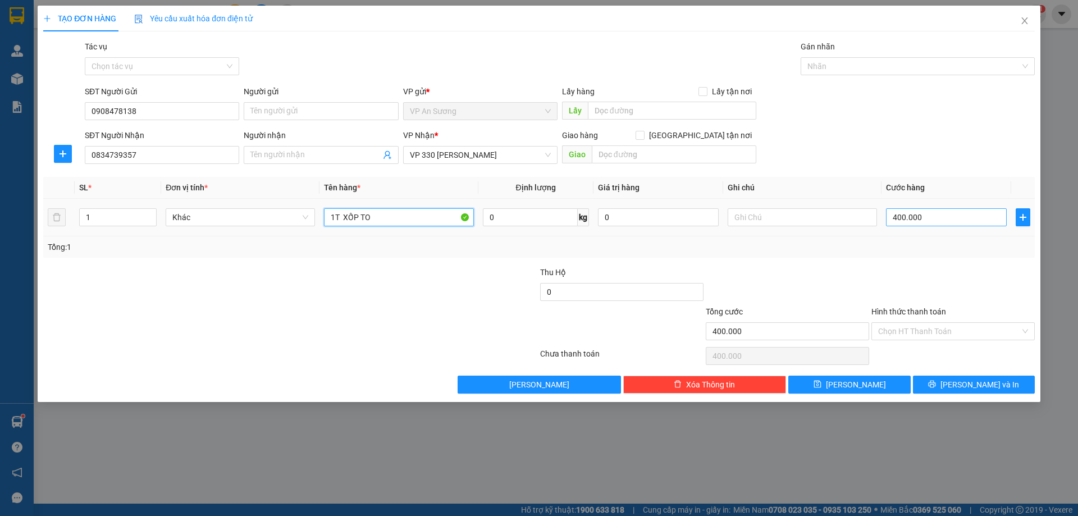
type input "1T XỐP TO"
click at [932, 221] on input "400.000" at bounding box center [946, 217] width 121 height 18
type input "0"
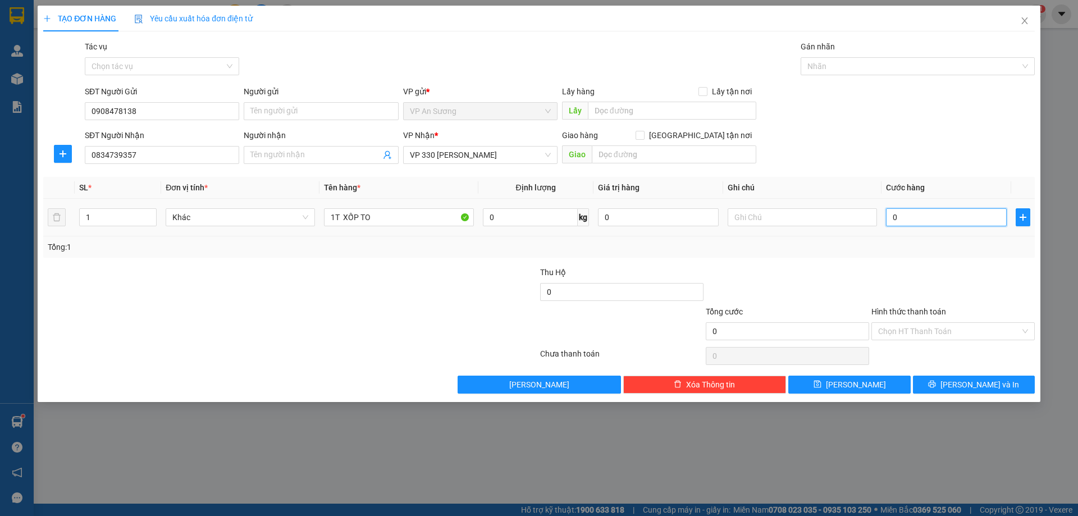
type input "3"
type input "03"
type input "30"
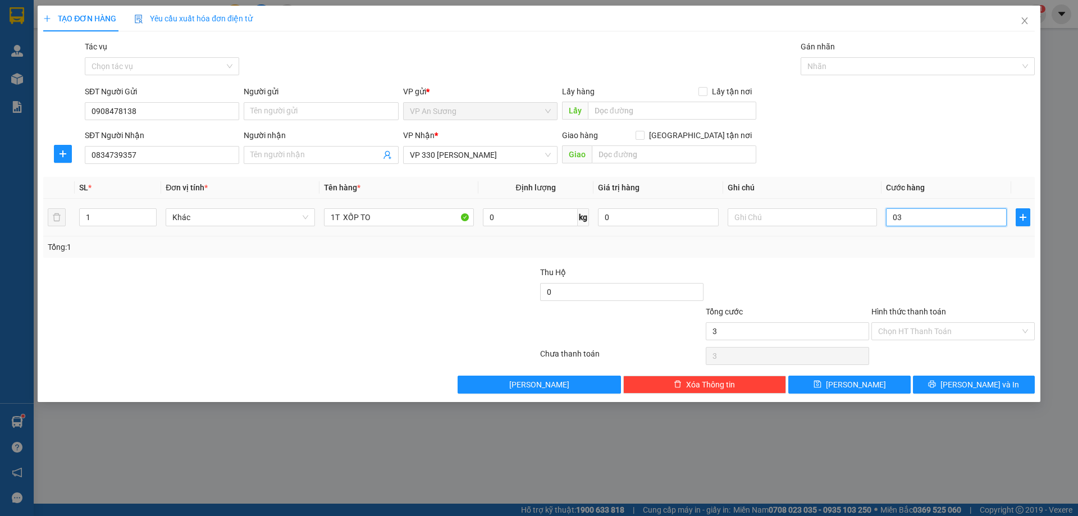
type input "030"
type input "300"
type input "0.300"
type input "300.000"
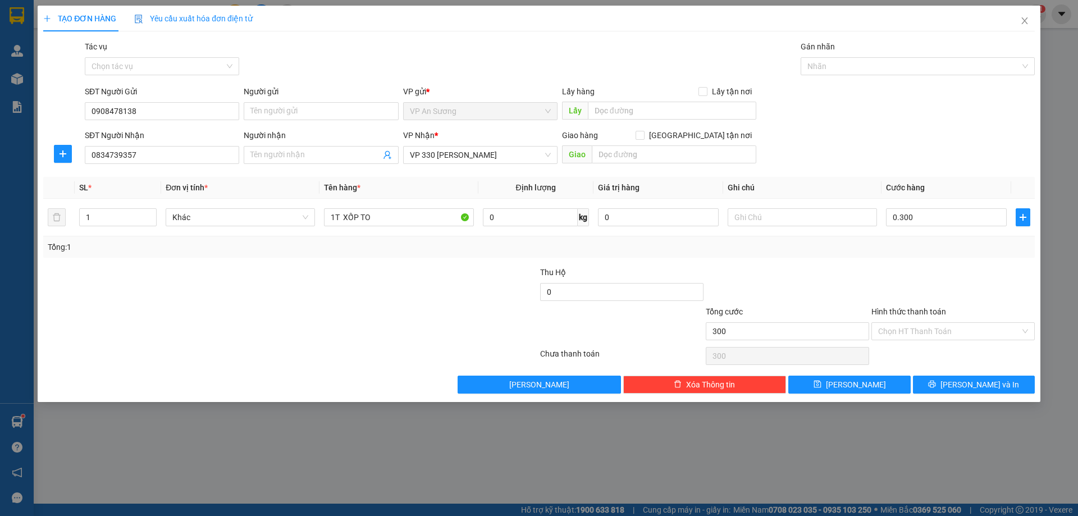
type input "300.000"
click at [876, 241] on div "Tổng: 1" at bounding box center [539, 247] width 982 height 12
drag, startPoint x: 963, startPoint y: 386, endPoint x: 956, endPoint y: 384, distance: 6.3
click at [958, 385] on button "[PERSON_NAME] và In" at bounding box center [974, 384] width 122 height 18
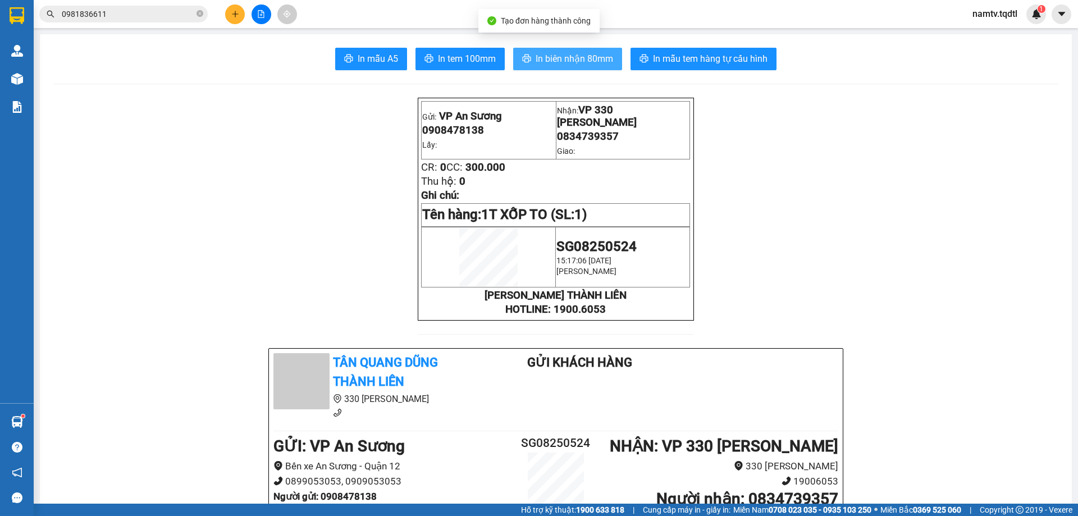
click at [576, 54] on span "In biên nhận 80mm" at bounding box center [573, 59] width 77 height 14
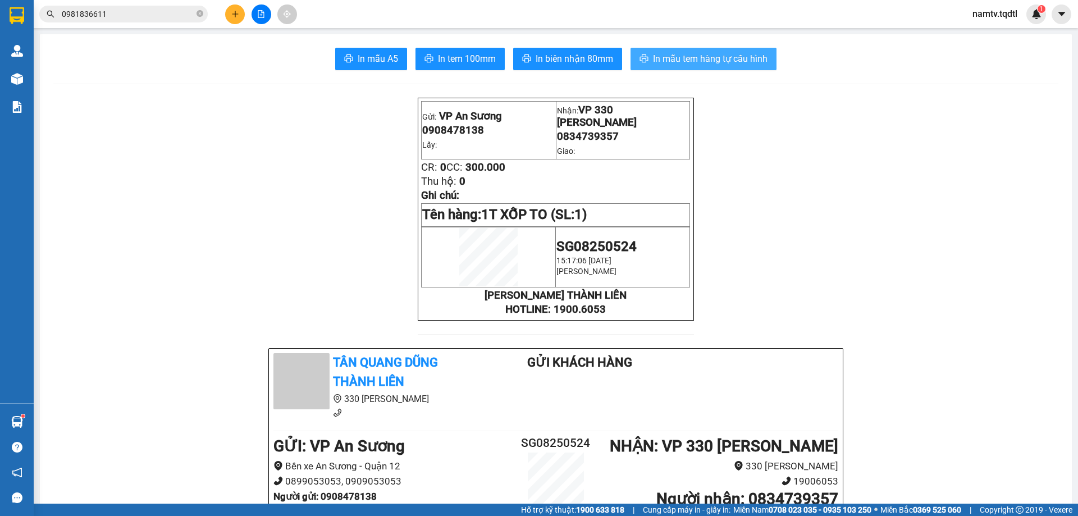
drag, startPoint x: 717, startPoint y: 57, endPoint x: 765, endPoint y: 76, distance: 51.6
click at [725, 63] on span "In mẫu tem hàng tự cấu hình" at bounding box center [710, 59] width 114 height 14
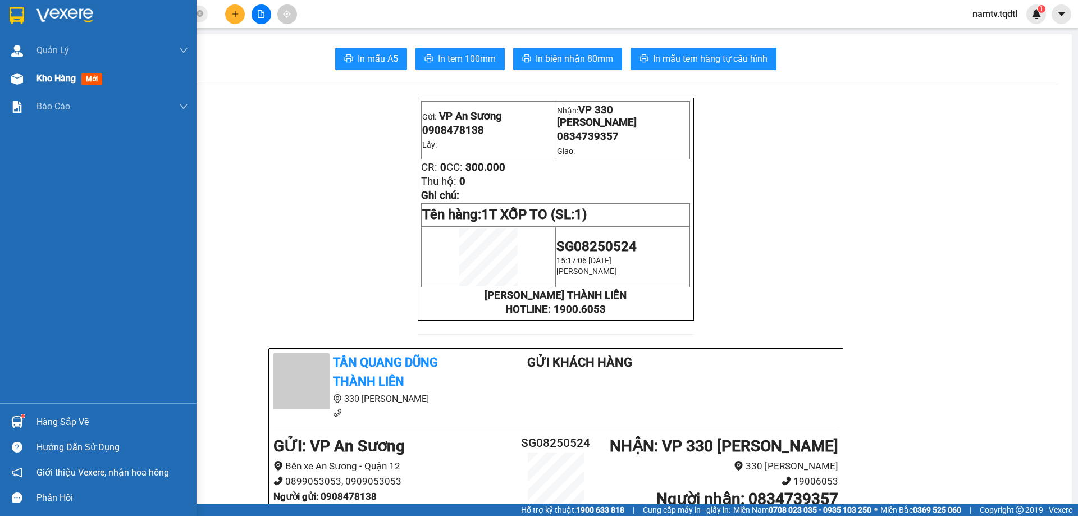
click at [49, 77] on span "Kho hàng" at bounding box center [55, 78] width 39 height 11
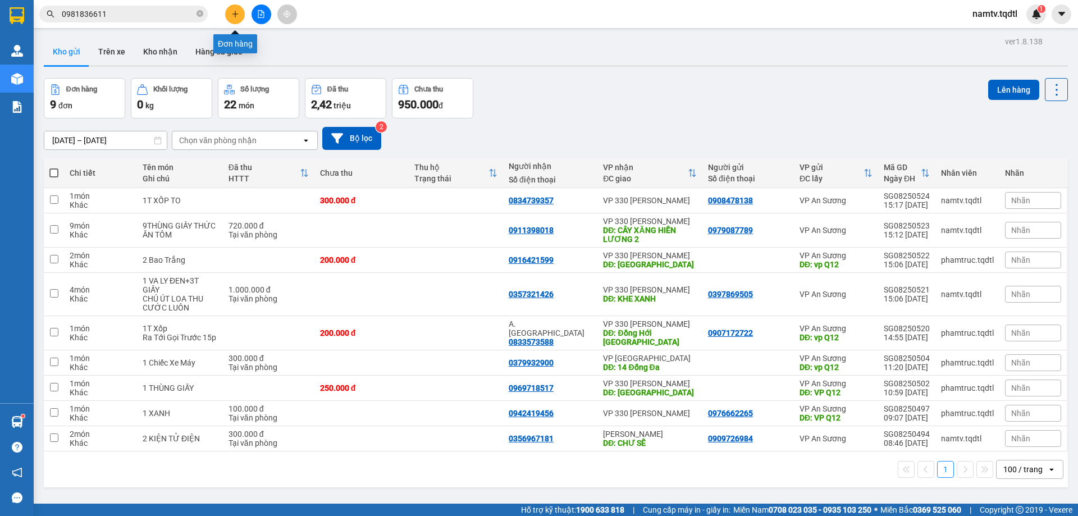
click at [233, 13] on icon "plus" at bounding box center [235, 14] width 8 height 8
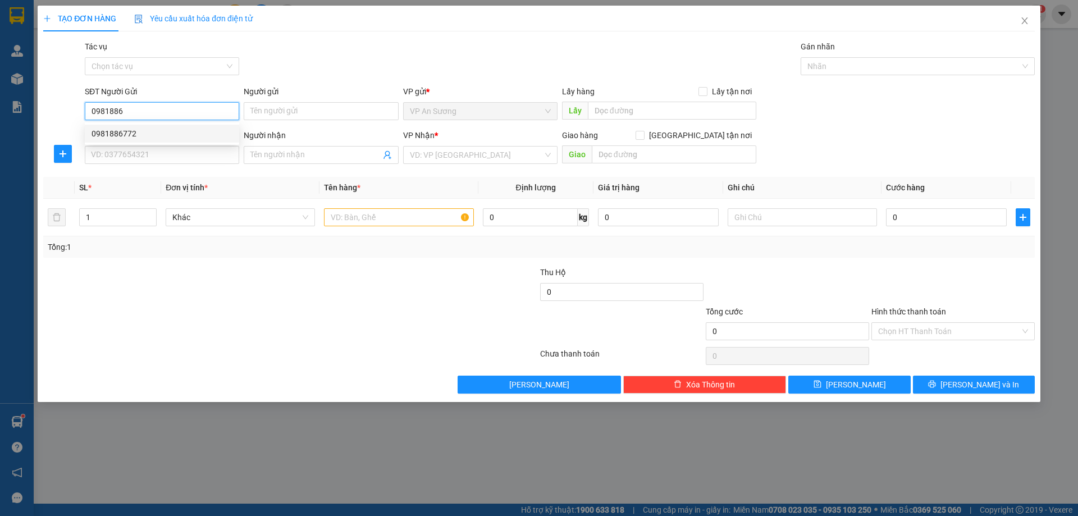
click at [112, 132] on div "0981886772" at bounding box center [161, 133] width 141 height 12
type input "0981886772"
type input "0977691751"
type input "CAM LỘ"
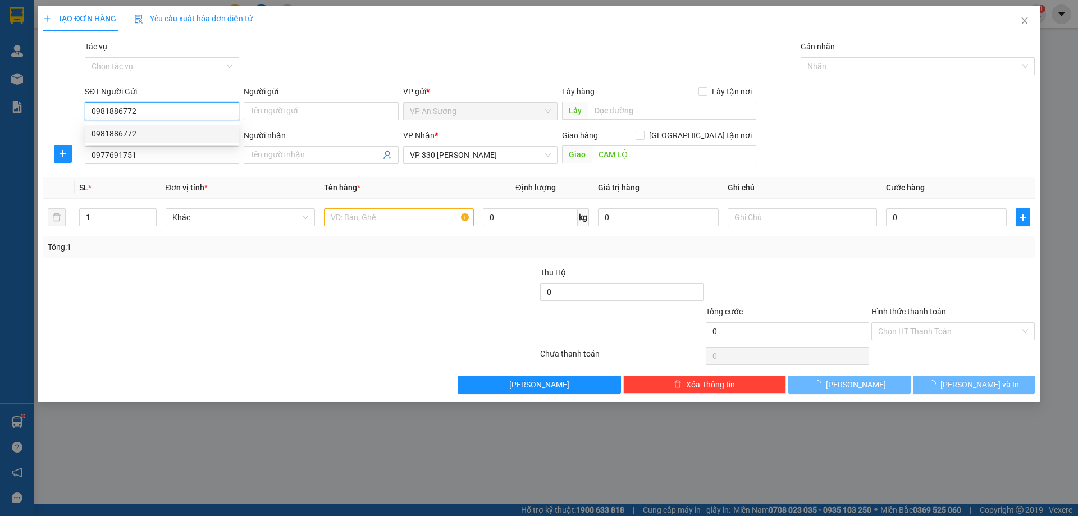
type input "150.000"
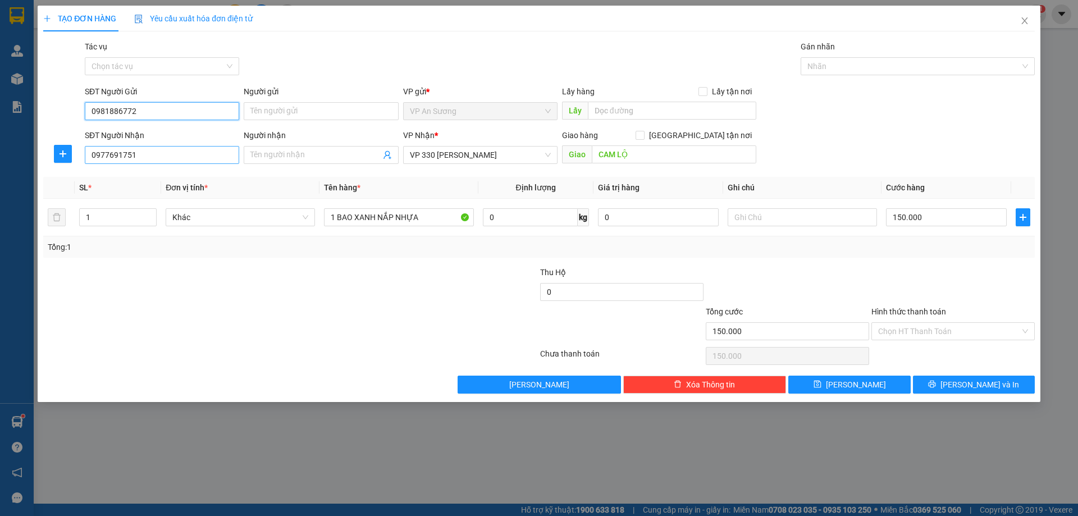
type input "0981886772"
click at [143, 155] on input "0977691751" at bounding box center [162, 155] width 154 height 18
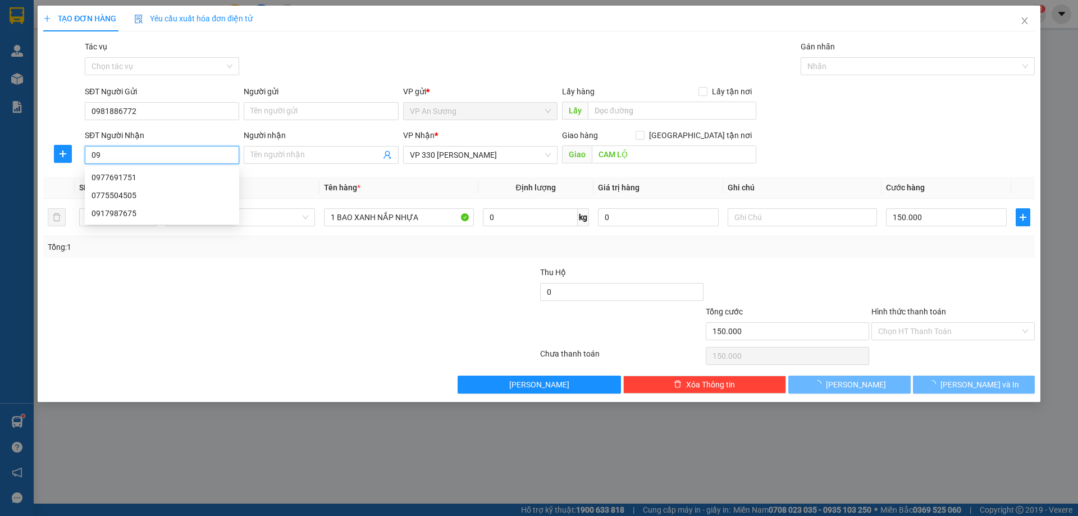
type input "0"
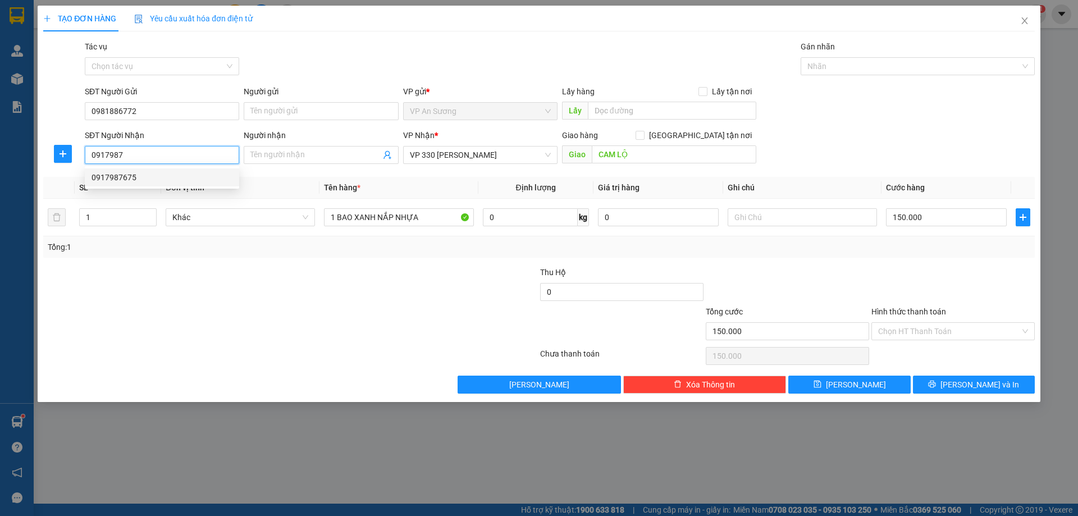
click at [110, 175] on div "0917987675" at bounding box center [161, 177] width 141 height 12
type input "0917987675"
type input "cam lộ"
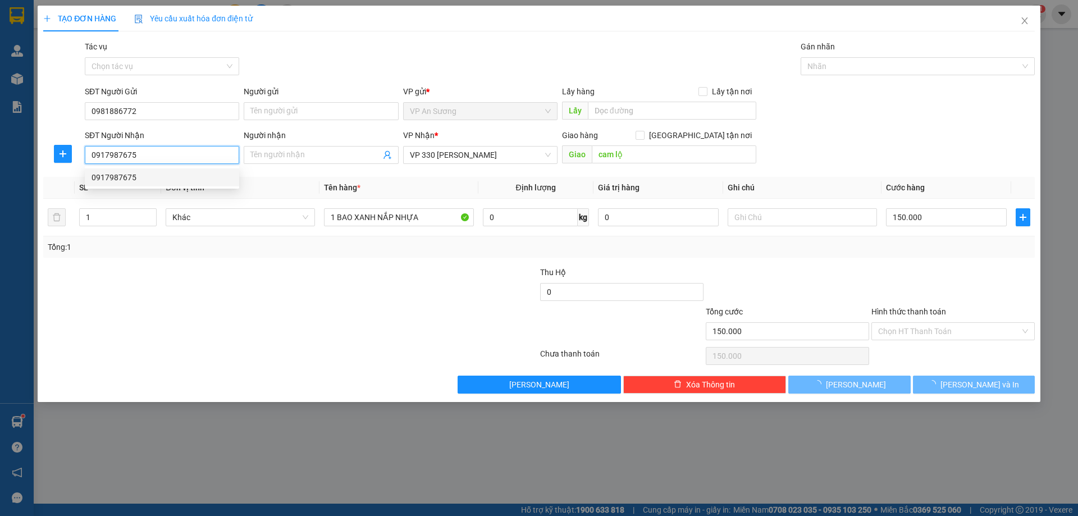
type input "200.000"
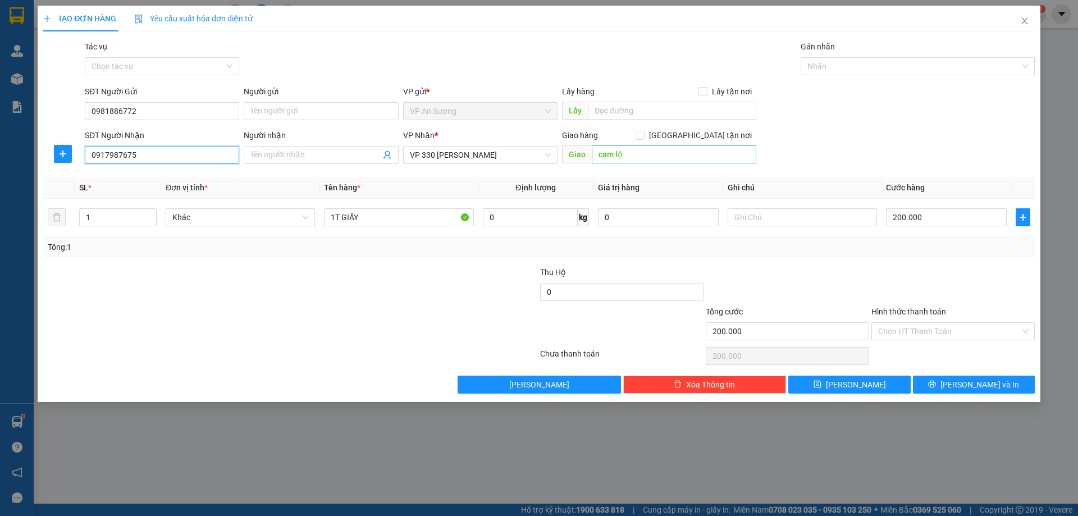
type input "0917987675"
click at [630, 159] on input "cam lộ" at bounding box center [674, 154] width 164 height 18
type input "CAM LỘ"
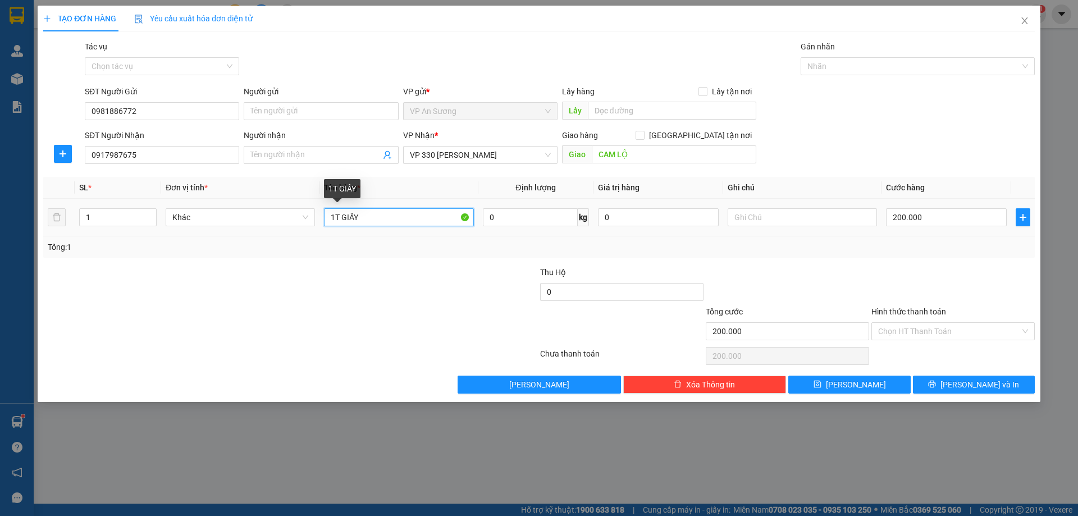
click at [372, 217] on input "1T GIẤY" at bounding box center [398, 217] width 149 height 18
type input "1"
type input "1 BAO TRẮNG"
type input "0"
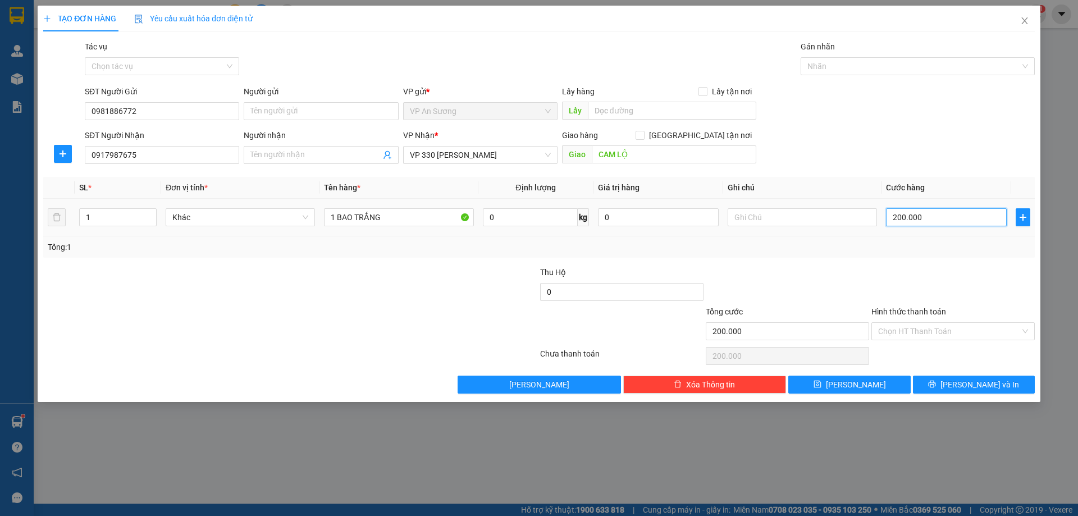
type input "0"
type input "1"
type input "01"
type input "15"
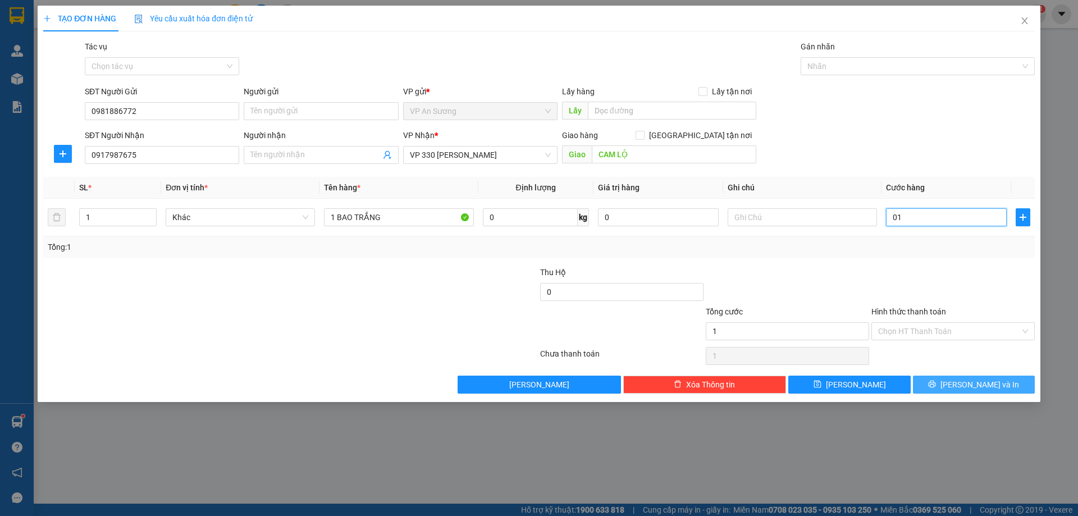
type input "15"
type input "015"
type input "150"
type input "0.150"
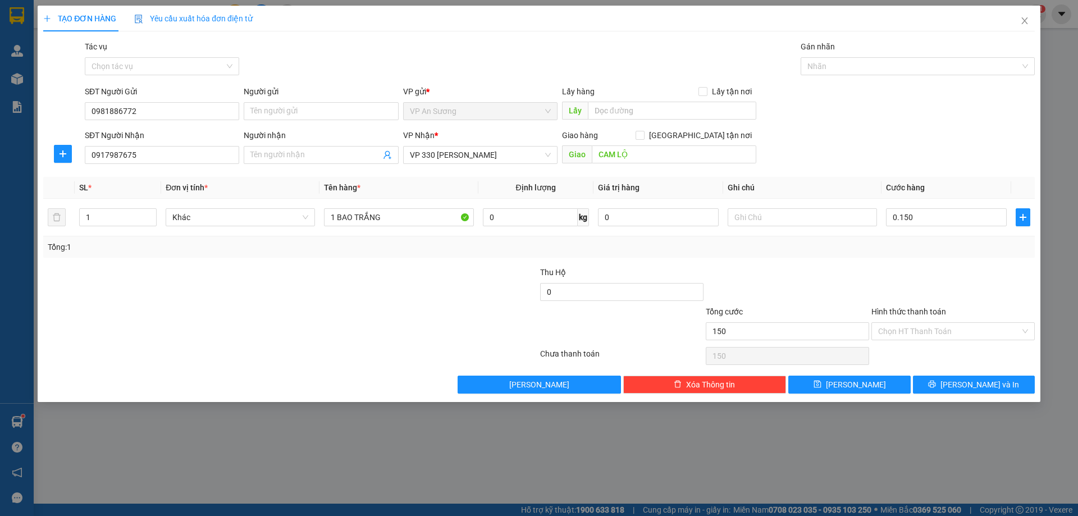
type input "150.000"
drag, startPoint x: 824, startPoint y: 242, endPoint x: 812, endPoint y: 255, distance: 17.5
click at [824, 243] on div "Tổng: 1" at bounding box center [539, 247] width 982 height 12
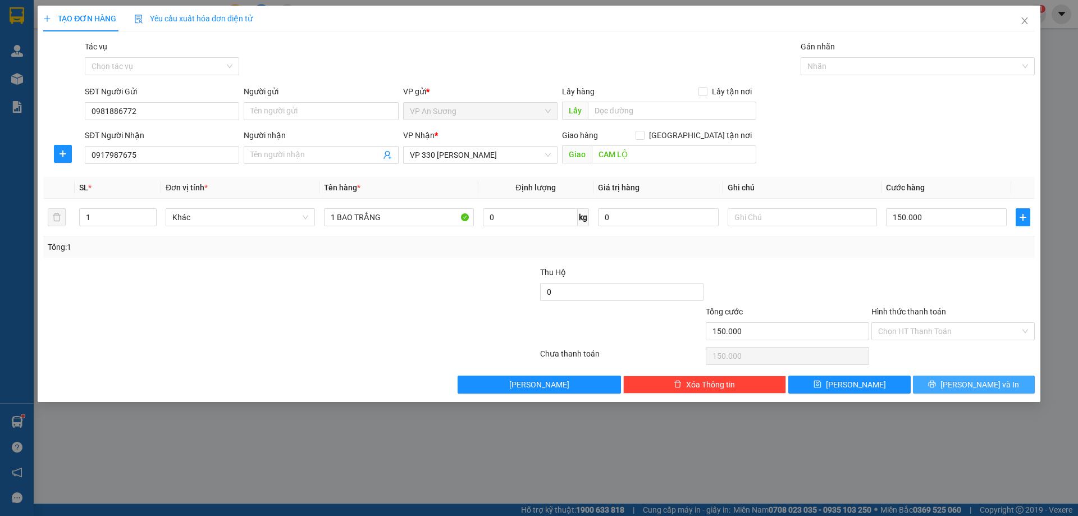
drag, startPoint x: 951, startPoint y: 386, endPoint x: 923, endPoint y: 378, distance: 29.8
click at [939, 386] on button "[PERSON_NAME] và In" at bounding box center [974, 384] width 122 height 18
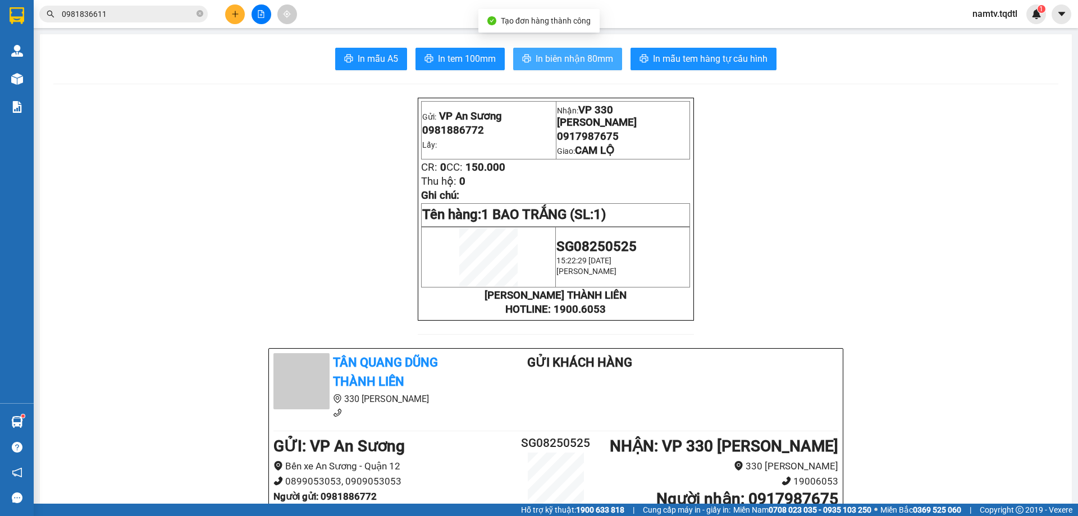
click at [566, 57] on span "In biên nhận 80mm" at bounding box center [573, 59] width 77 height 14
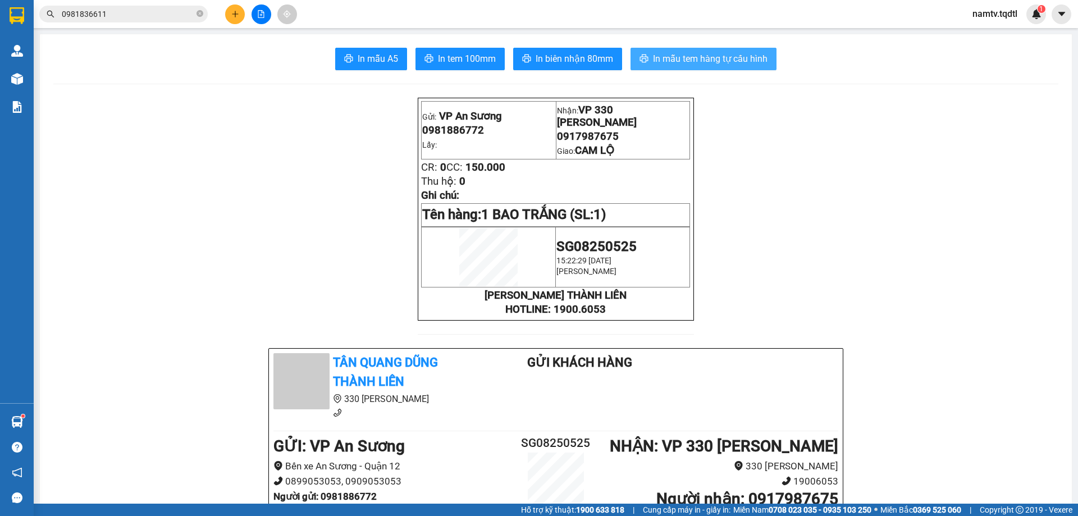
click at [699, 56] on span "In mẫu tem hàng tự cấu hình" at bounding box center [710, 59] width 114 height 14
